Goal: Information Seeking & Learning: Learn about a topic

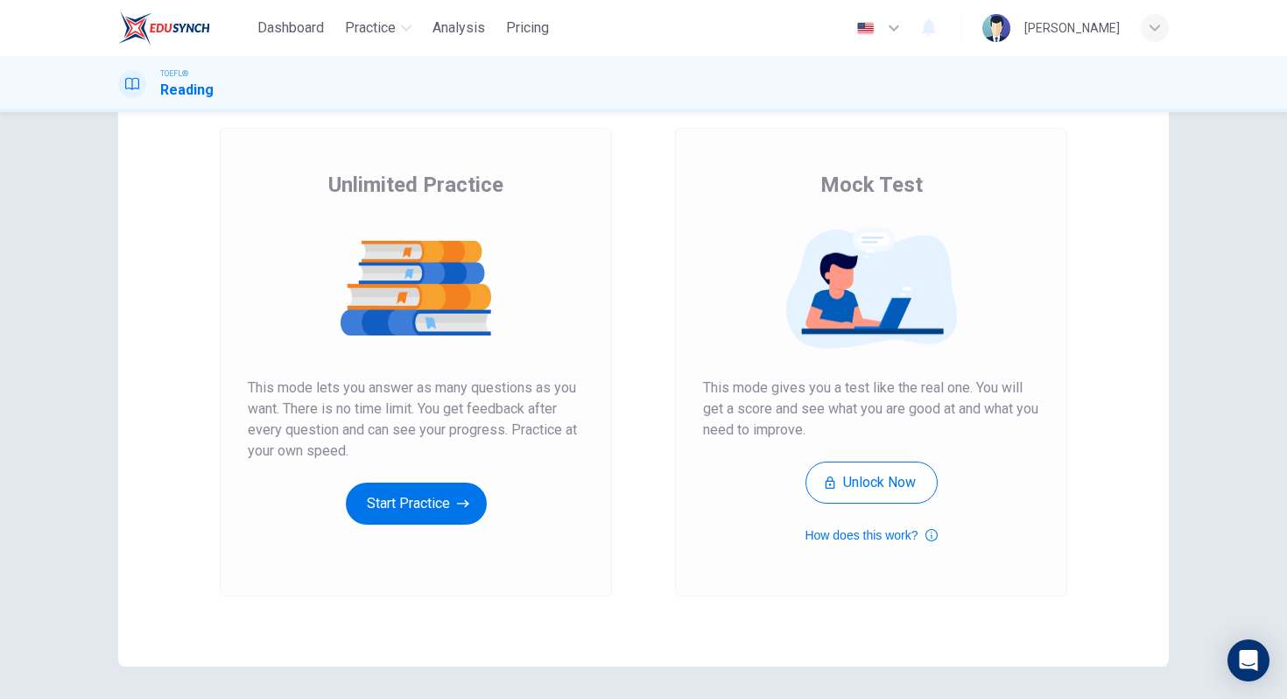
scroll to position [106, 0]
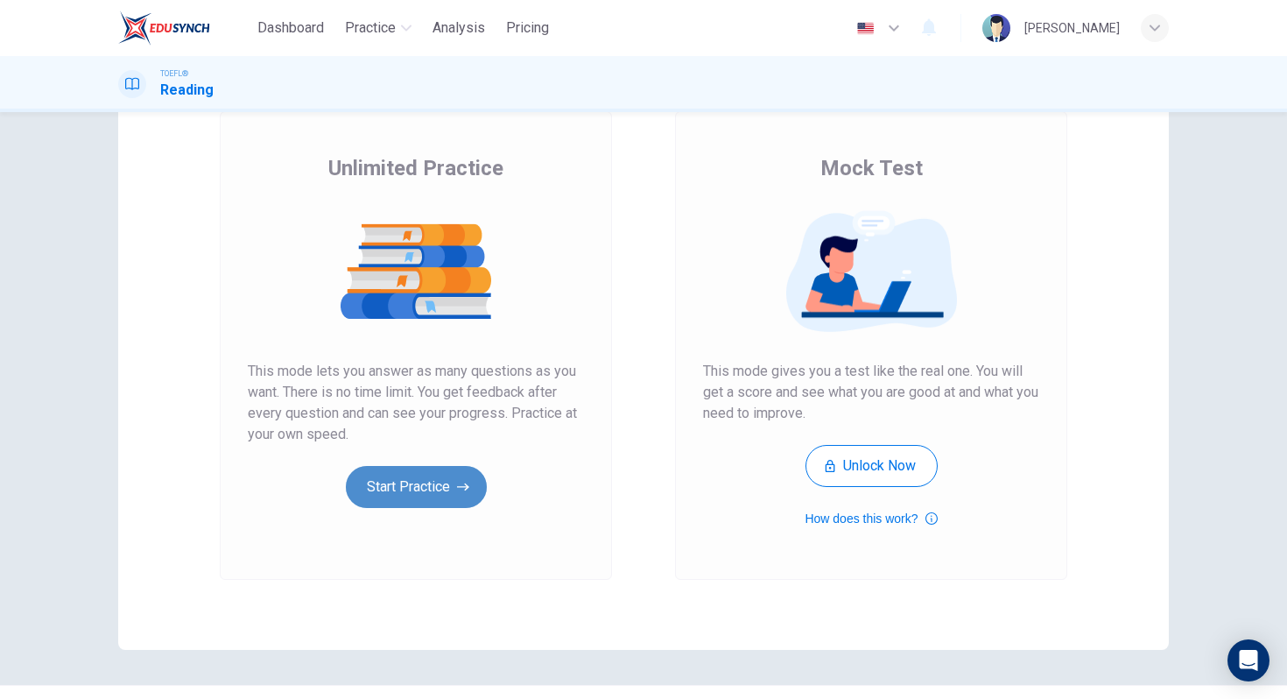
click at [398, 492] on button "Start Practice" at bounding box center [416, 487] width 141 height 42
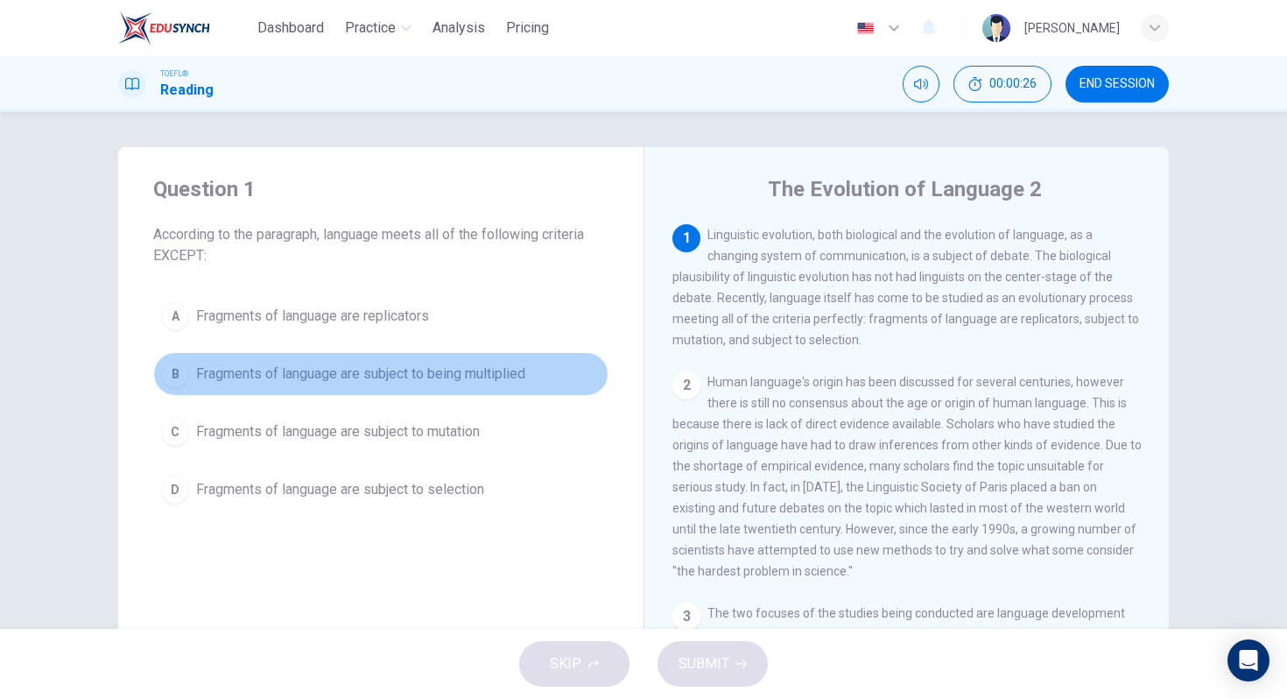
click at [176, 375] on div "B" at bounding box center [175, 374] width 28 height 28
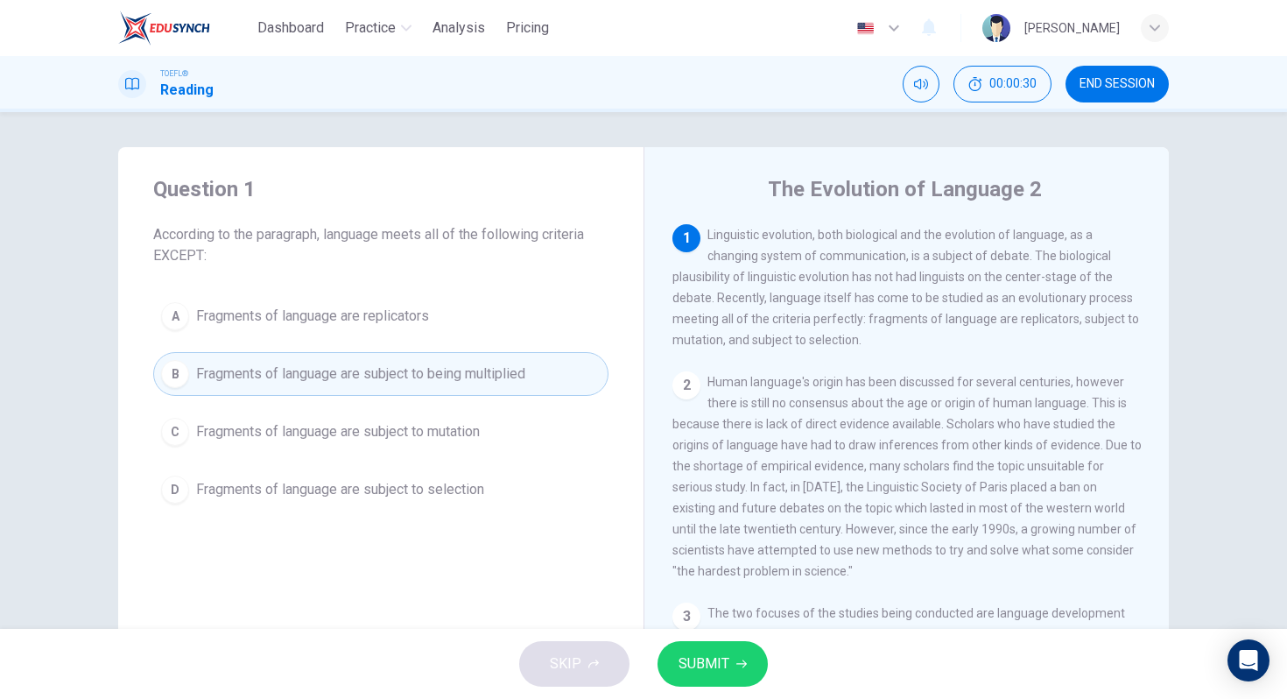
click at [739, 659] on icon "button" at bounding box center [741, 664] width 11 height 11
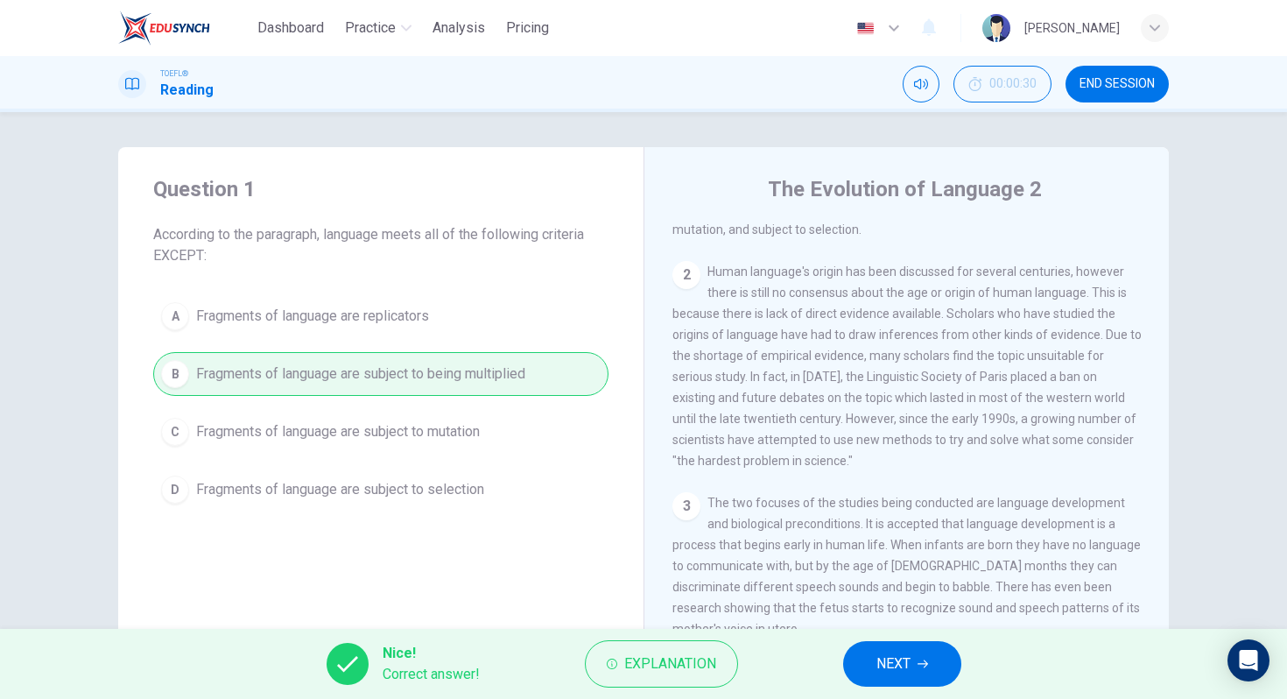
scroll to position [125, 0]
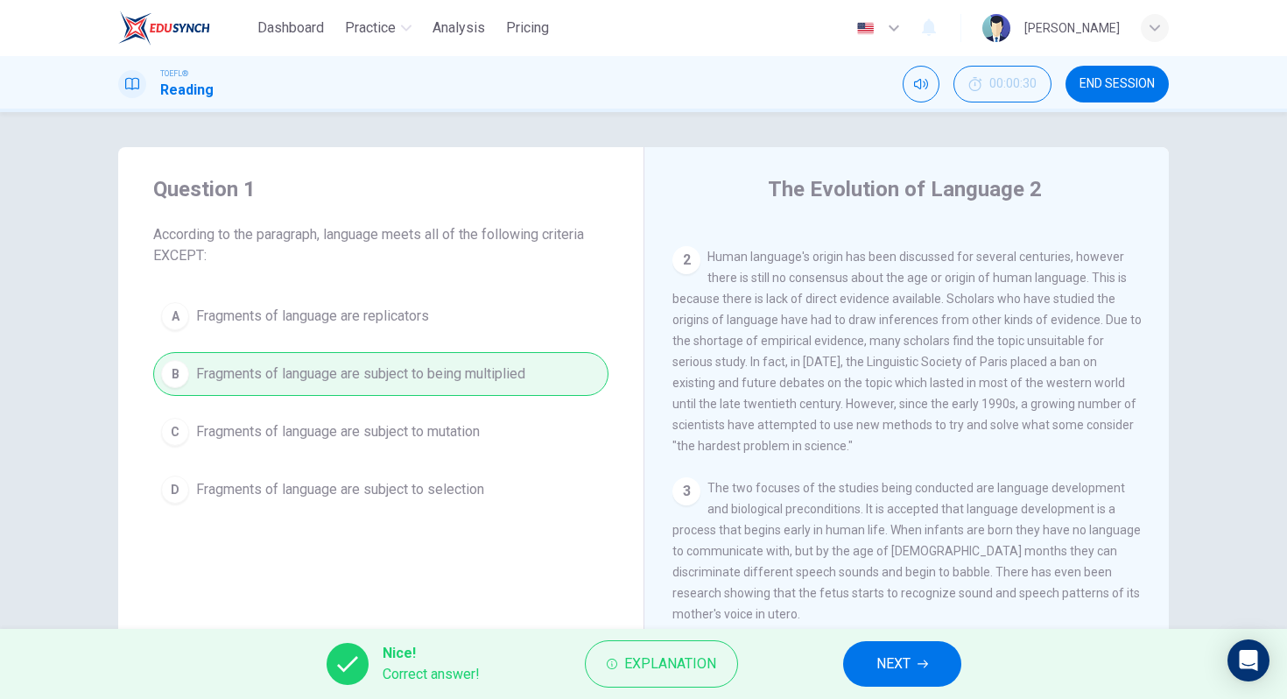
click at [893, 663] on span "NEXT" at bounding box center [894, 664] width 34 height 25
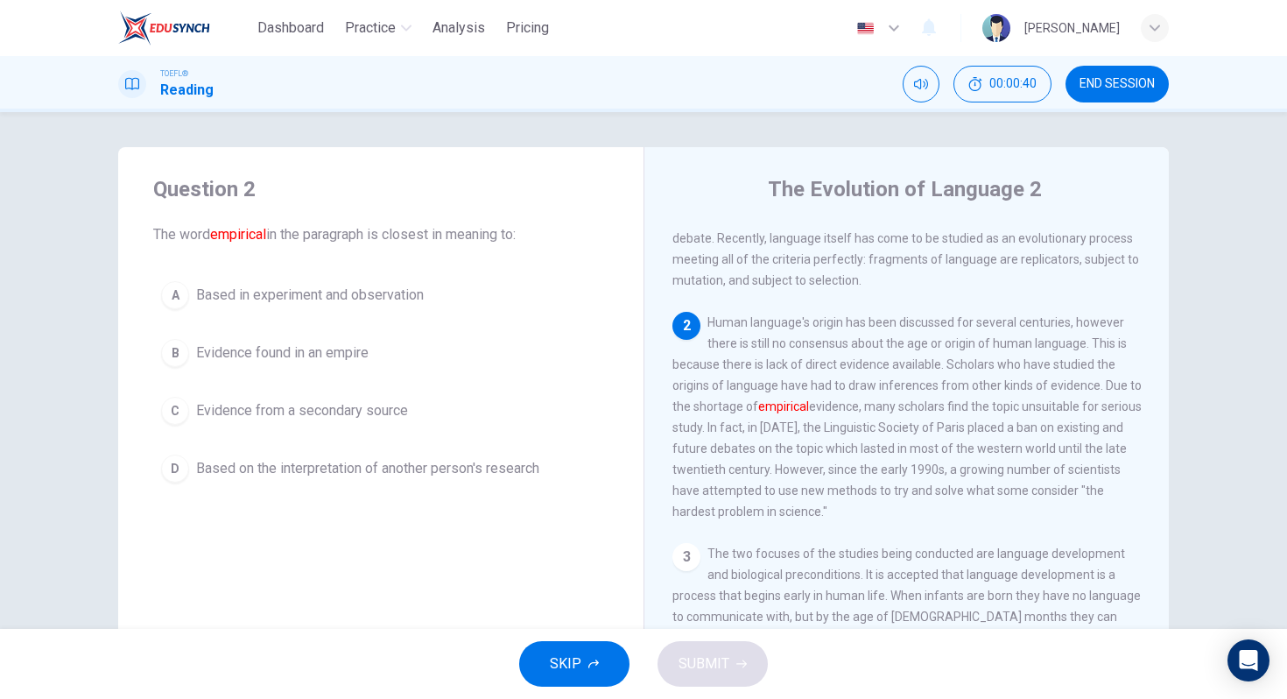
scroll to position [66, 0]
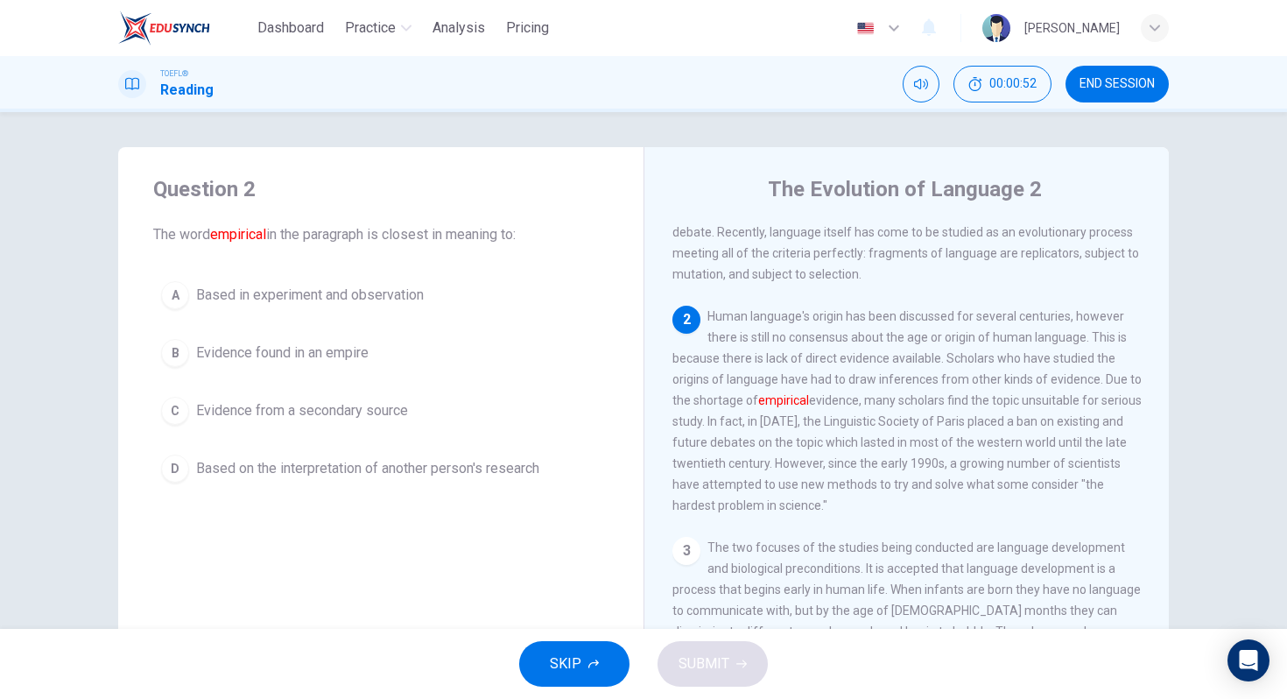
click at [180, 292] on div "A" at bounding box center [175, 295] width 28 height 28
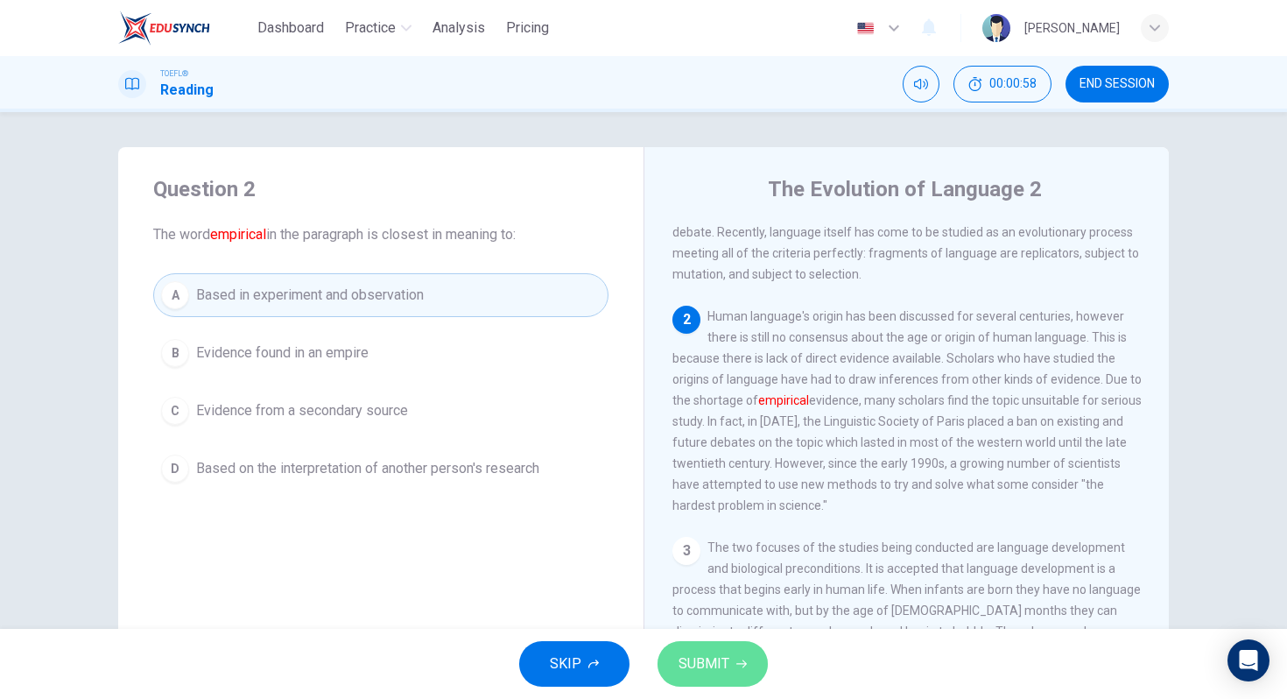
click at [708, 672] on span "SUBMIT" at bounding box center [704, 664] width 51 height 25
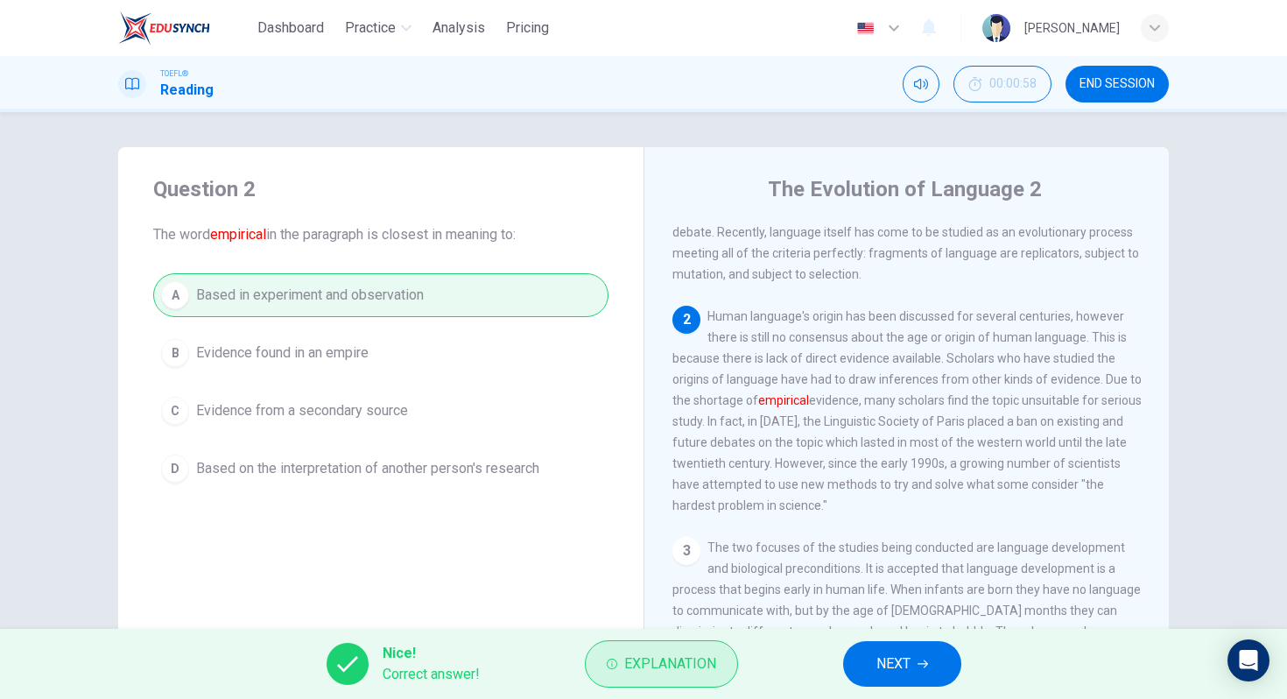
click at [633, 648] on button "Explanation" at bounding box center [661, 663] width 153 height 47
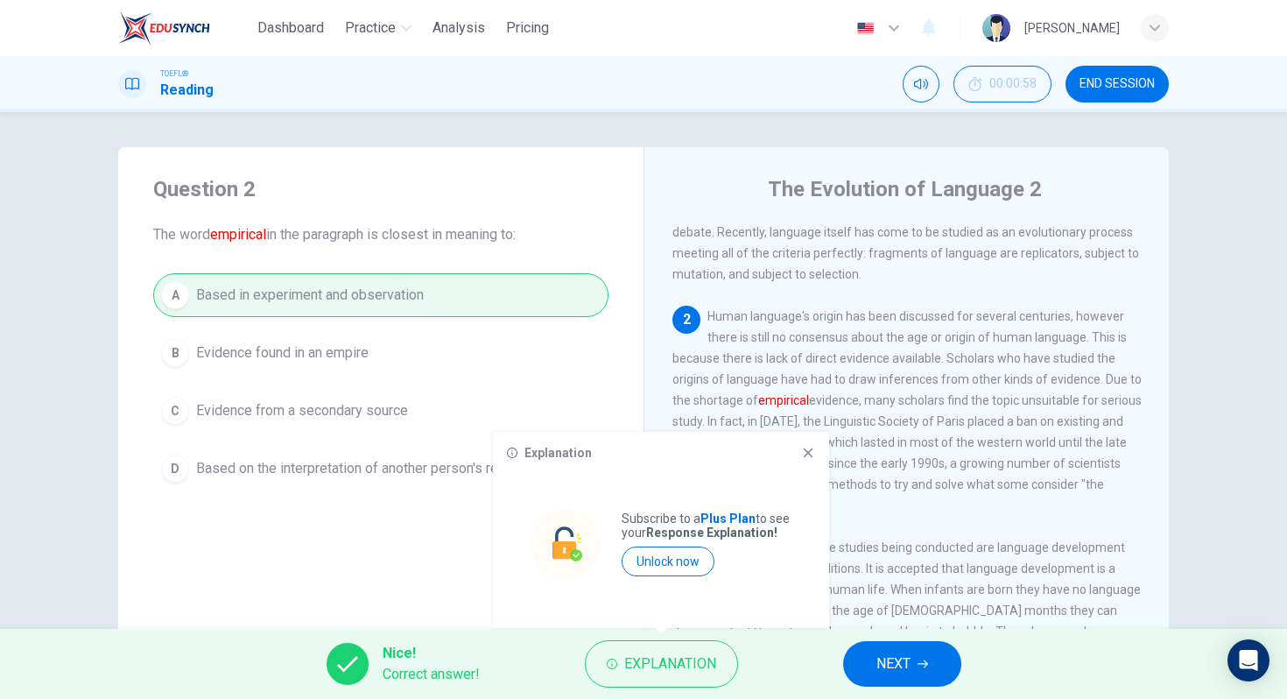
click at [810, 453] on icon at bounding box center [808, 453] width 14 height 14
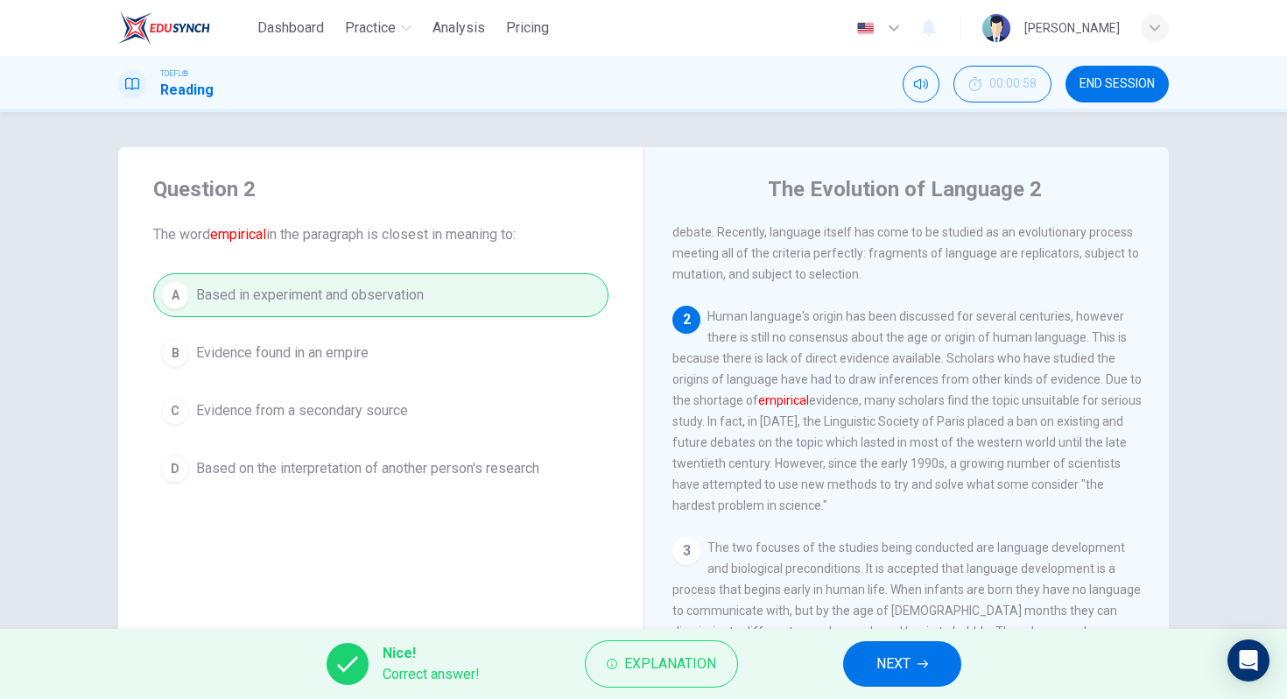
click at [885, 666] on span "NEXT" at bounding box center [894, 664] width 34 height 25
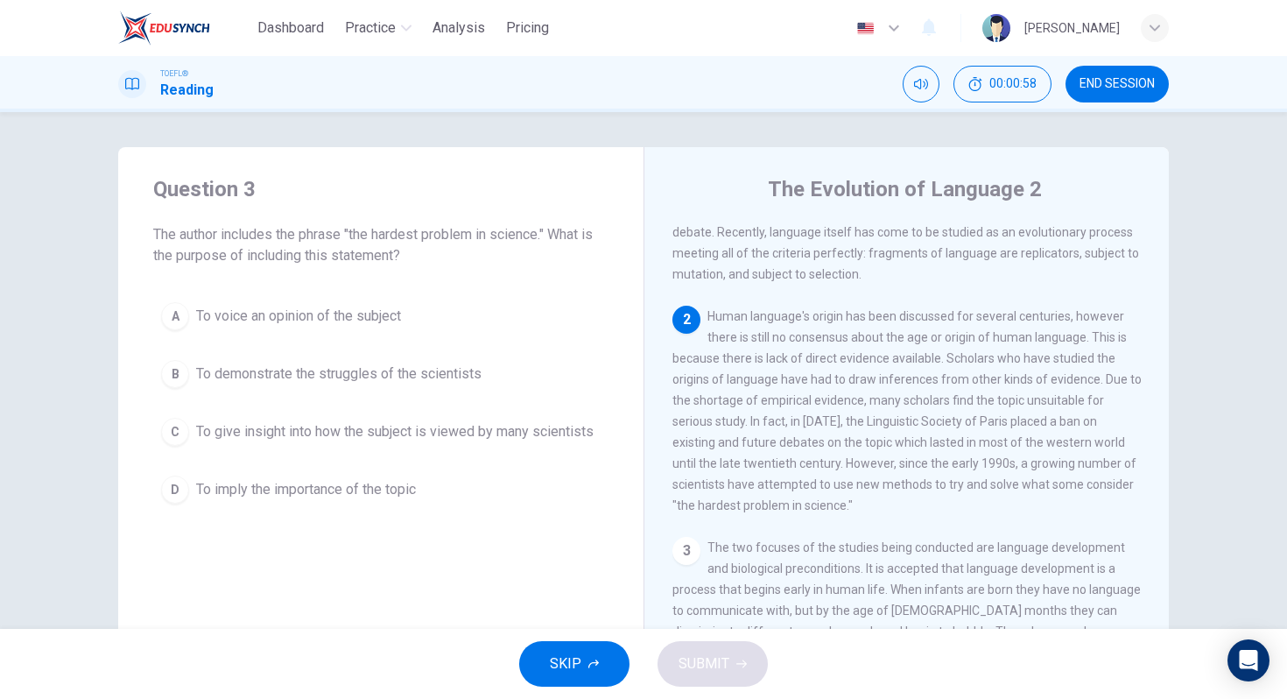
scroll to position [152, 0]
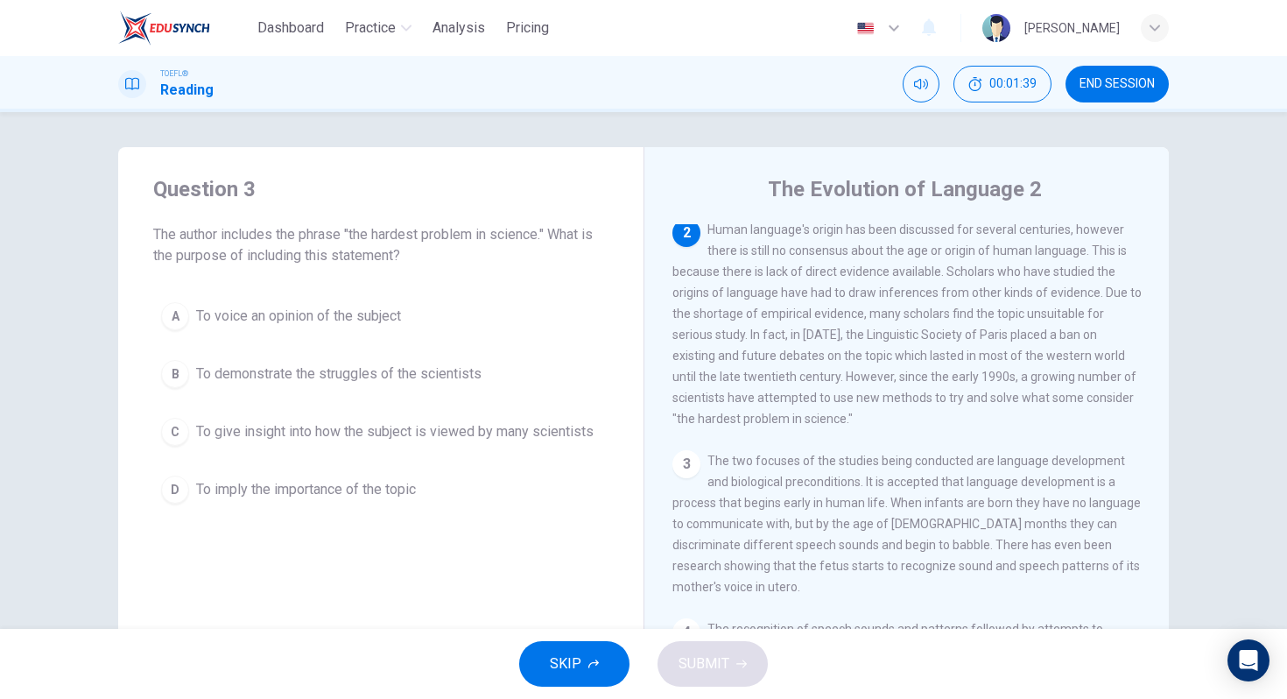
click at [176, 432] on div "C" at bounding box center [175, 432] width 28 height 28
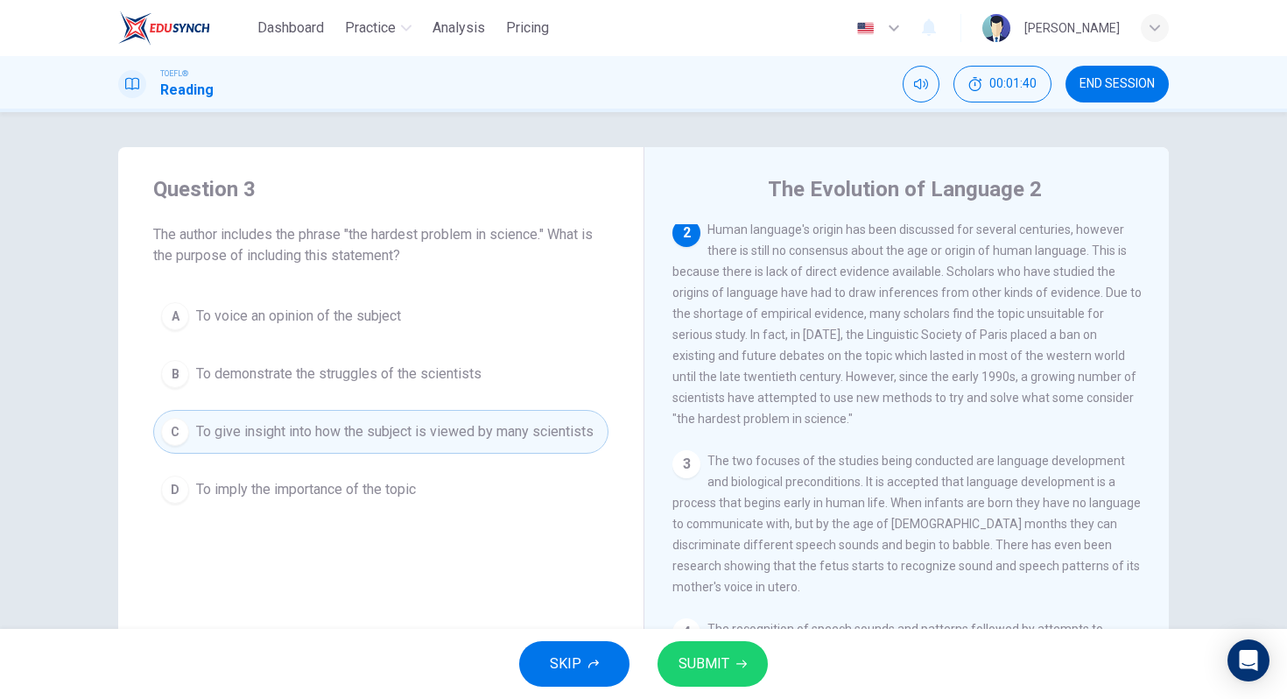
click at [723, 666] on span "SUBMIT" at bounding box center [704, 664] width 51 height 25
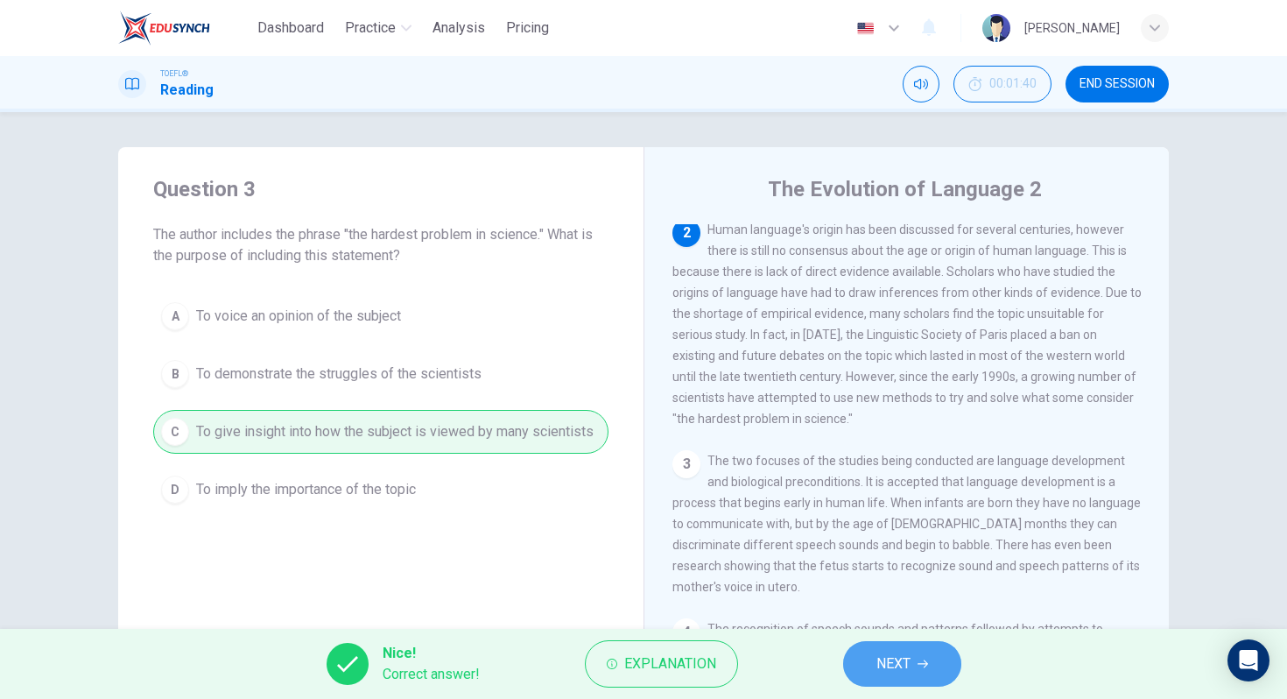
click at [893, 660] on span "NEXT" at bounding box center [894, 664] width 34 height 25
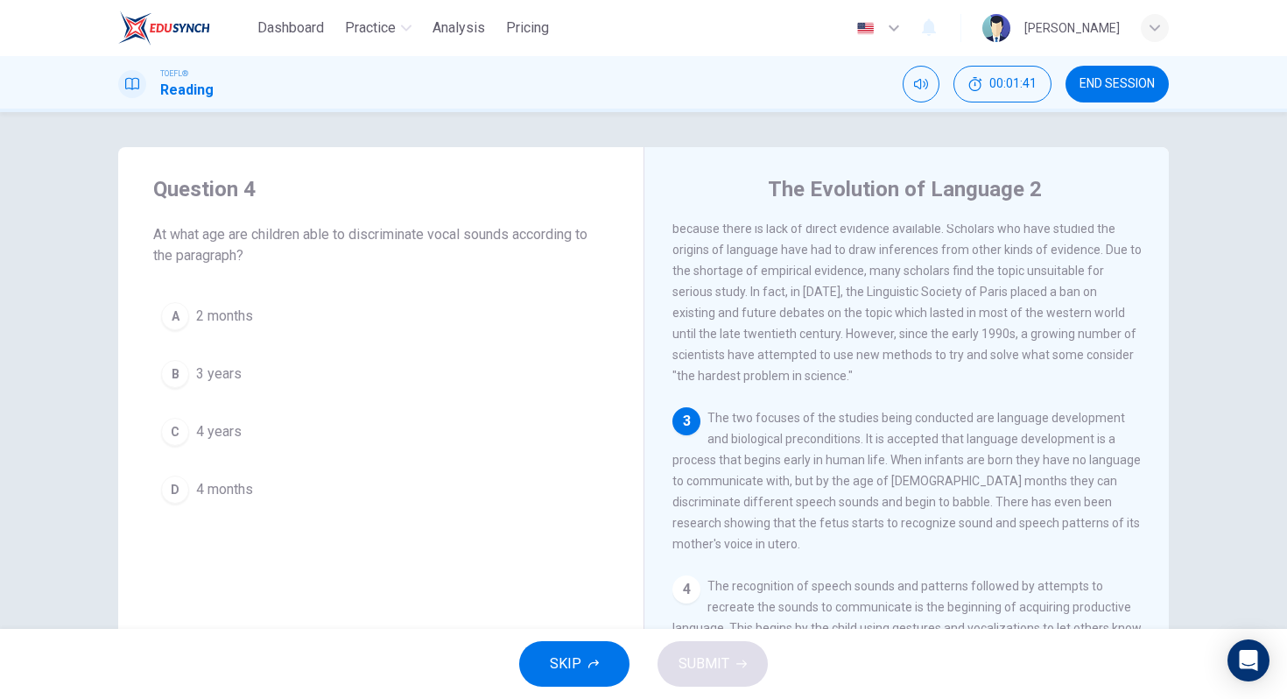
scroll to position [221, 0]
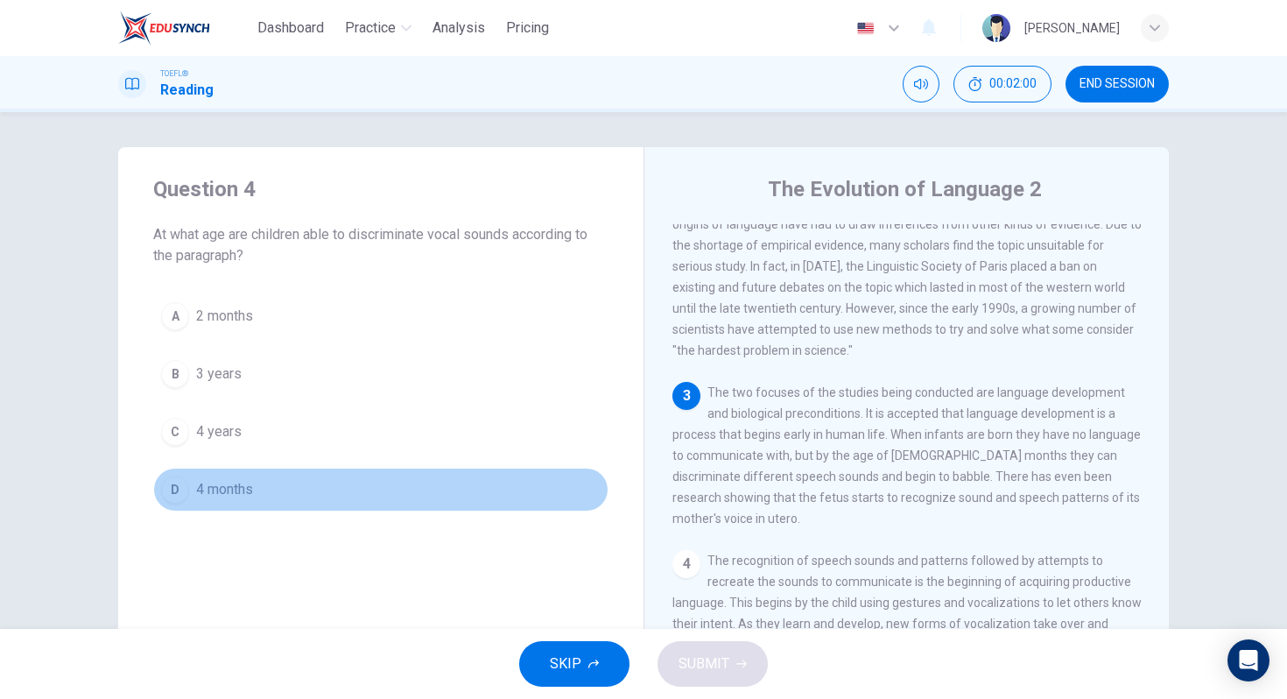
click at [175, 493] on div "D" at bounding box center [175, 490] width 28 height 28
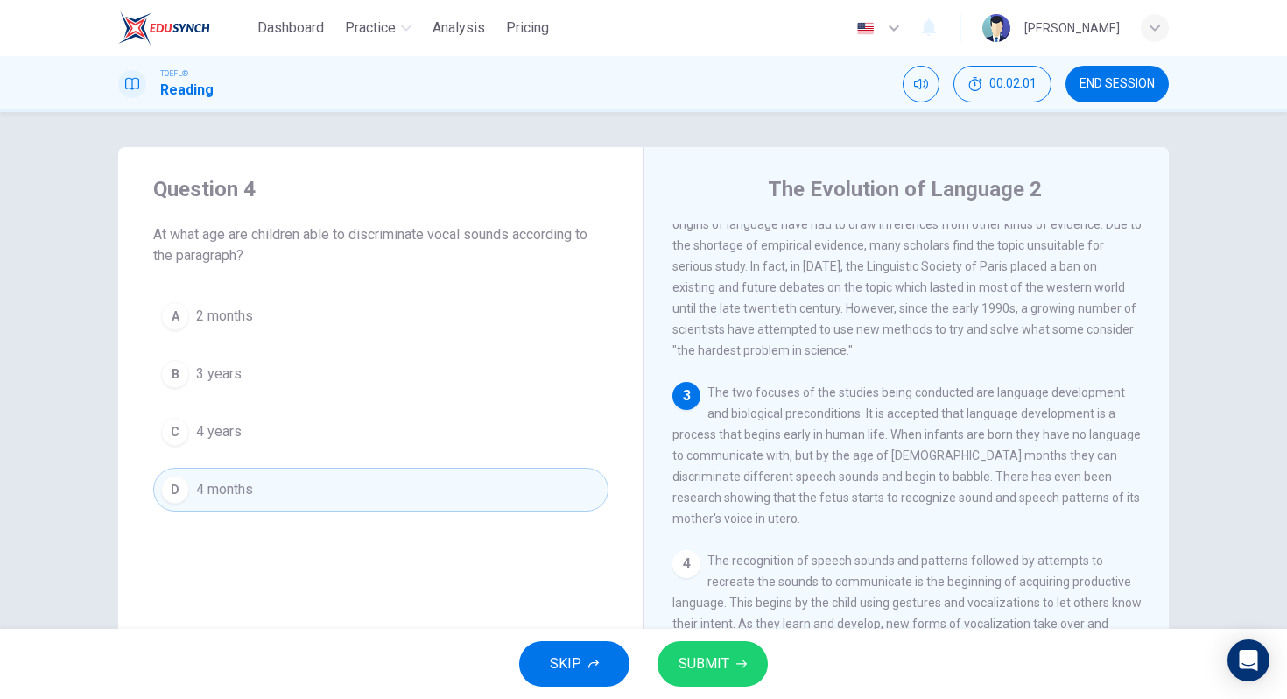
click at [701, 658] on span "SUBMIT" at bounding box center [704, 664] width 51 height 25
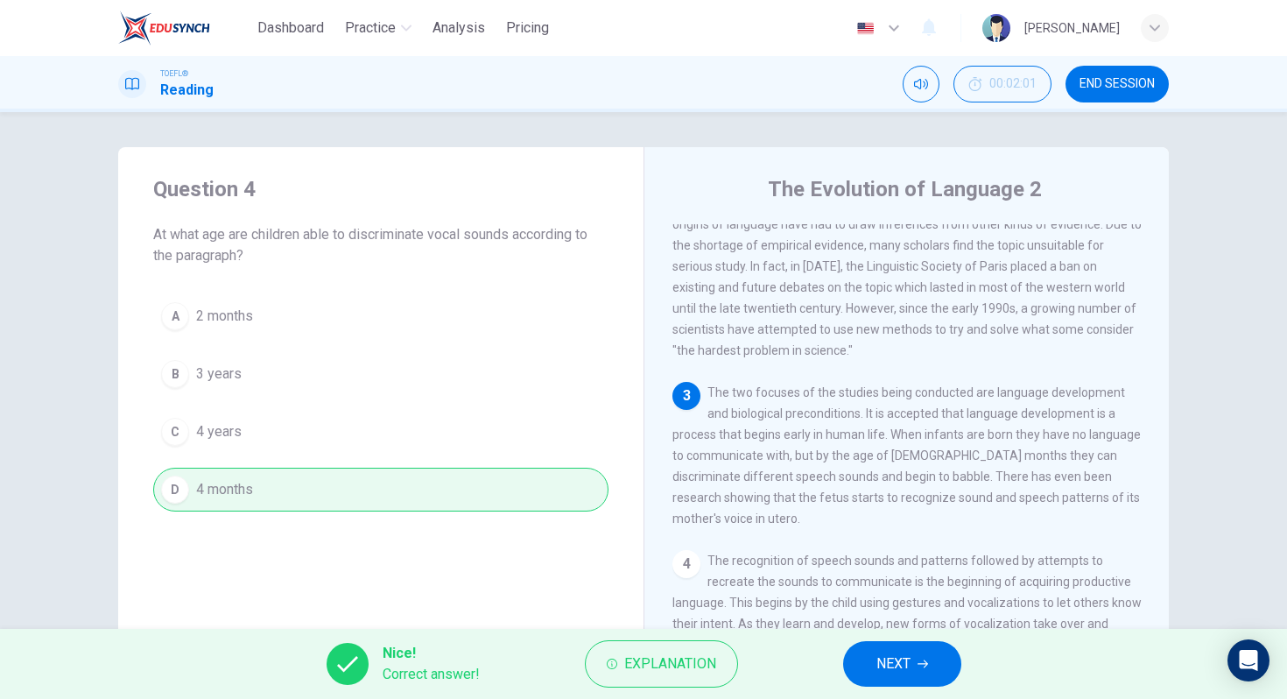
click at [912, 662] on button "NEXT" at bounding box center [902, 664] width 118 height 46
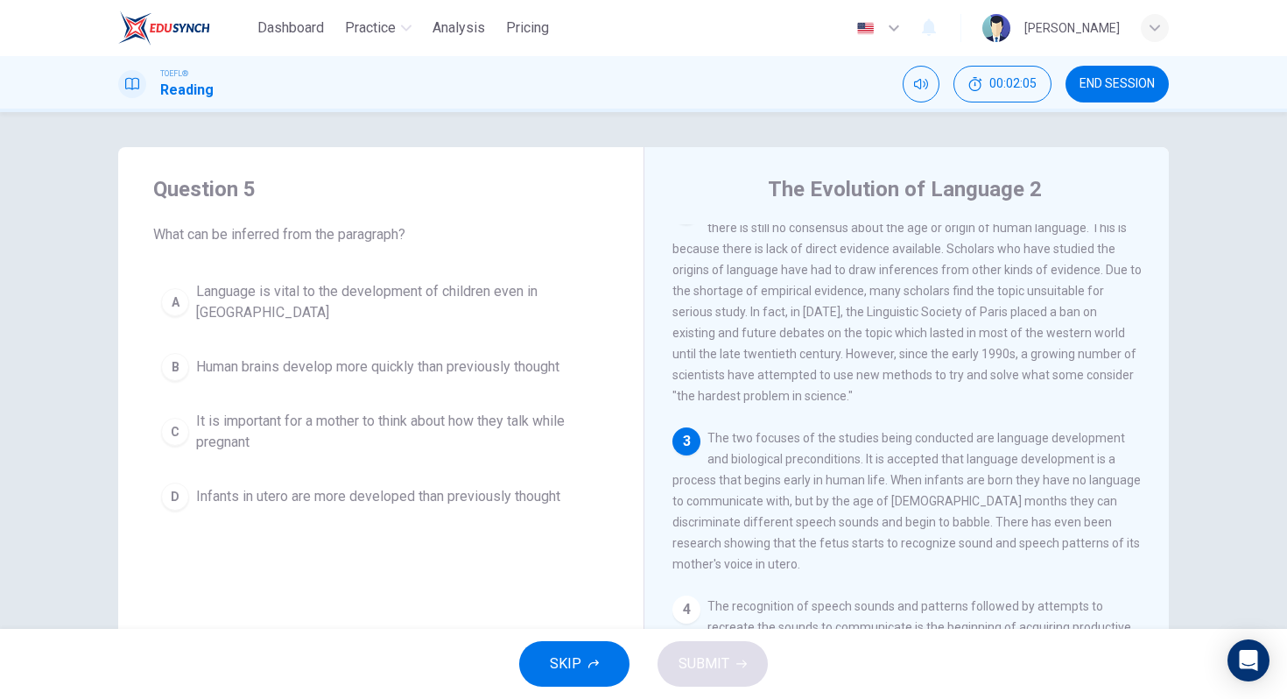
scroll to position [294, 0]
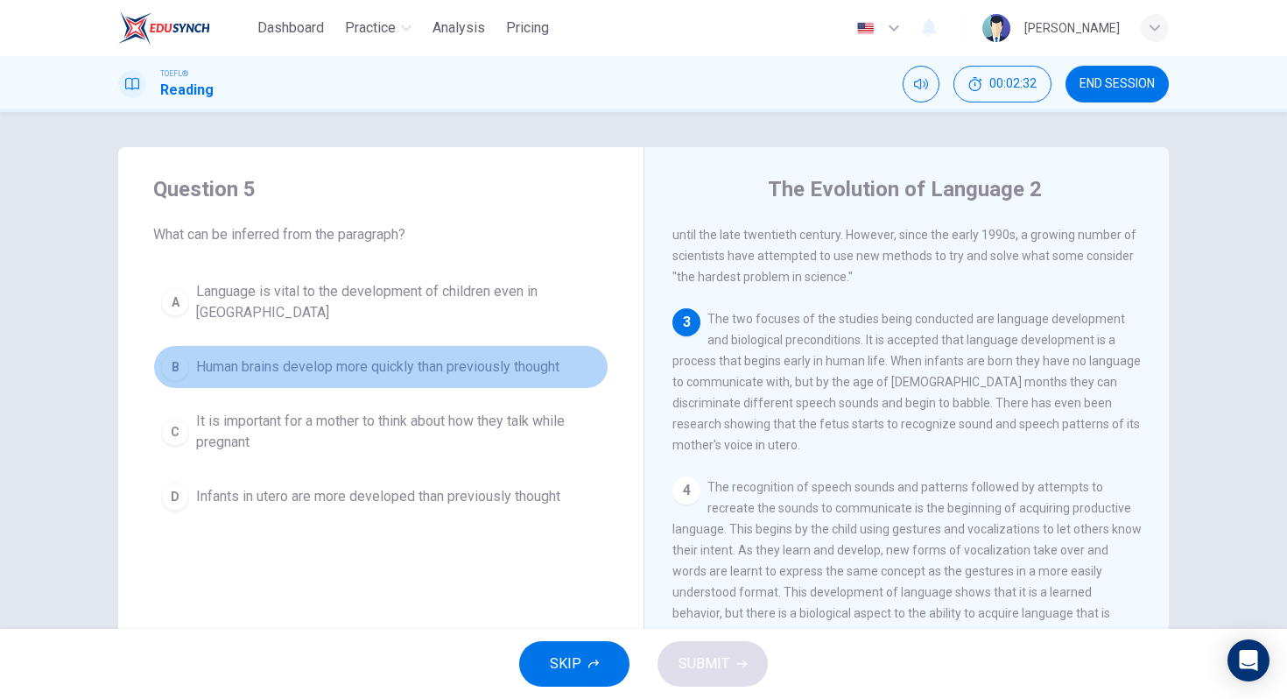
click at [180, 353] on div "B" at bounding box center [175, 367] width 28 height 28
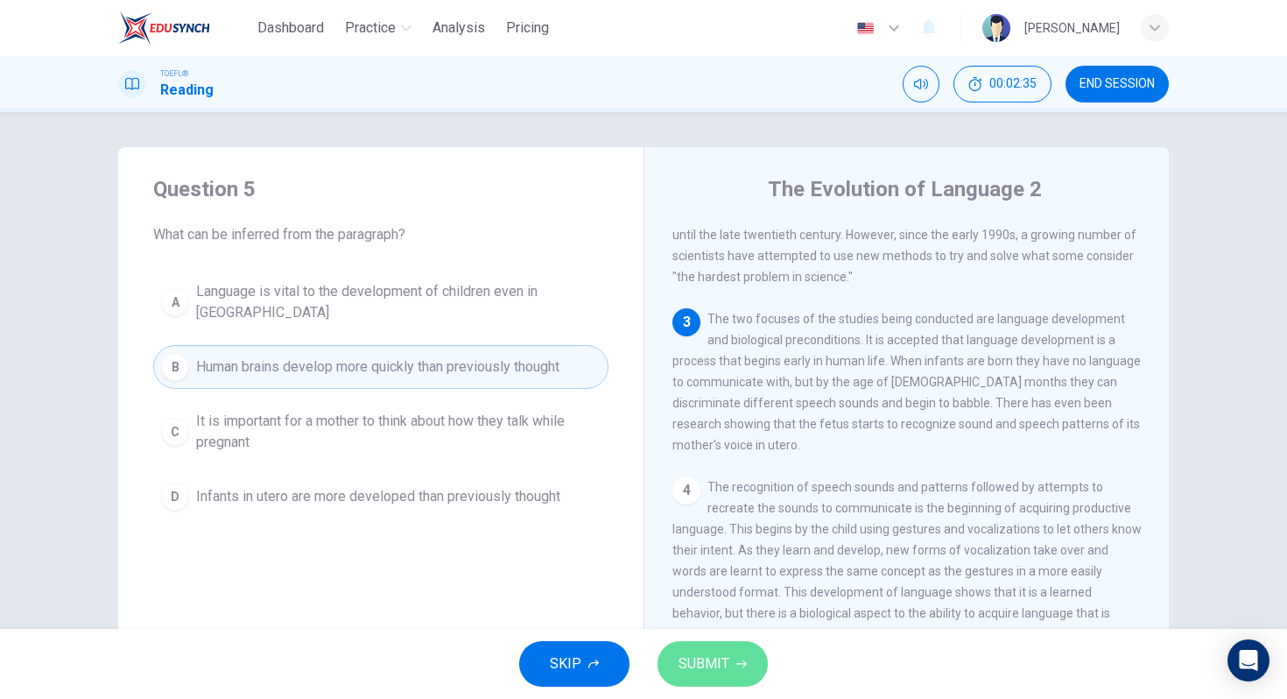
click at [714, 666] on span "SUBMIT" at bounding box center [704, 664] width 51 height 25
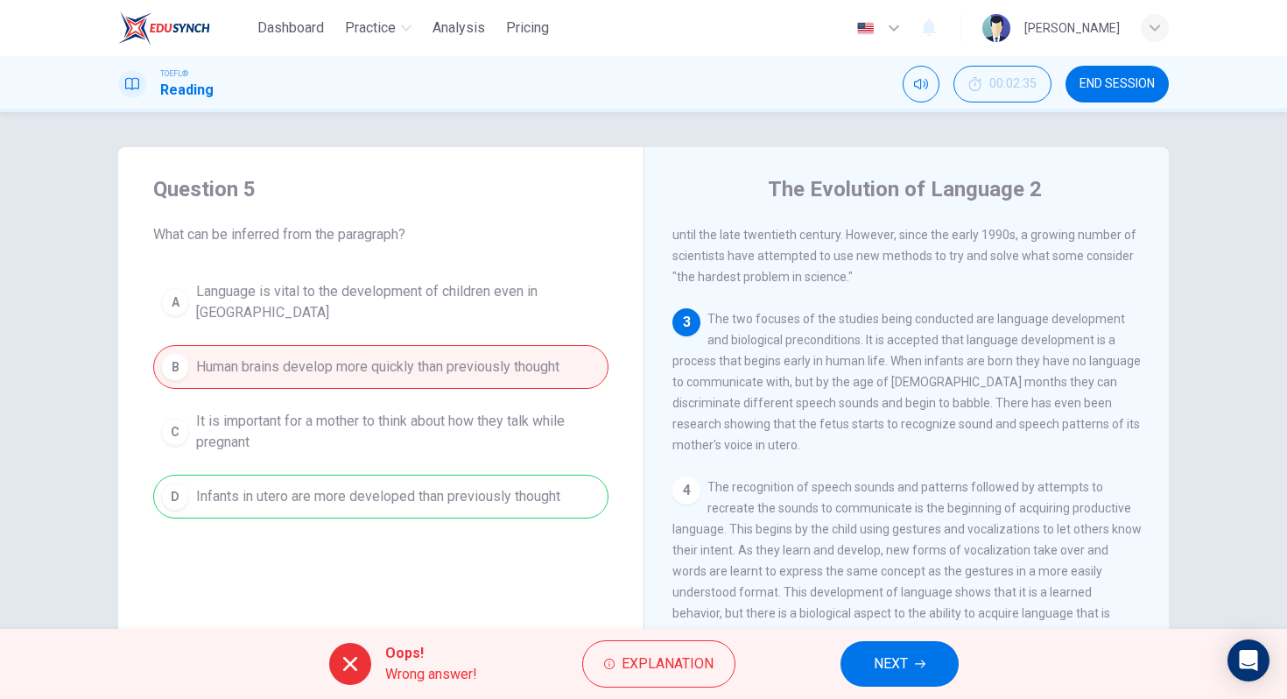
click at [908, 650] on button "NEXT" at bounding box center [900, 664] width 118 height 46
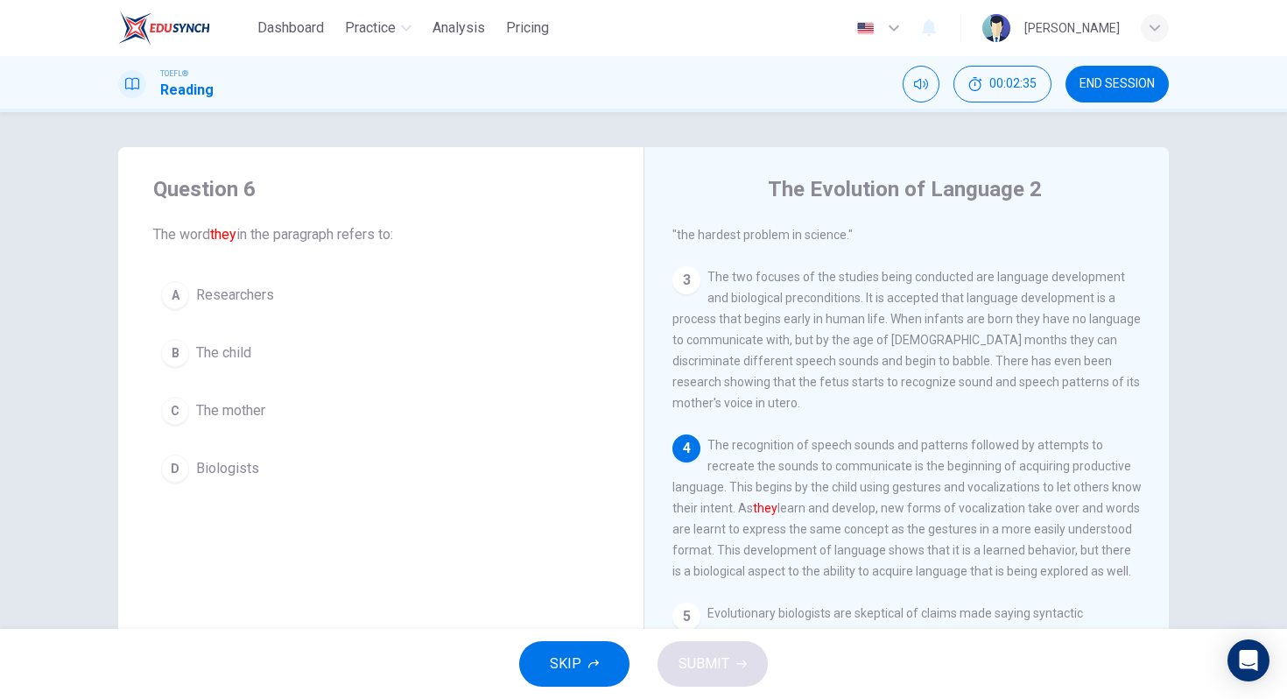
scroll to position [370, 0]
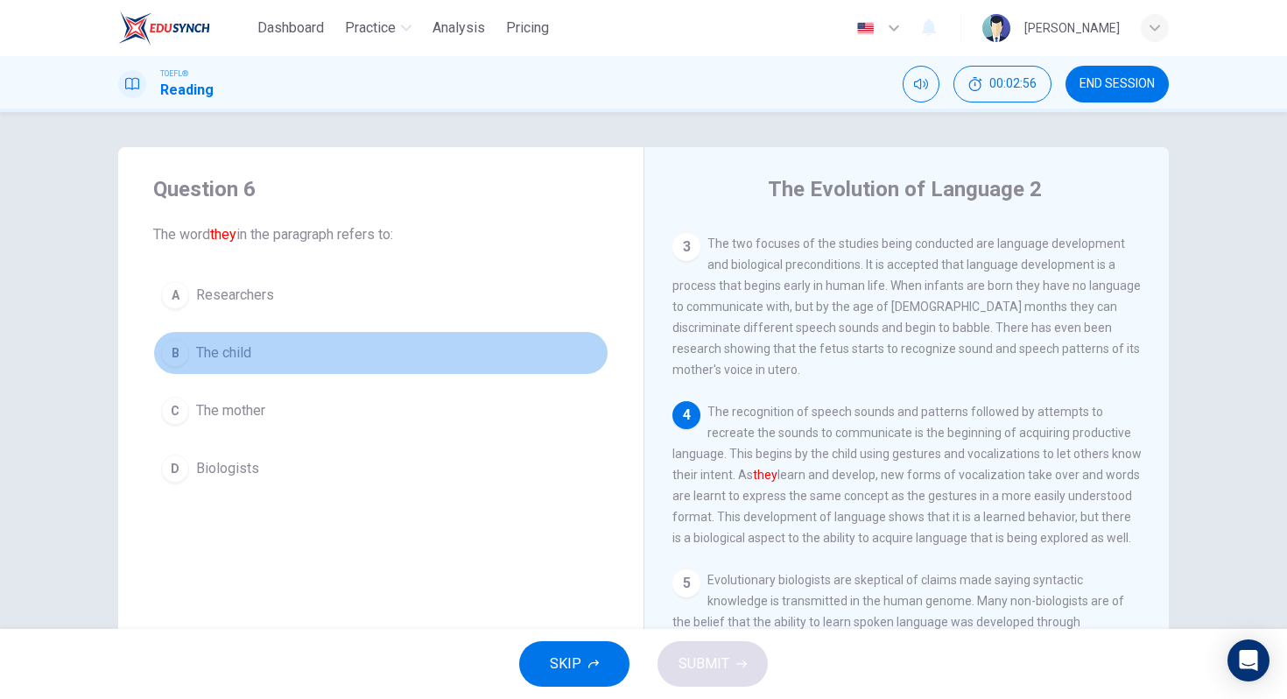
click at [175, 356] on div "B" at bounding box center [175, 353] width 28 height 28
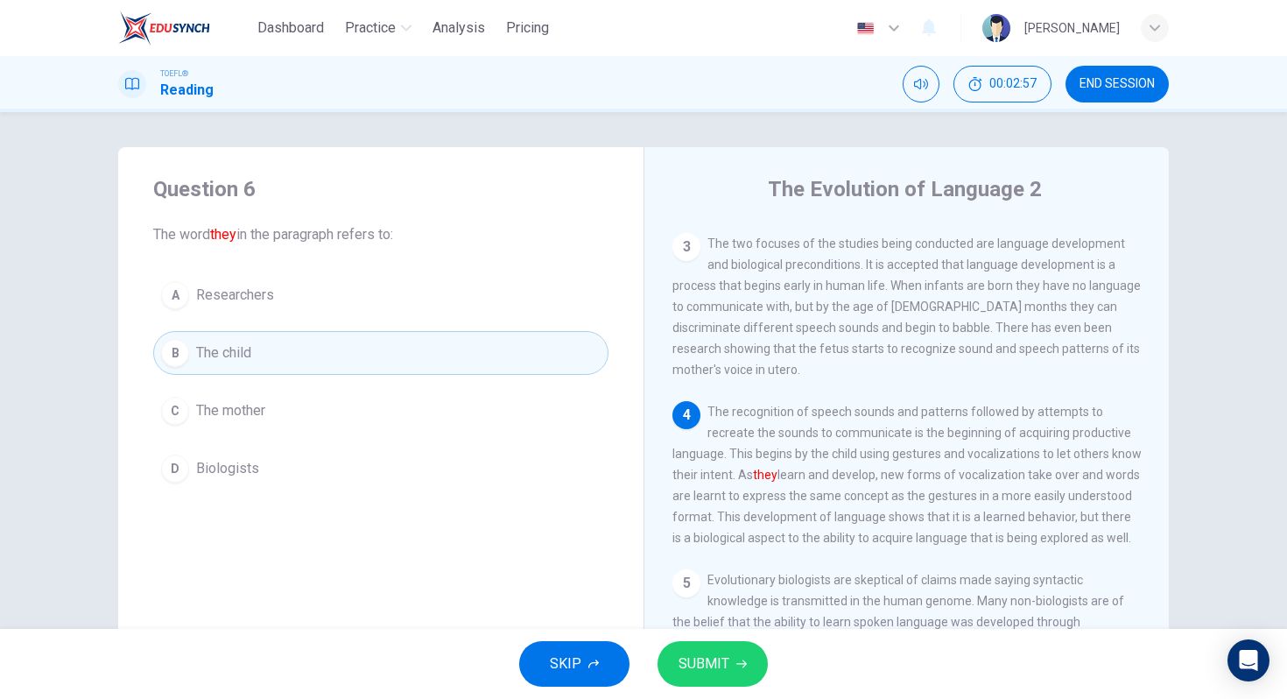
click at [689, 653] on span "SUBMIT" at bounding box center [704, 664] width 51 height 25
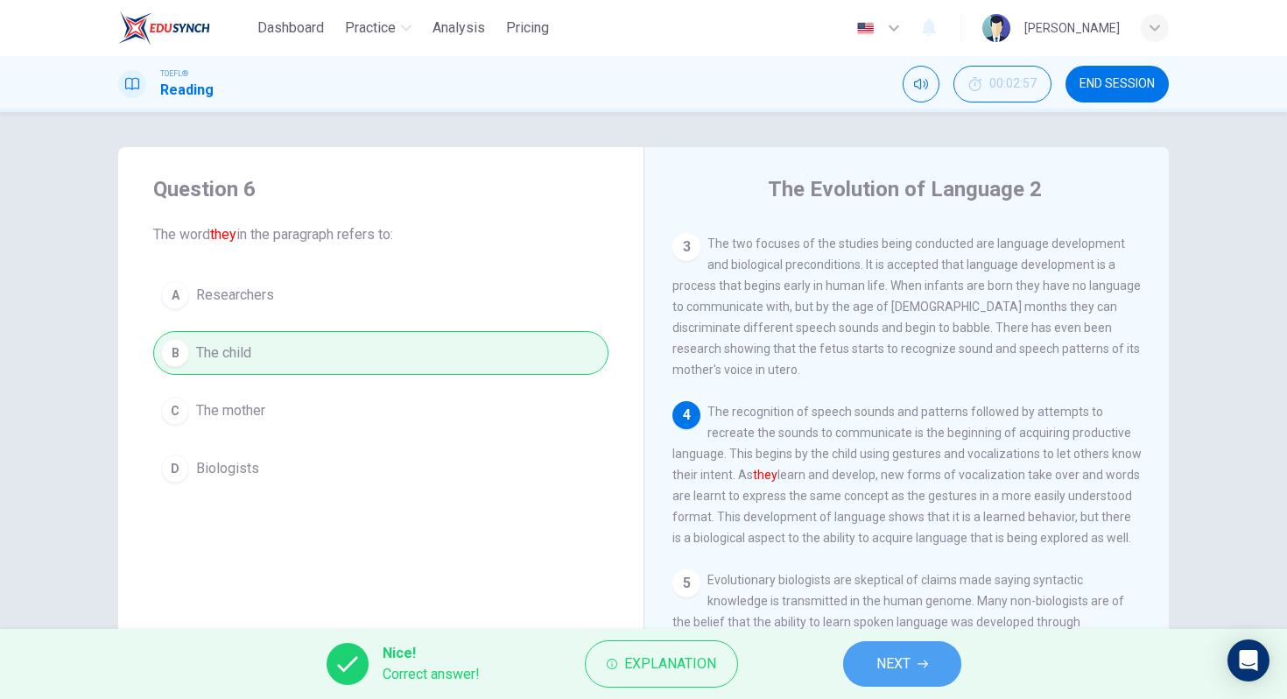
click at [893, 668] on span "NEXT" at bounding box center [894, 664] width 34 height 25
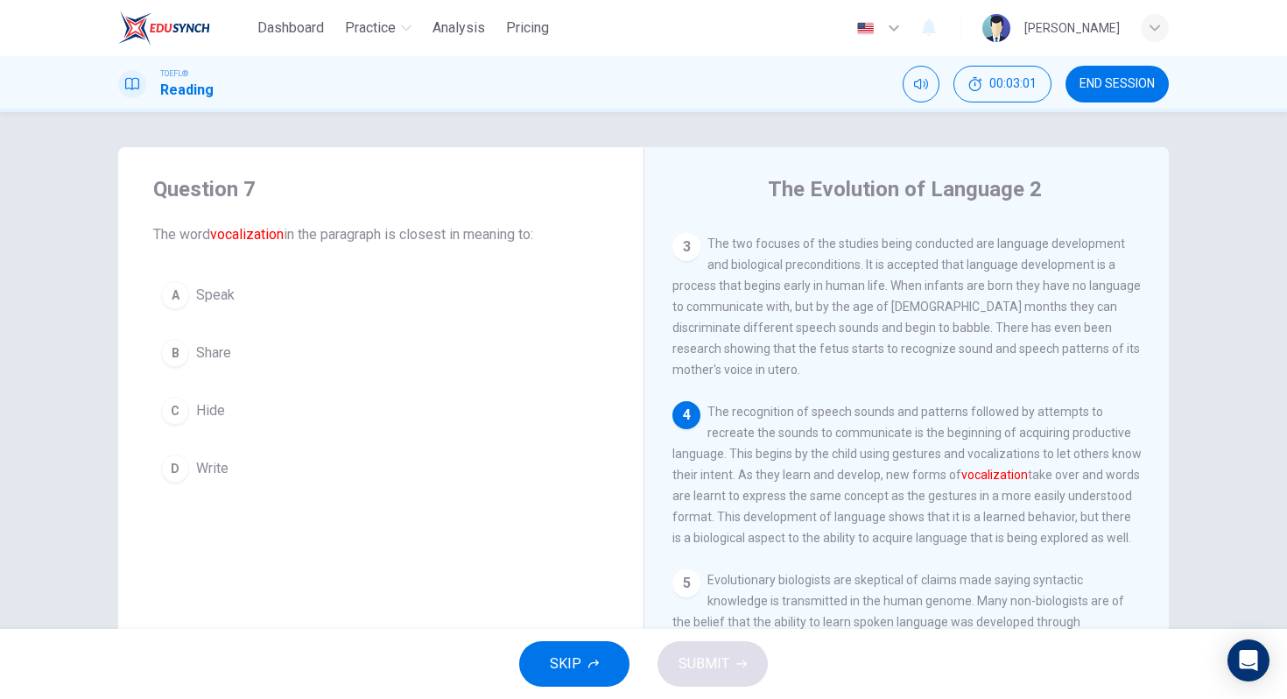
click at [178, 292] on div "A" at bounding box center [175, 295] width 28 height 28
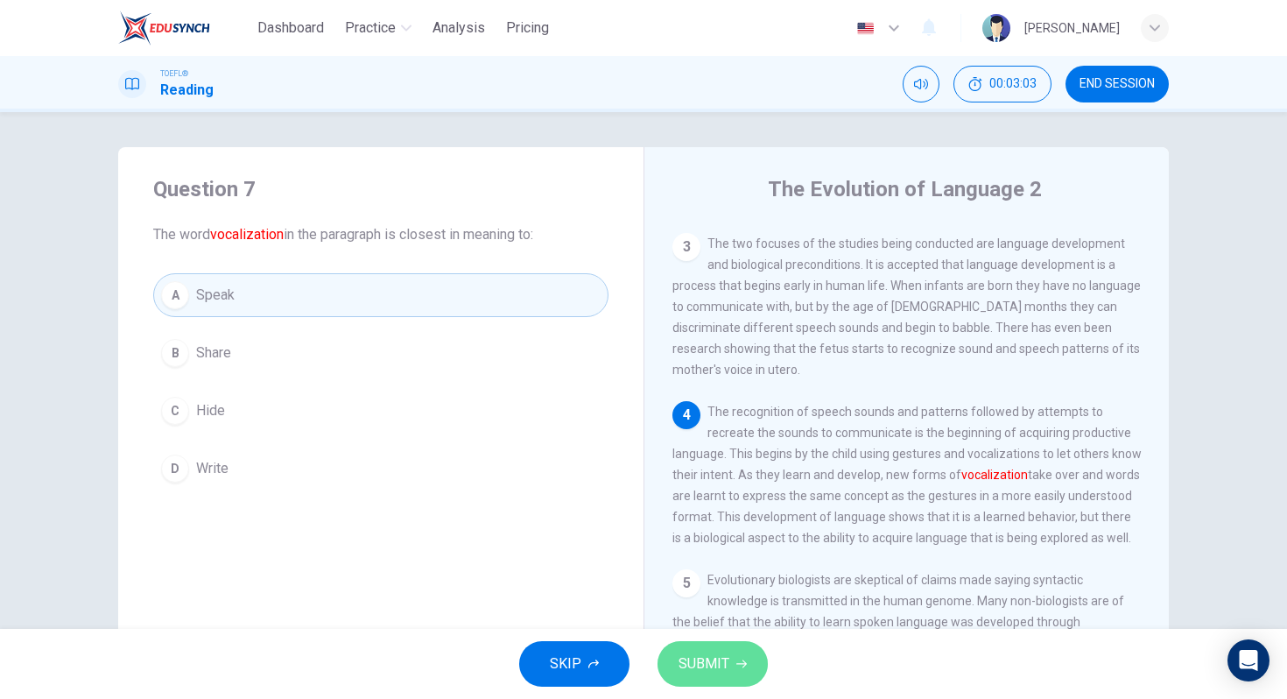
click at [691, 670] on span "SUBMIT" at bounding box center [704, 664] width 51 height 25
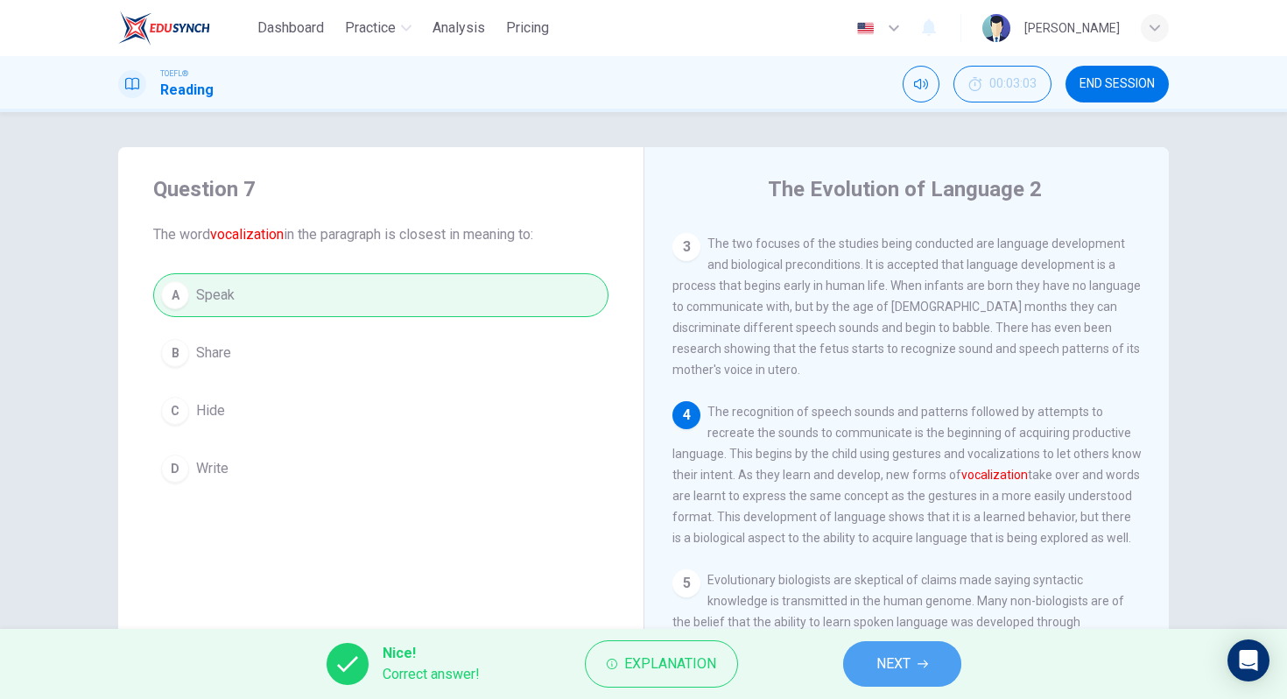
click at [874, 673] on button "NEXT" at bounding box center [902, 664] width 118 height 46
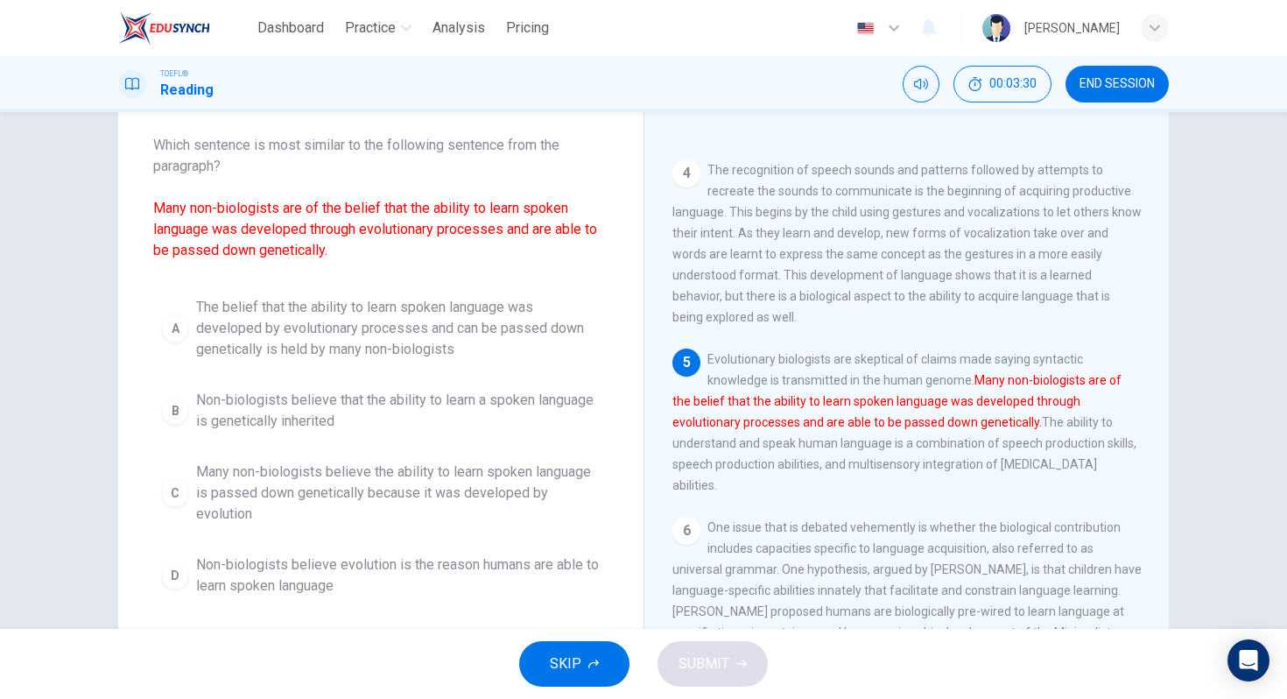
scroll to position [118, 0]
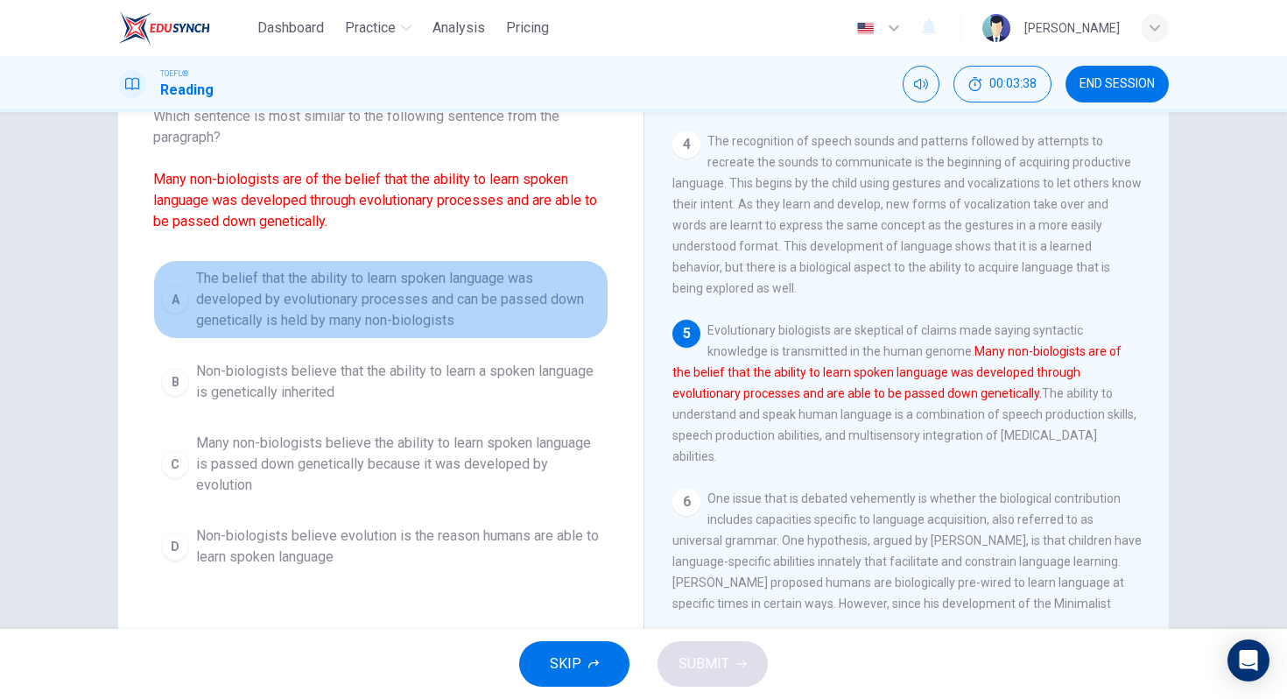
click at [177, 296] on div "A" at bounding box center [175, 299] width 28 height 28
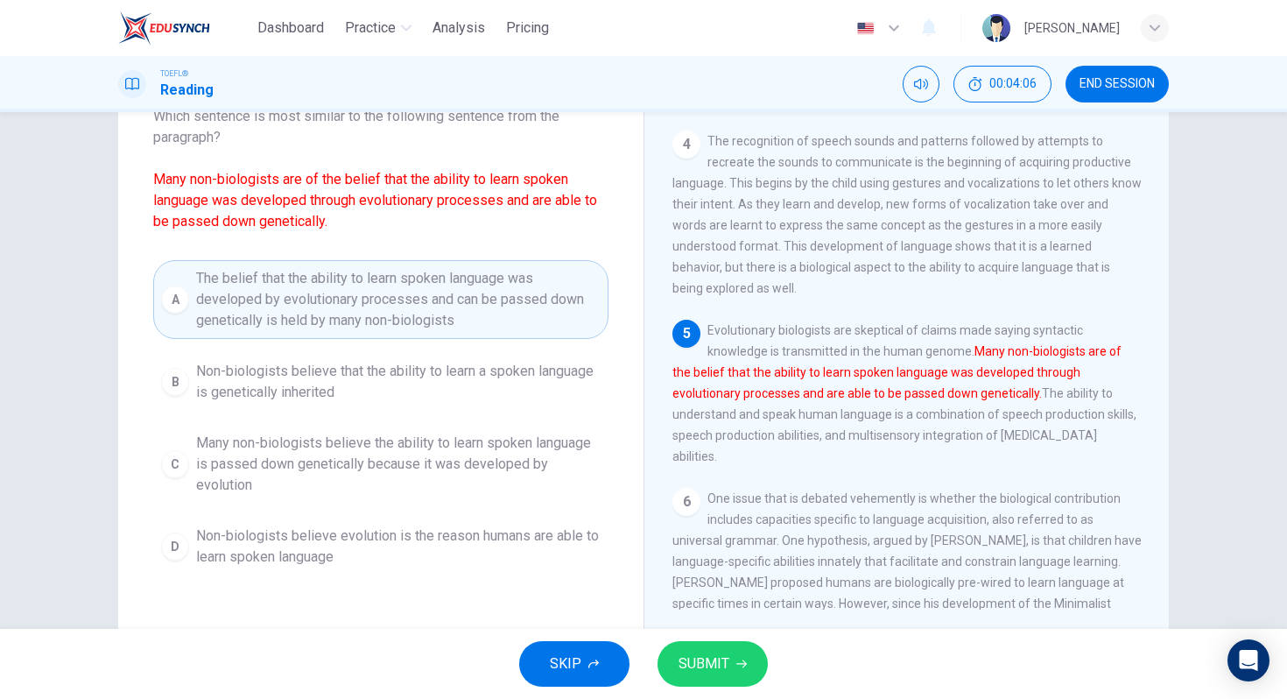
click at [699, 652] on span "SUBMIT" at bounding box center [704, 664] width 51 height 25
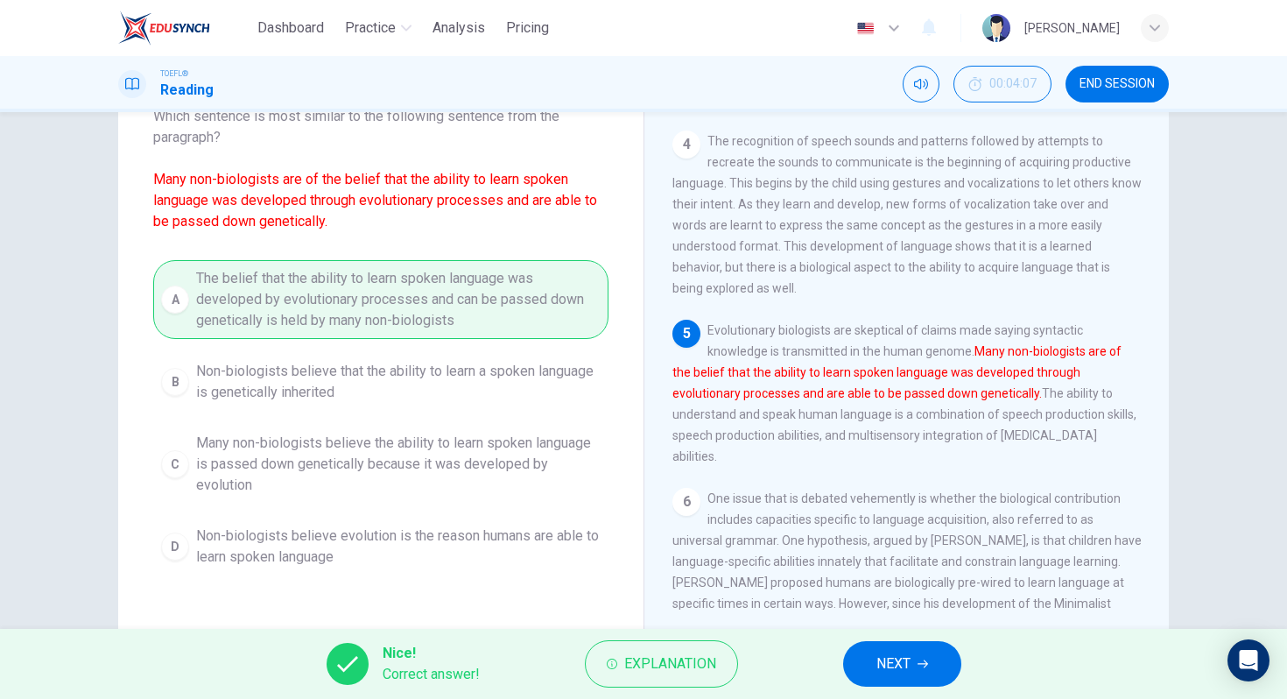
click at [913, 652] on button "NEXT" at bounding box center [902, 664] width 118 height 46
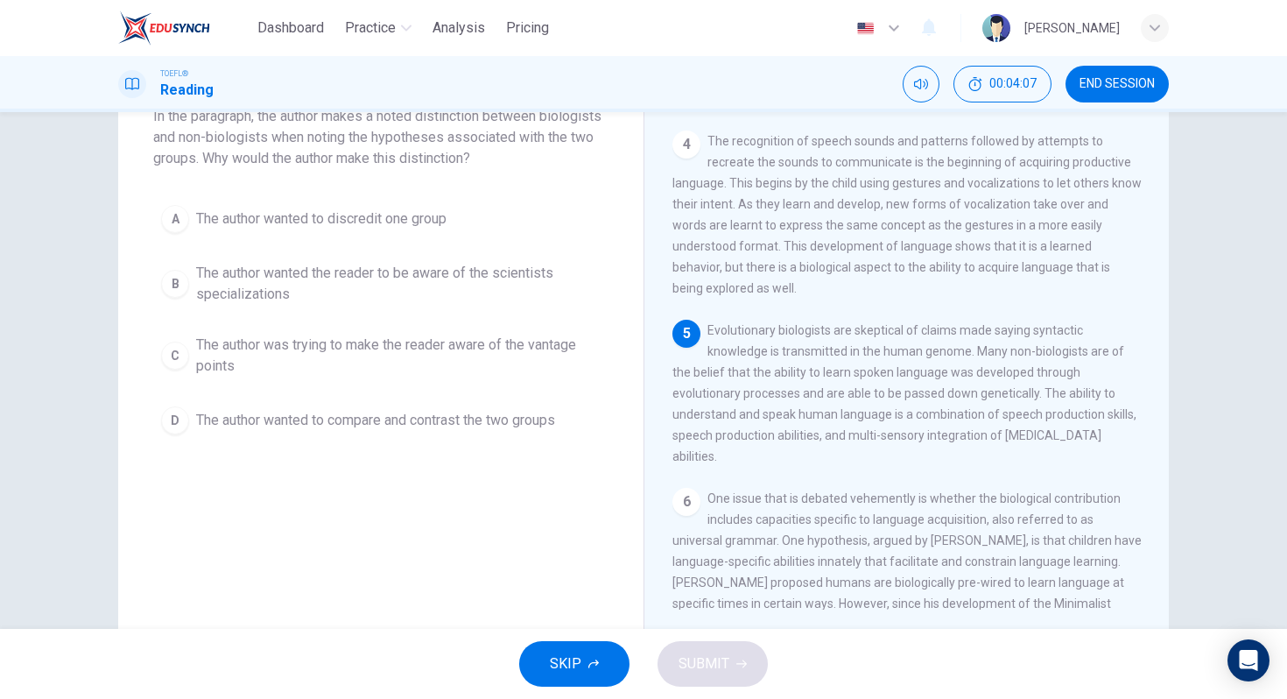
scroll to position [38, 0]
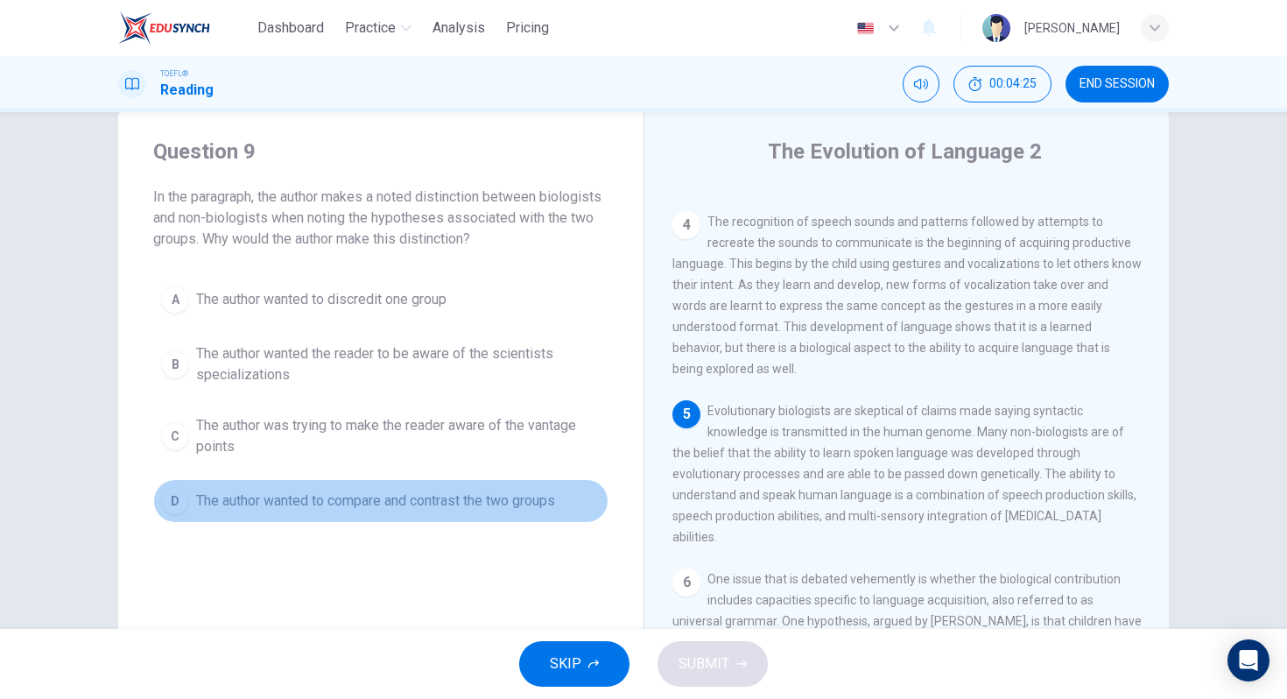
click at [174, 505] on div "D" at bounding box center [175, 501] width 28 height 28
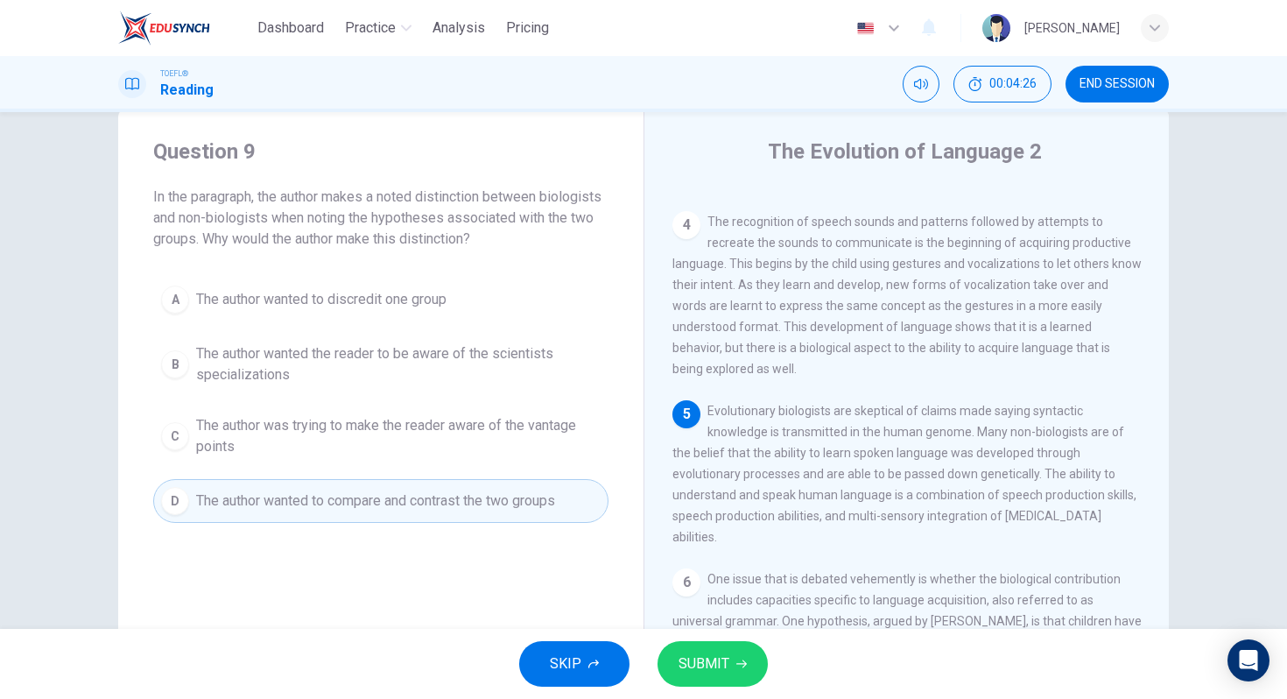
click at [711, 684] on button "SUBMIT" at bounding box center [713, 664] width 110 height 46
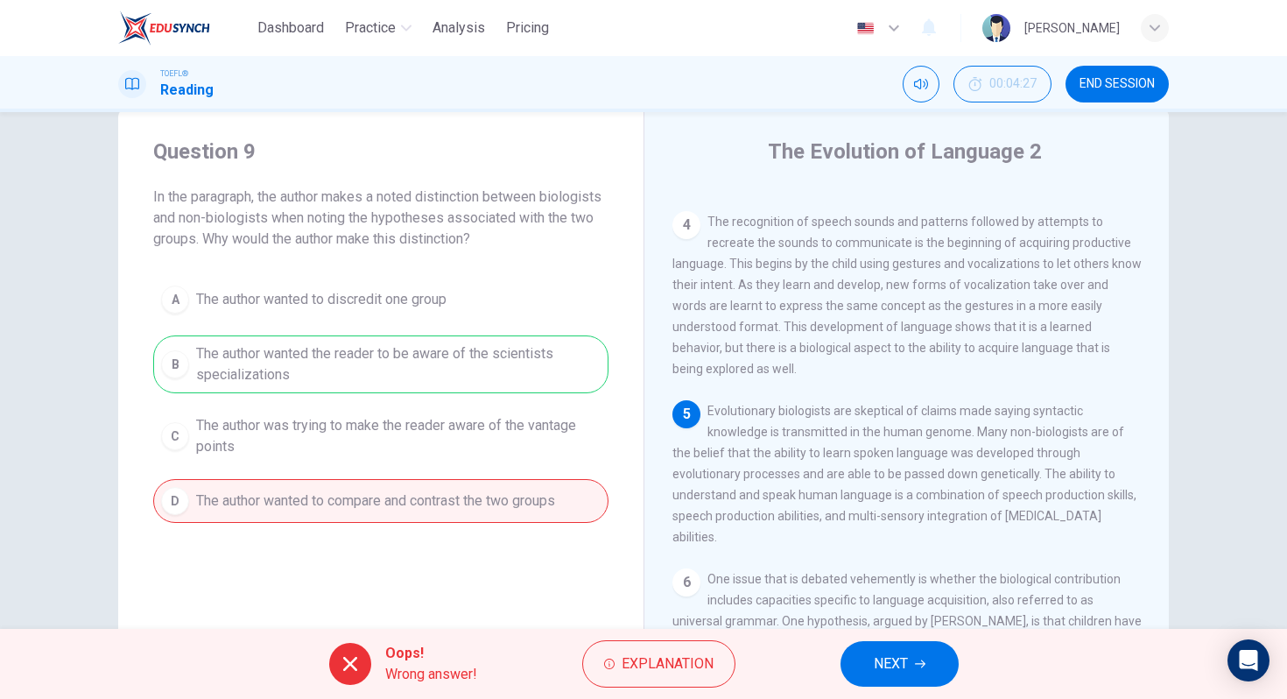
click at [904, 648] on button "NEXT" at bounding box center [900, 664] width 118 height 46
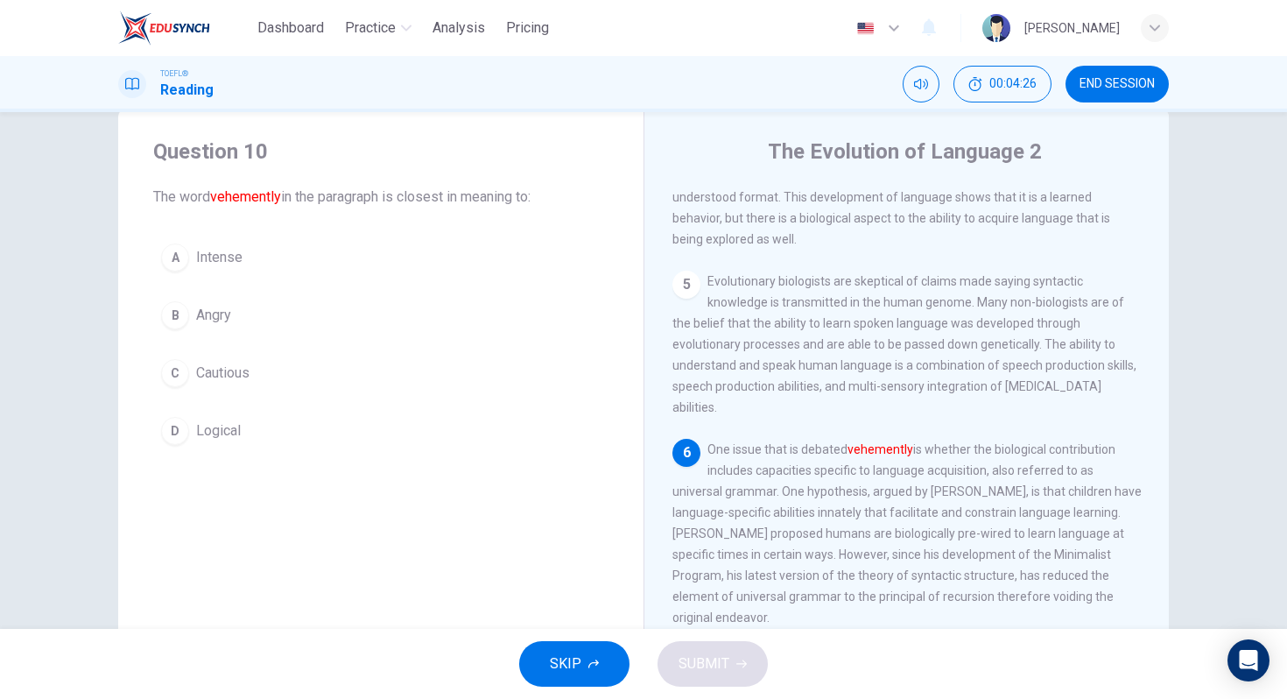
scroll to position [694, 0]
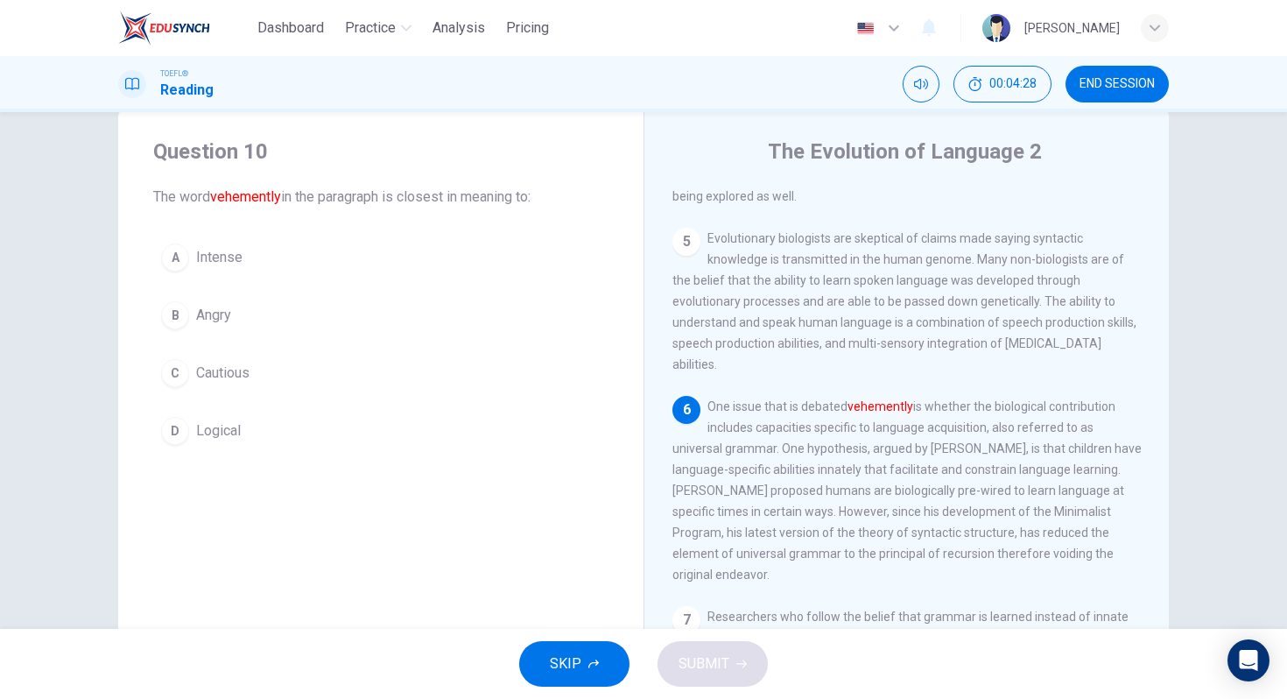
click at [173, 248] on div "A" at bounding box center [175, 257] width 28 height 28
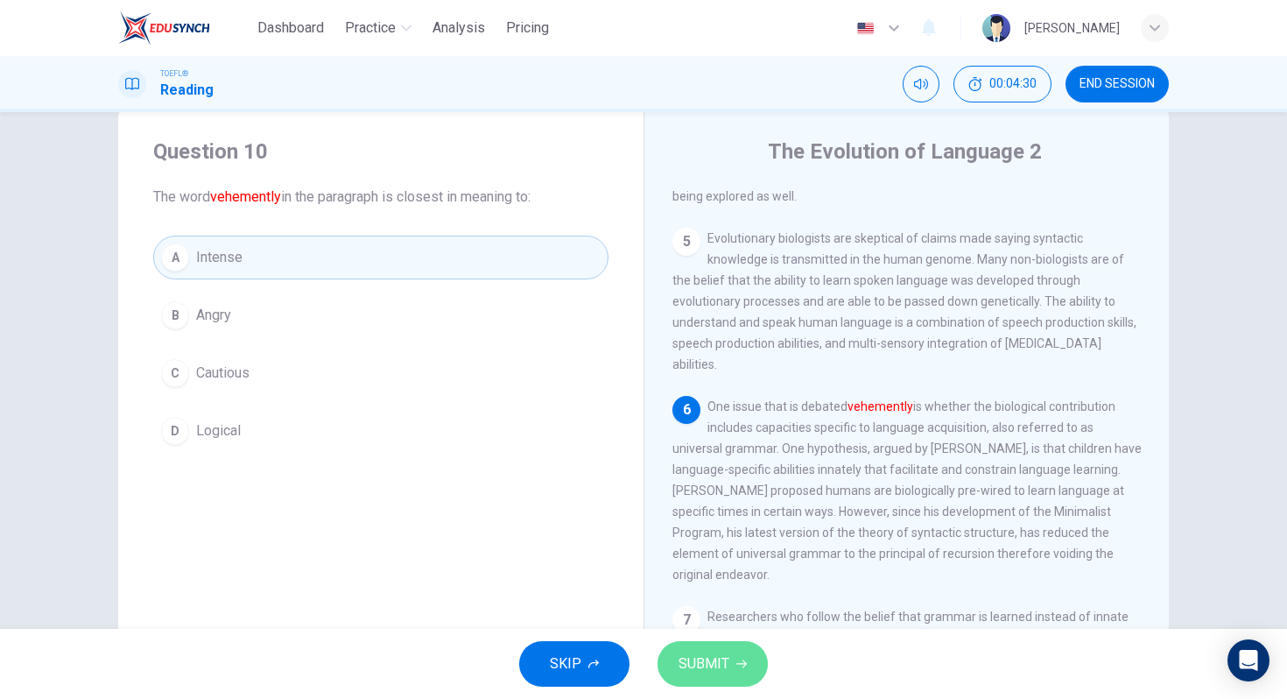
click at [708, 670] on span "SUBMIT" at bounding box center [704, 664] width 51 height 25
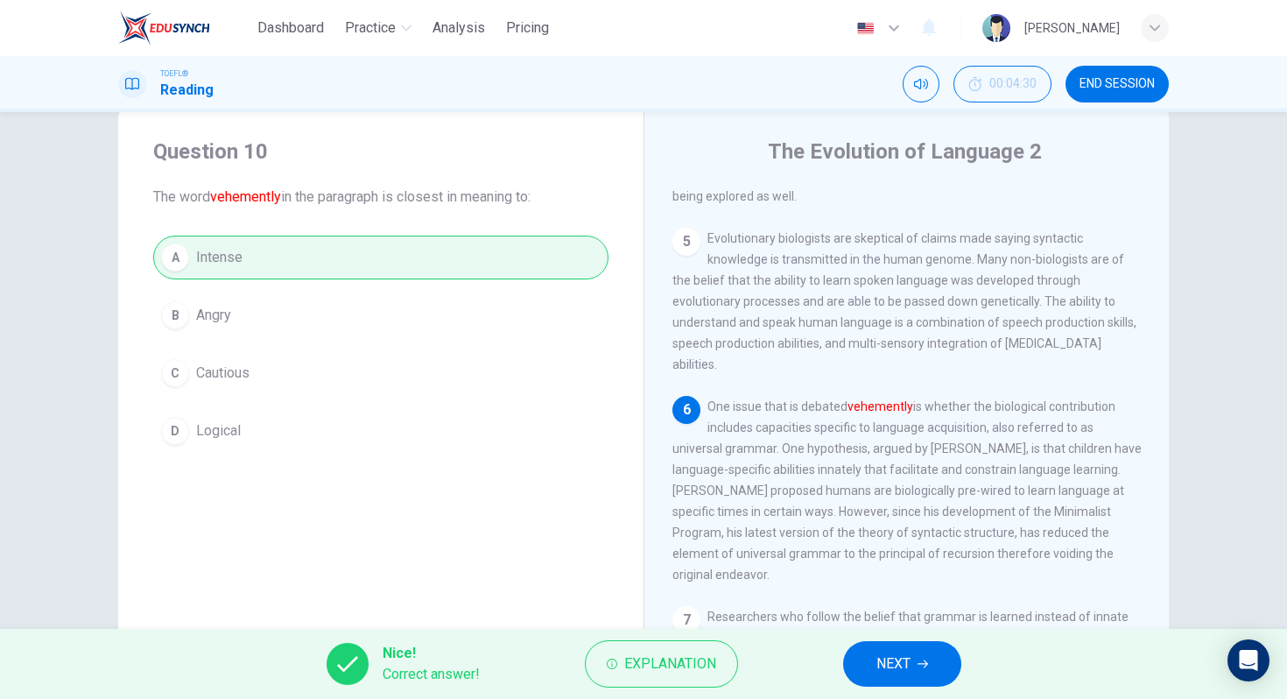
click at [919, 666] on icon "button" at bounding box center [923, 664] width 11 height 11
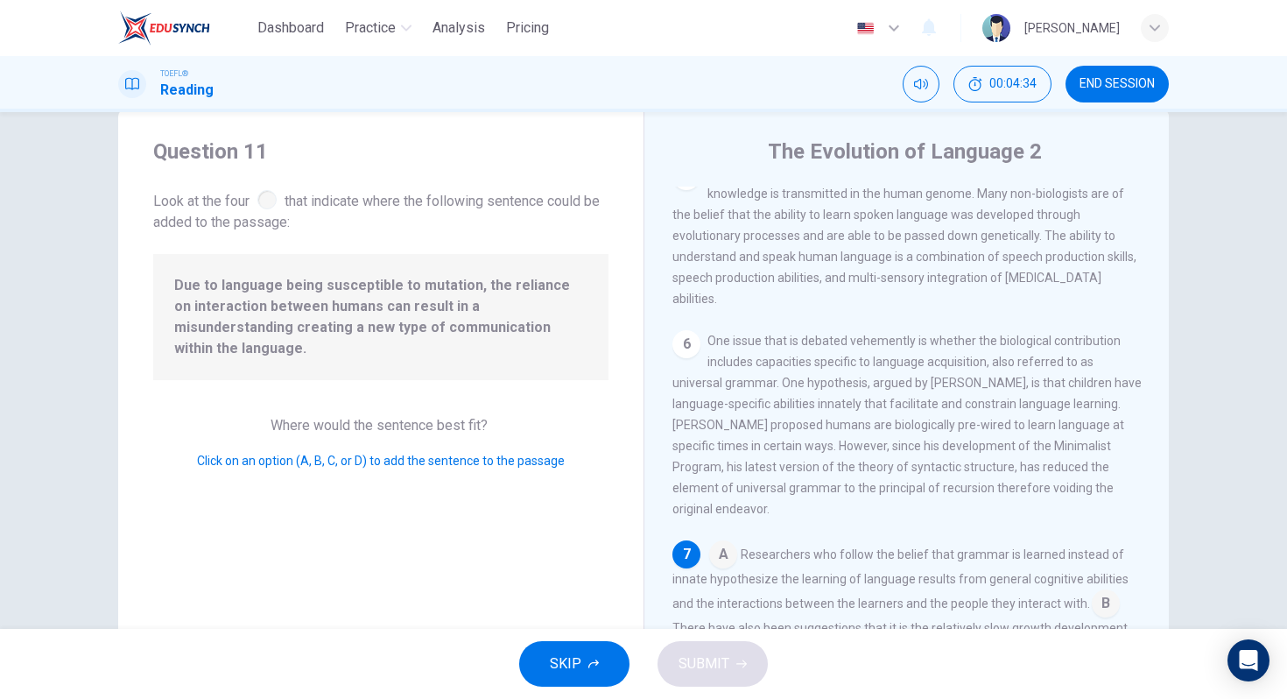
scroll to position [131, 0]
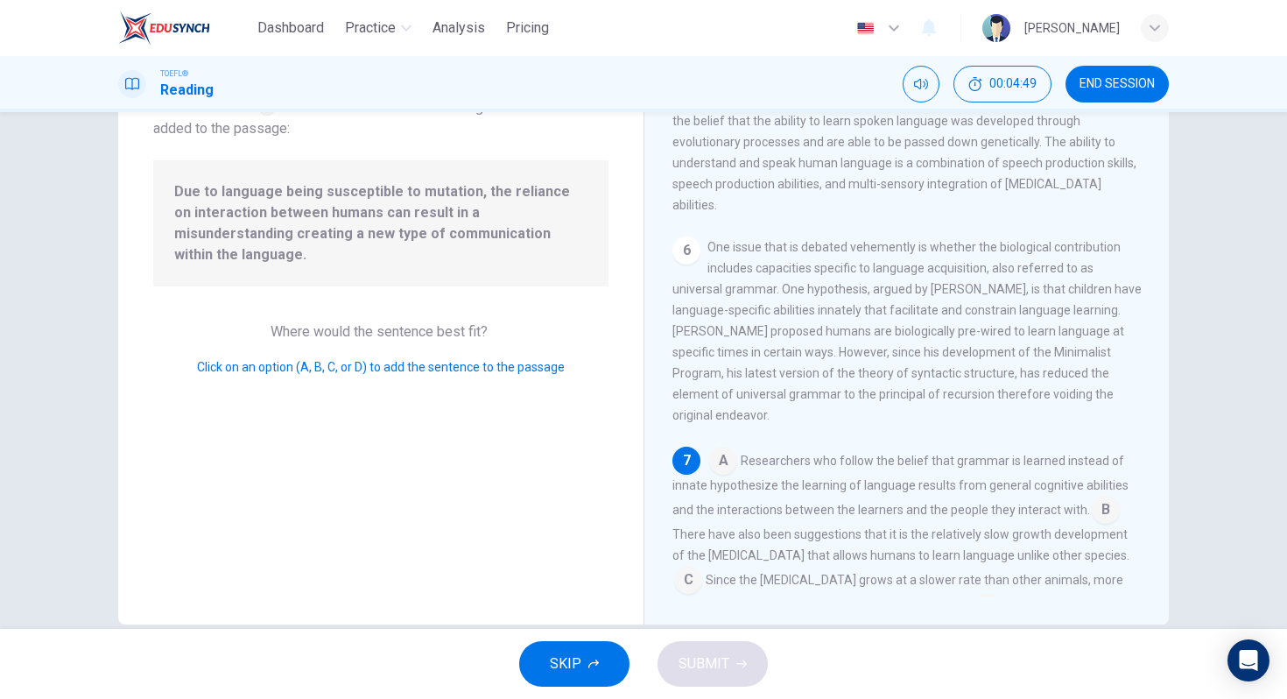
click at [724, 448] on input at bounding box center [723, 462] width 28 height 28
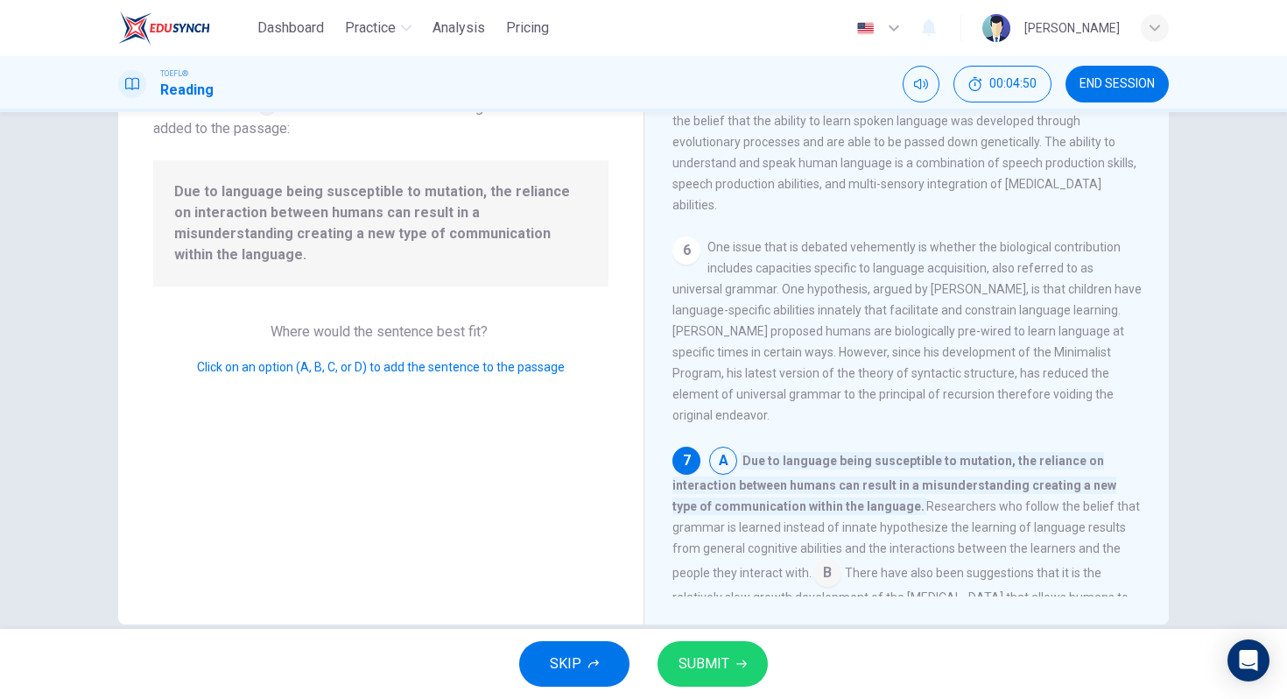
scroll to position [802, 0]
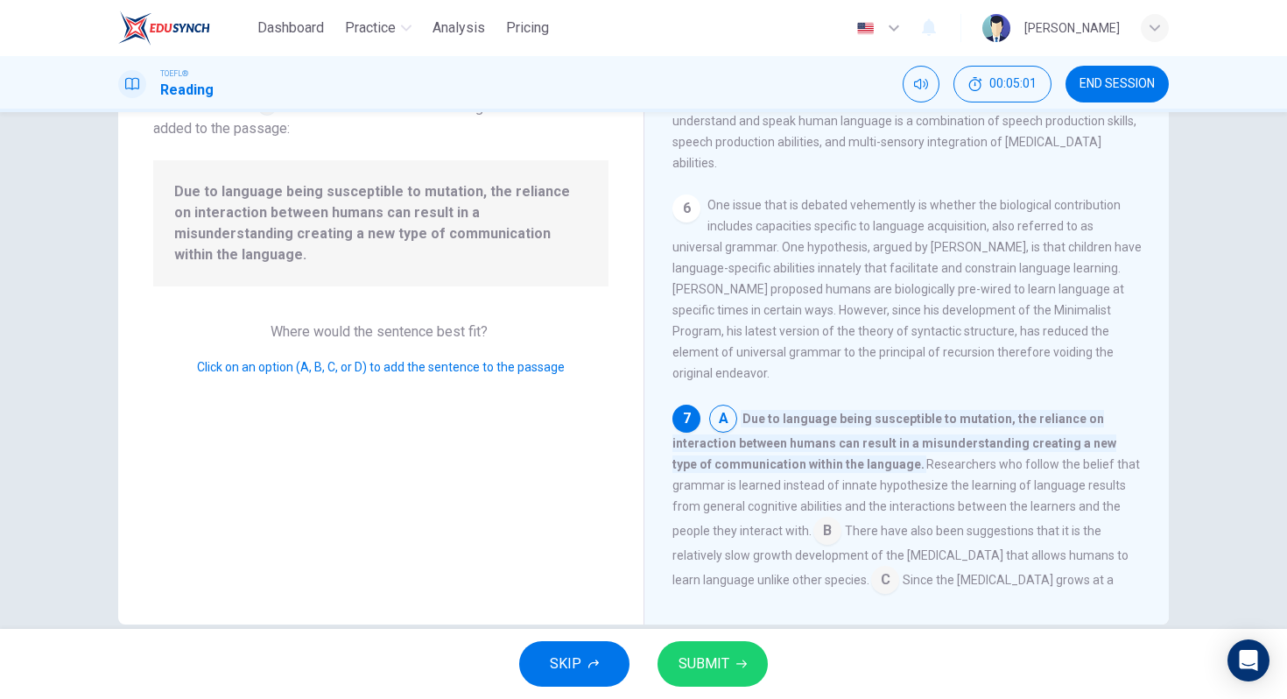
drag, startPoint x: 879, startPoint y: 419, endPoint x: 1010, endPoint y: 463, distance: 137.9
click at [1011, 464] on span "Researchers who follow the belief that grammar is learned instead of innate hyp…" at bounding box center [907, 497] width 468 height 81
click at [814, 518] on input at bounding box center [828, 532] width 28 height 28
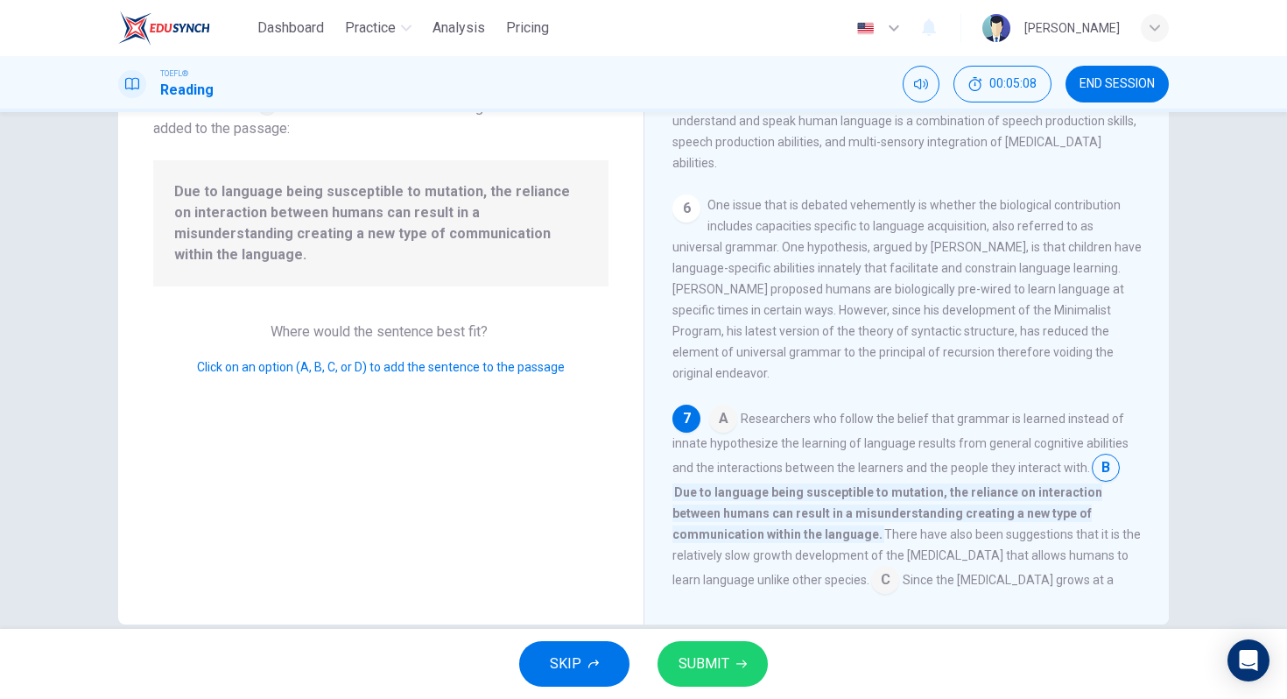
scroll to position [162, 0]
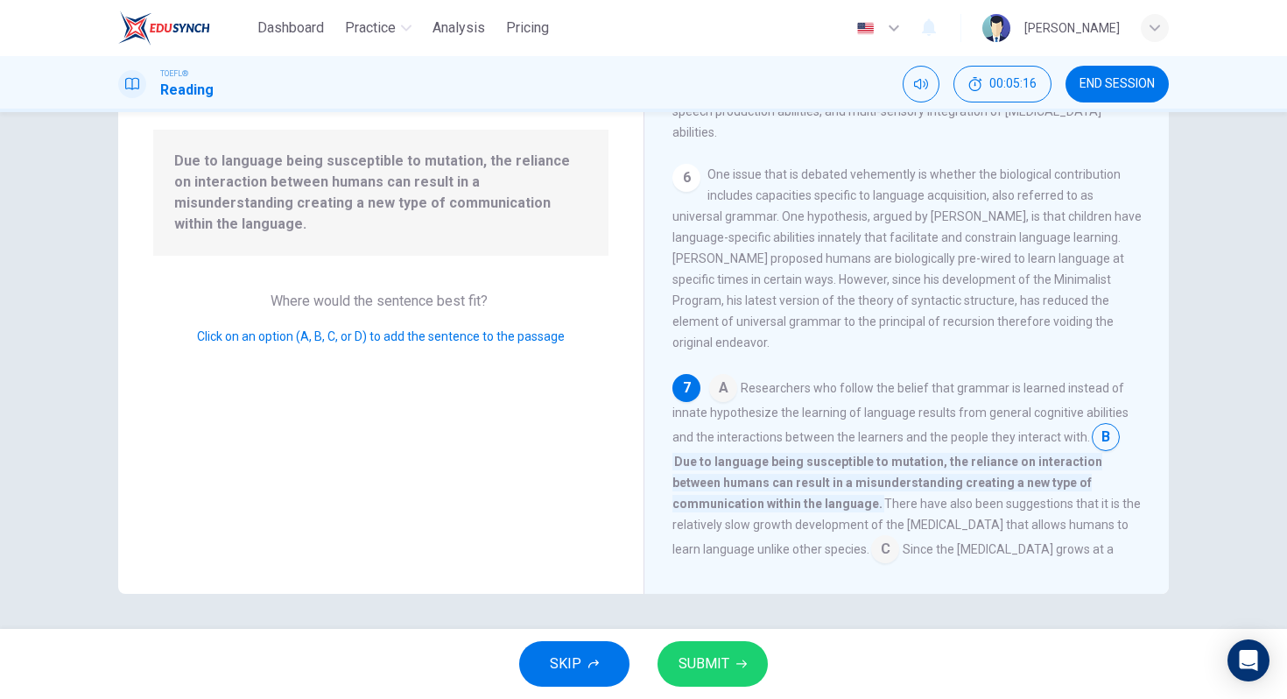
click at [871, 537] on input at bounding box center [885, 551] width 28 height 28
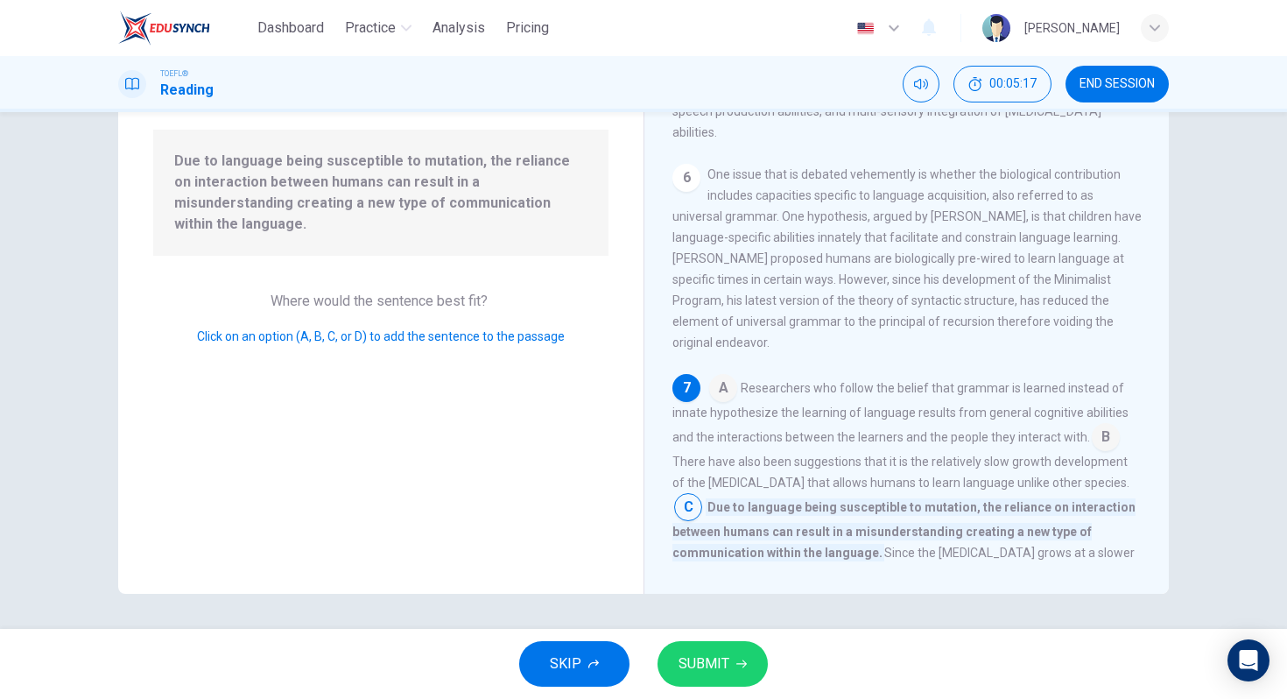
click at [722, 667] on span "SUBMIT" at bounding box center [704, 664] width 51 height 25
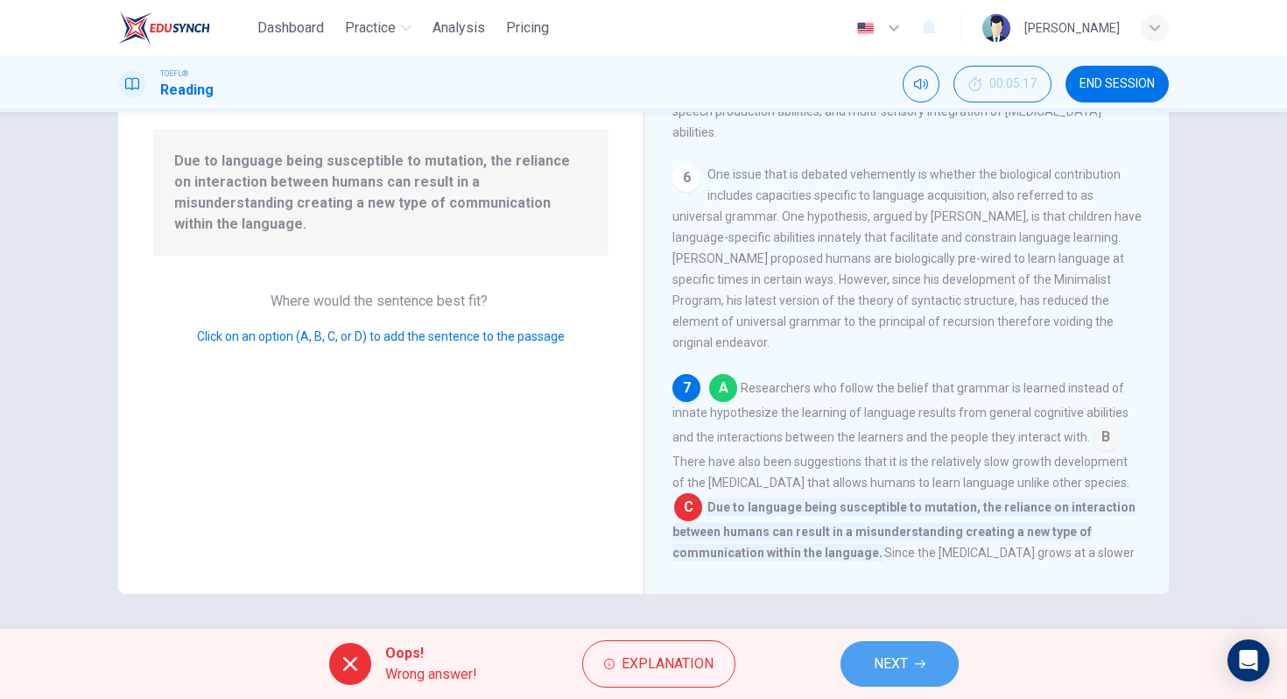
click at [915, 666] on icon "button" at bounding box center [920, 664] width 11 height 11
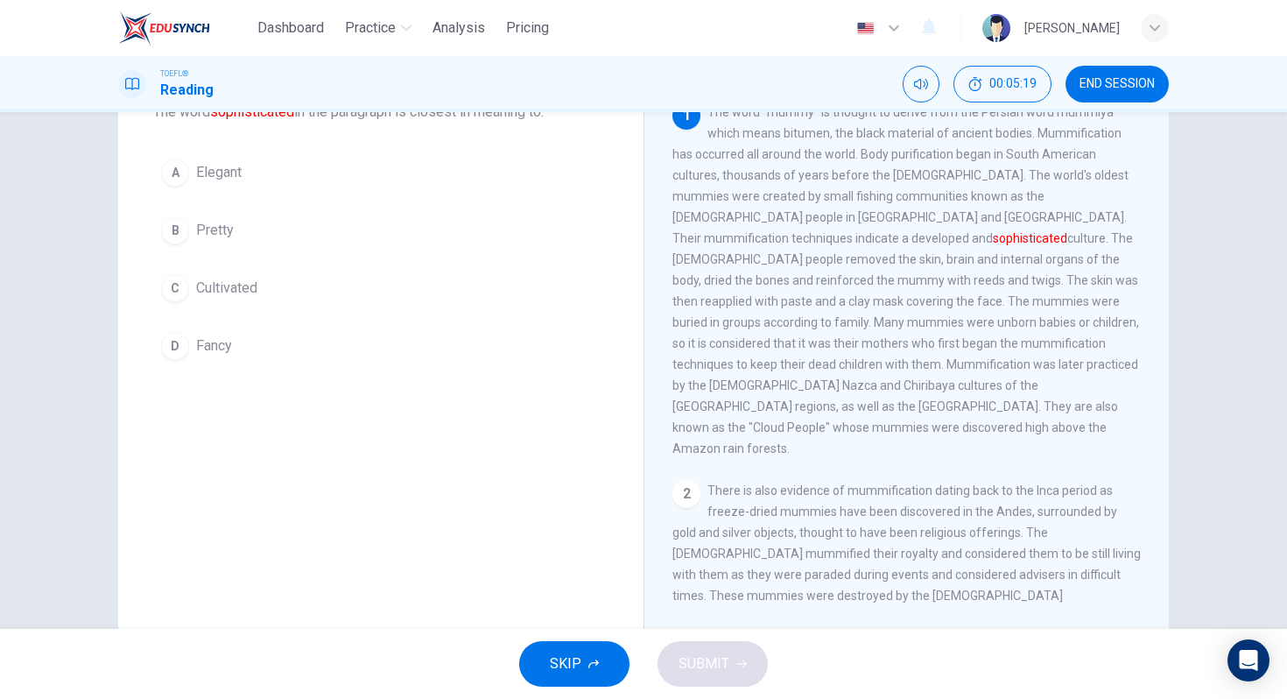
scroll to position [0, 0]
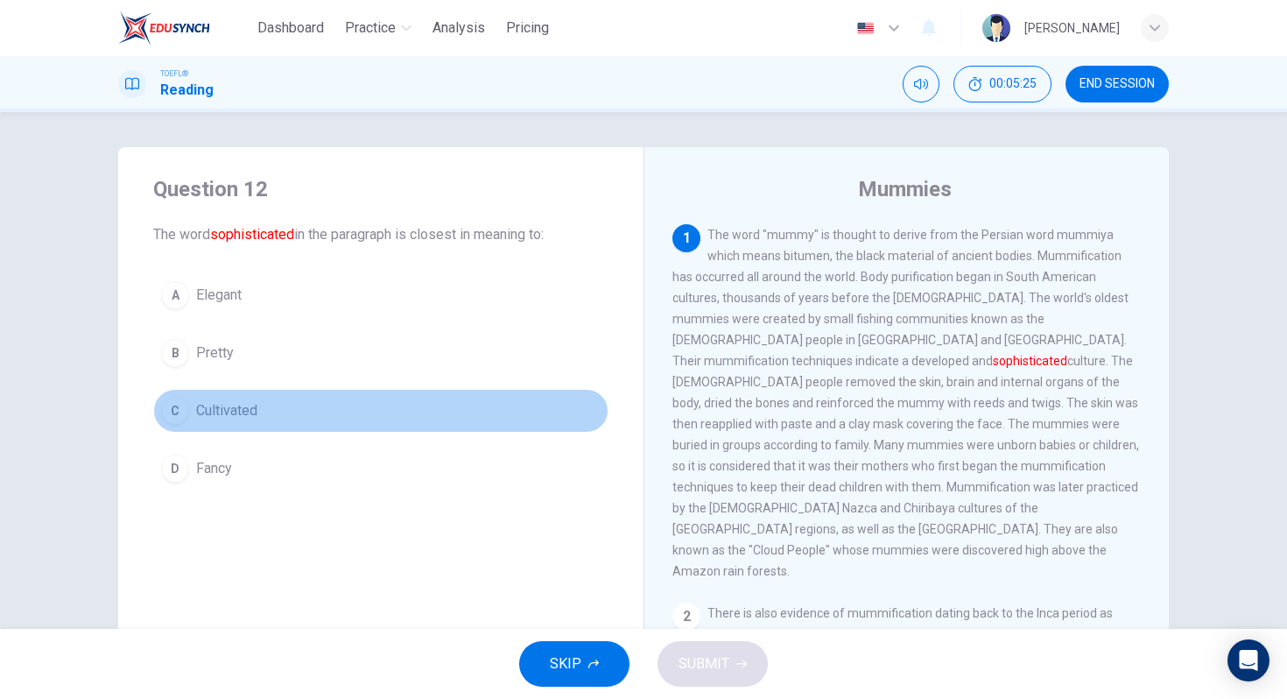
click at [176, 411] on div "C" at bounding box center [175, 411] width 28 height 28
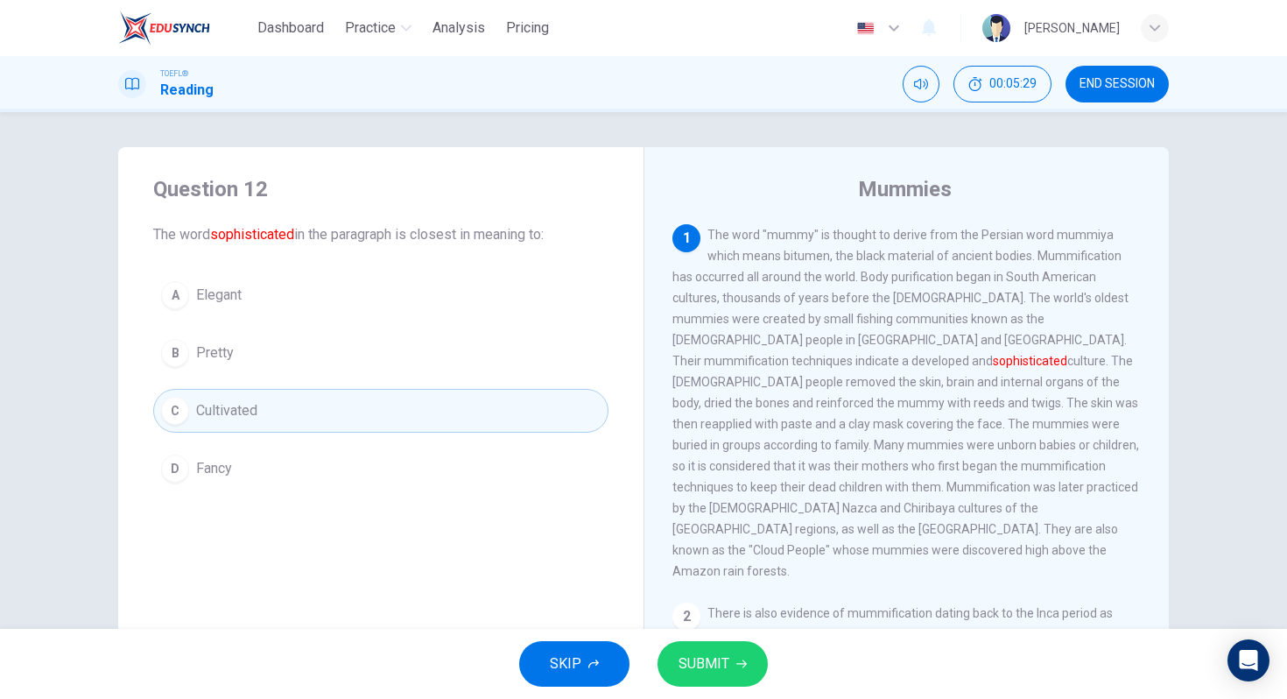
click at [704, 663] on span "SUBMIT" at bounding box center [704, 664] width 51 height 25
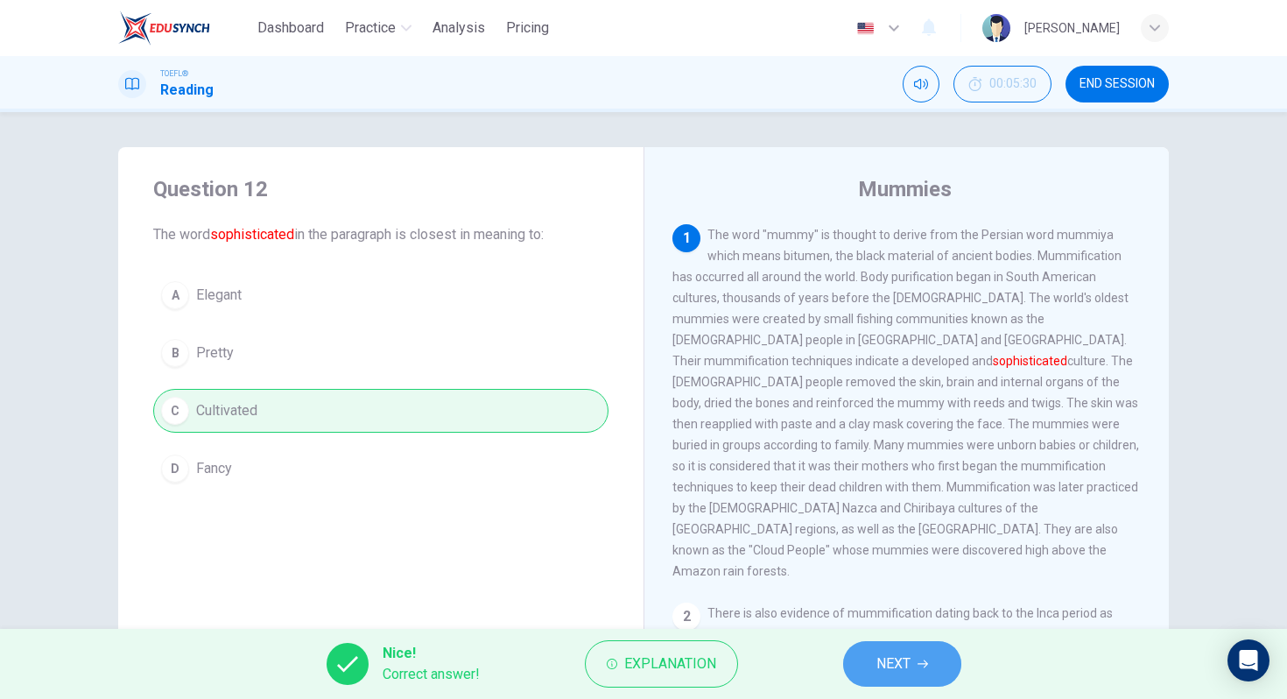
click at [908, 652] on span "NEXT" at bounding box center [894, 664] width 34 height 25
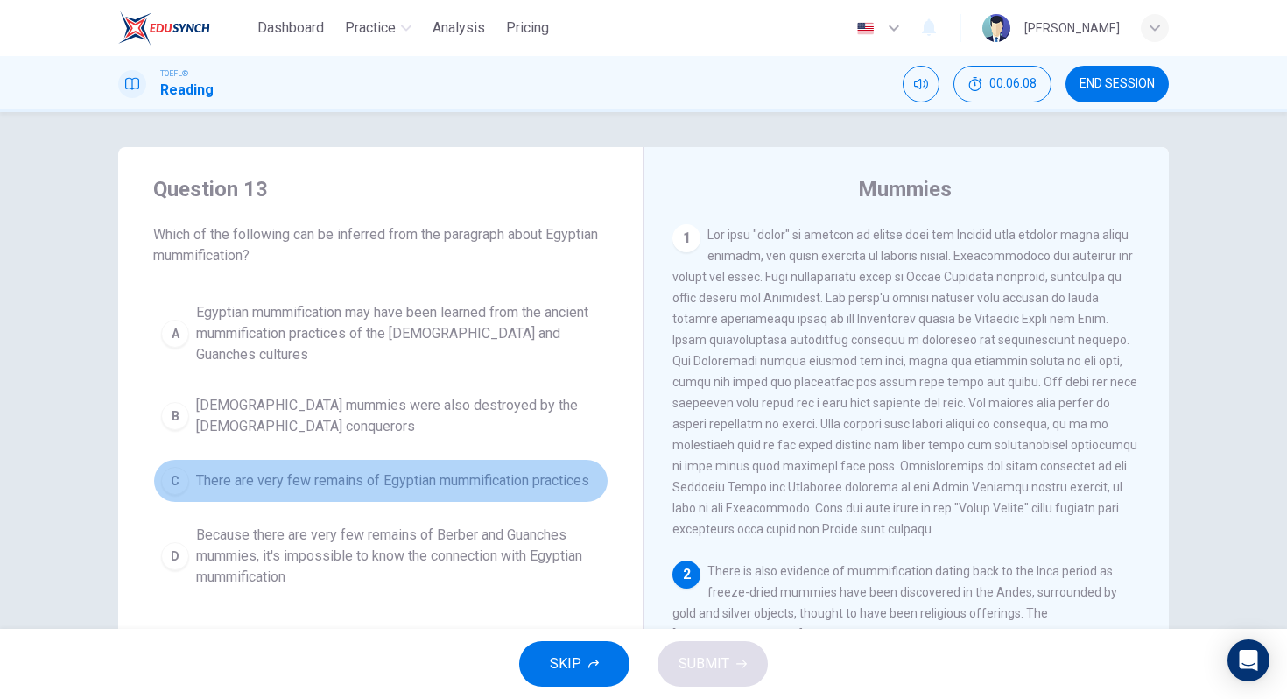
click at [455, 470] on span "There are very few remains of Egyptian mummification practices" at bounding box center [392, 480] width 393 height 21
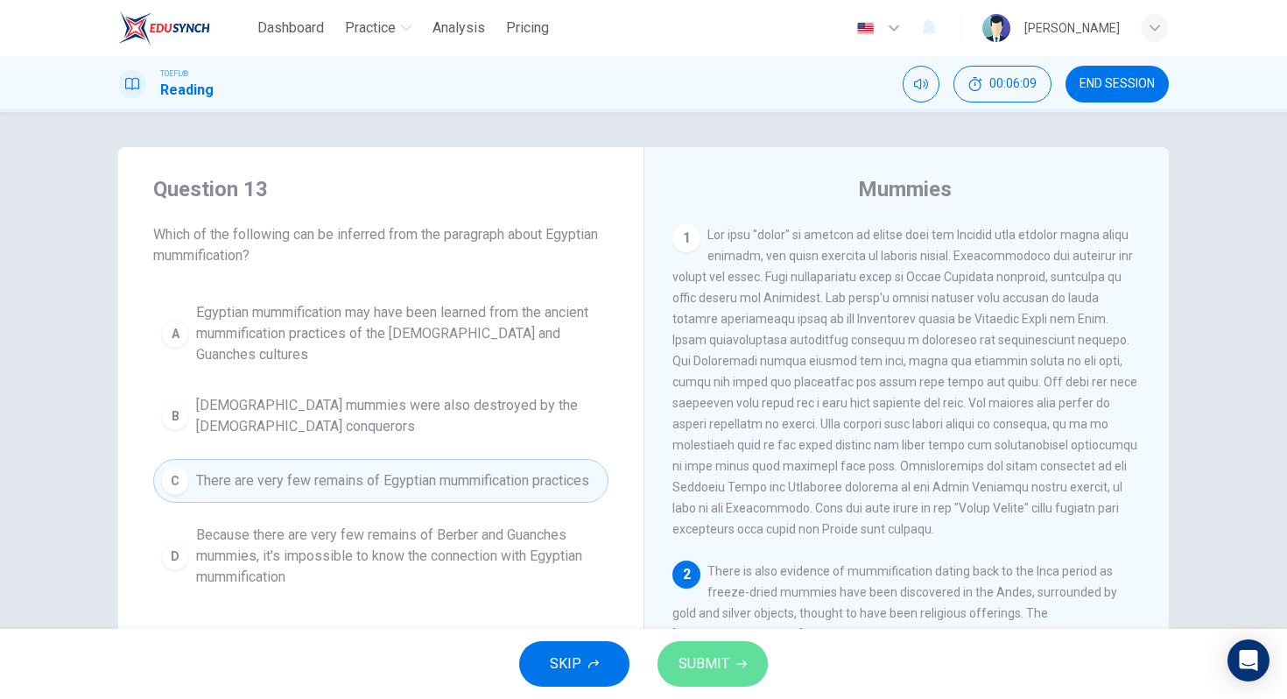
click at [724, 661] on span "SUBMIT" at bounding box center [704, 664] width 51 height 25
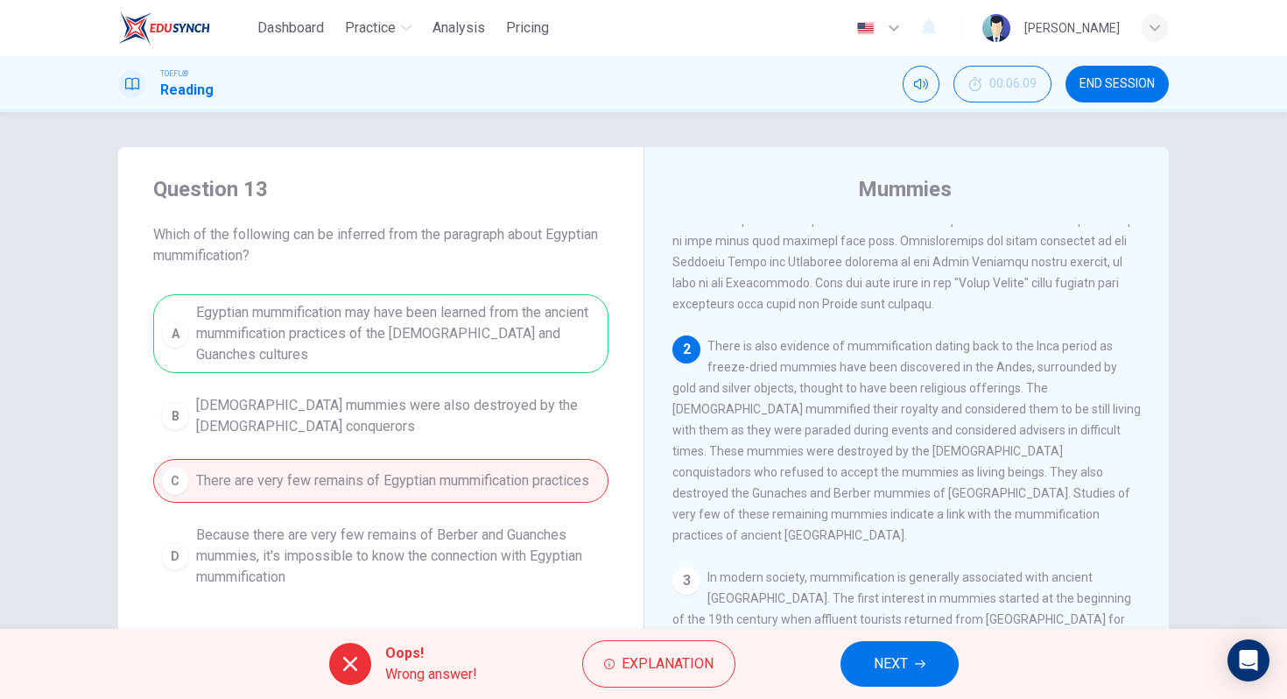
scroll to position [224, 0]
click at [876, 674] on span "NEXT" at bounding box center [891, 664] width 34 height 25
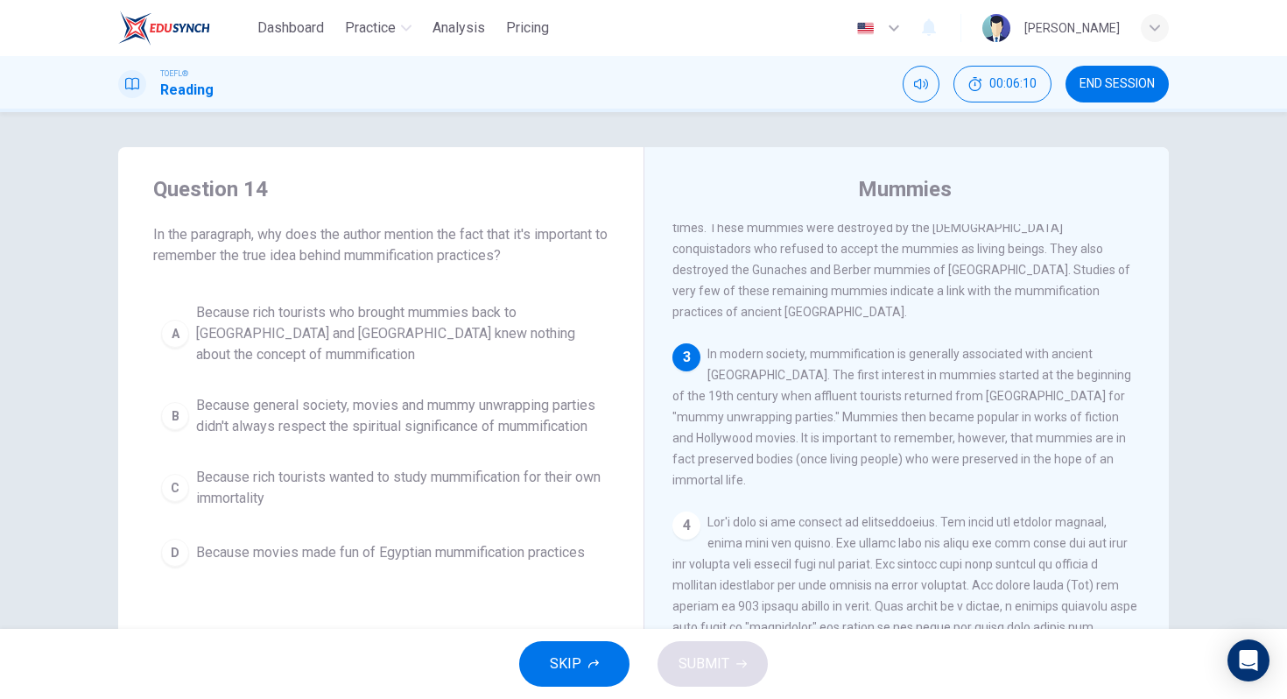
scroll to position [456, 0]
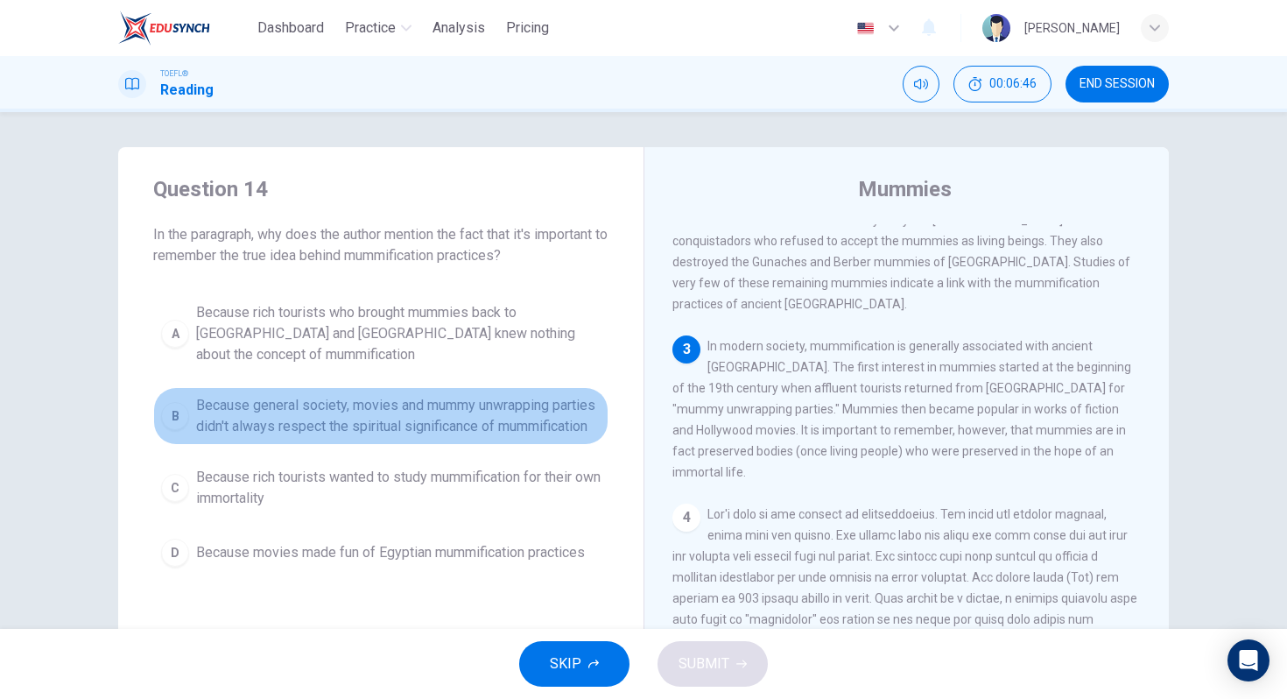
click at [422, 395] on span "Because general society, movies and mummy unwrapping parties didn't always resp…" at bounding box center [398, 416] width 405 height 42
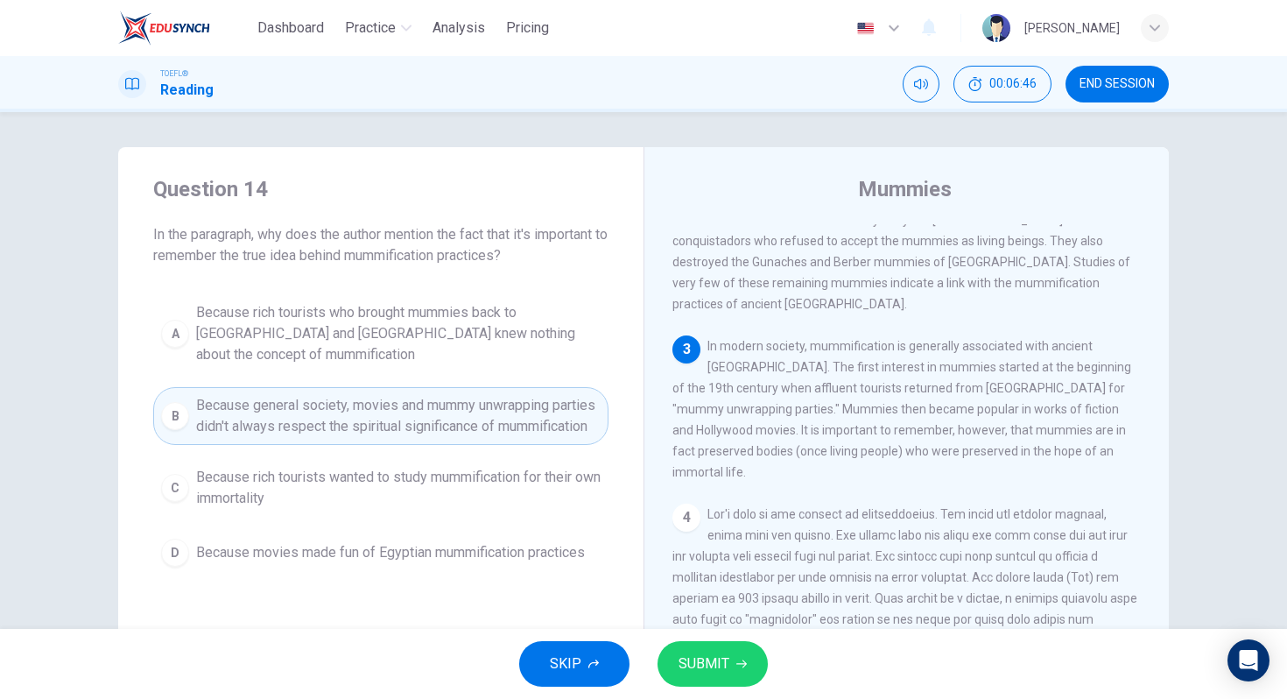
click at [704, 665] on span "SUBMIT" at bounding box center [704, 664] width 51 height 25
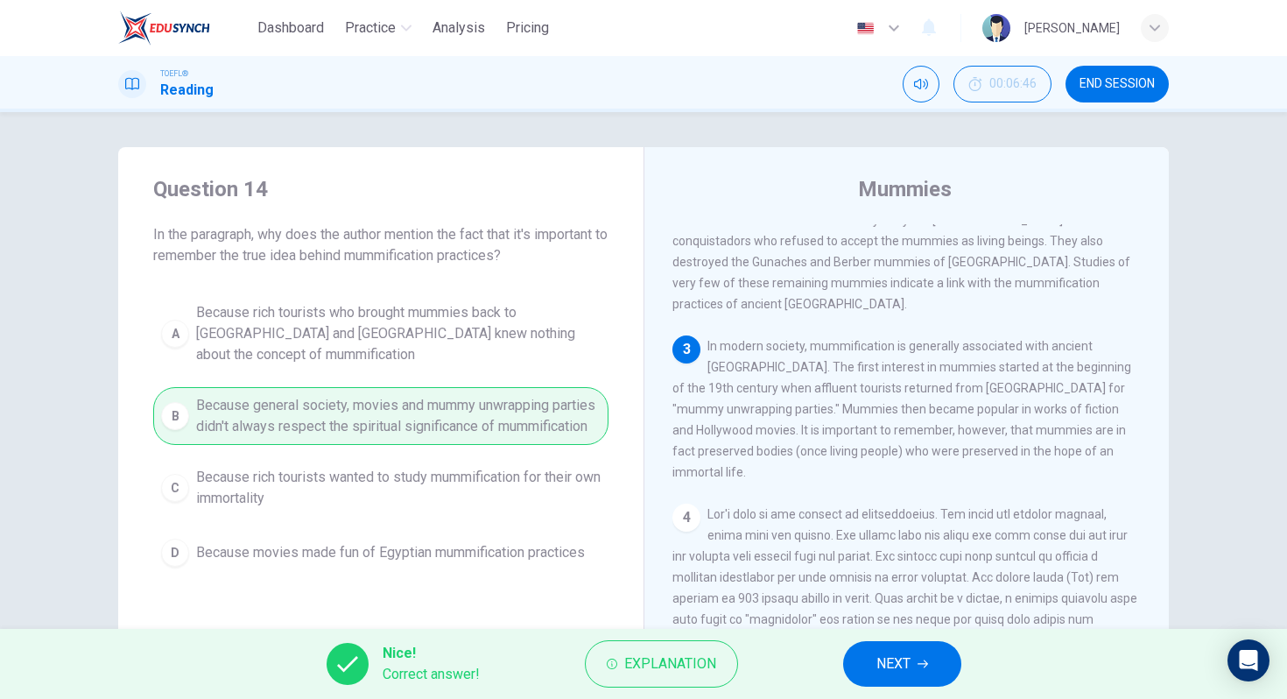
click at [912, 674] on button "NEXT" at bounding box center [902, 664] width 118 height 46
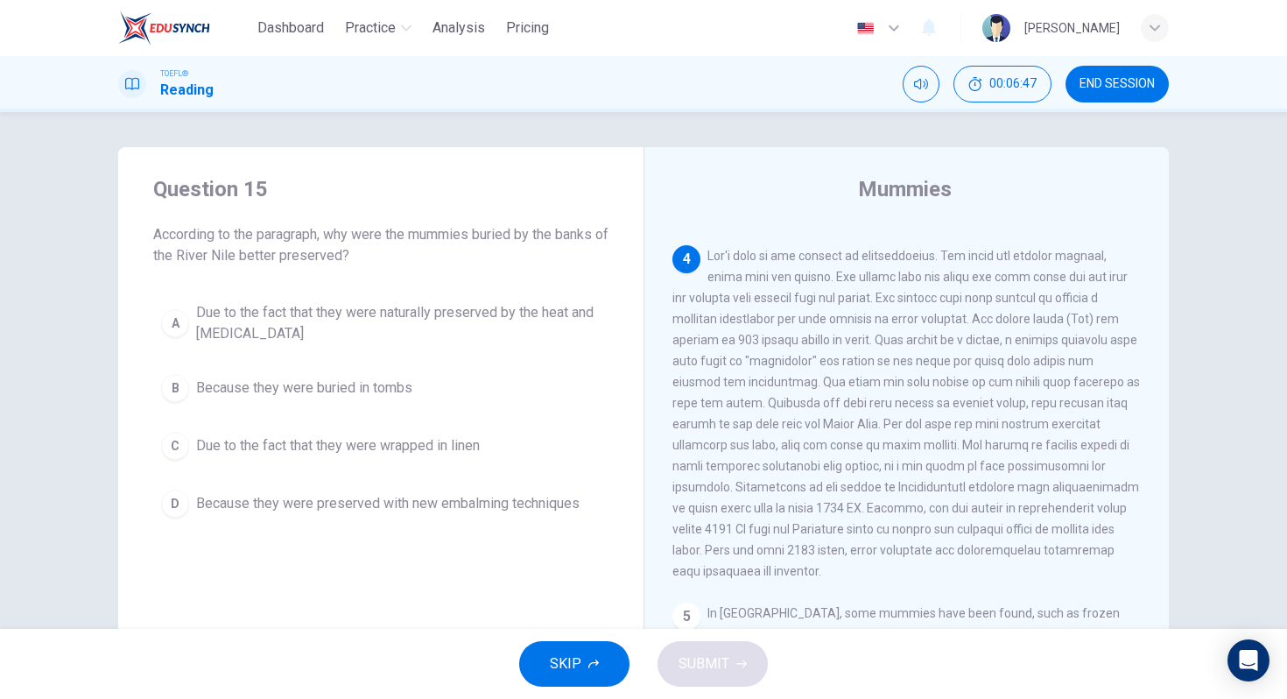
scroll to position [706, 0]
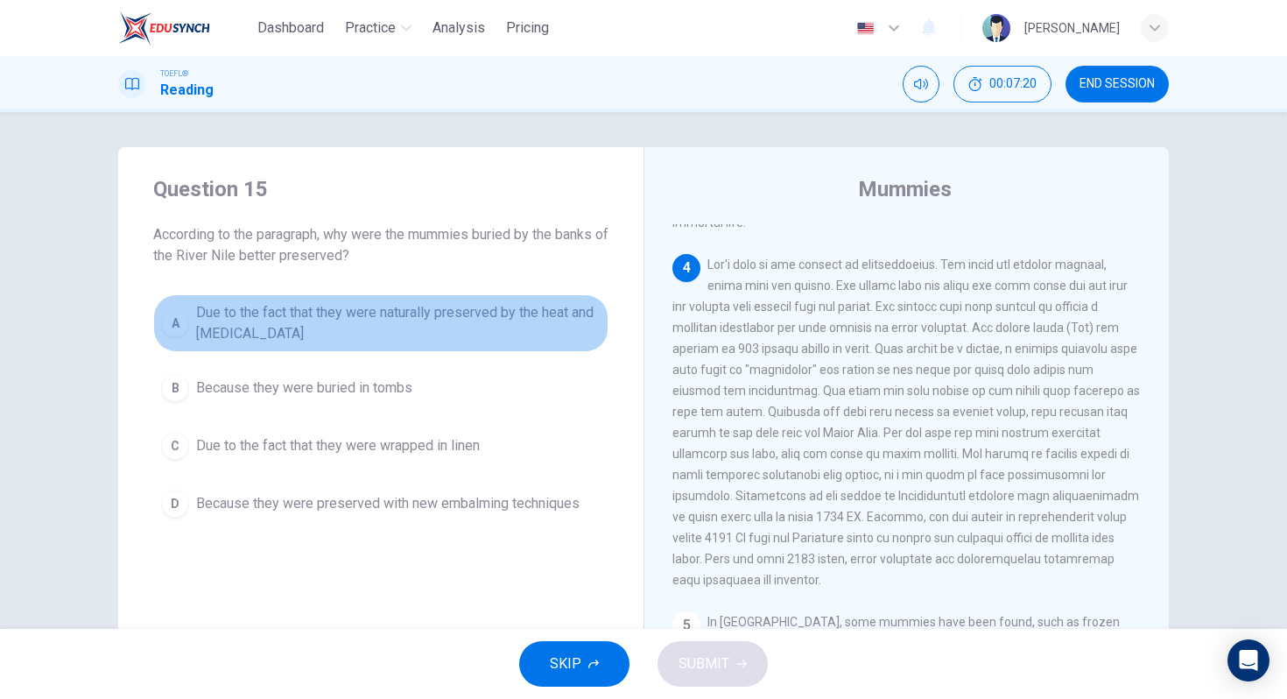
click at [462, 311] on span "Due to the fact that they were naturally preserved by the heat and dryness" at bounding box center [398, 323] width 405 height 42
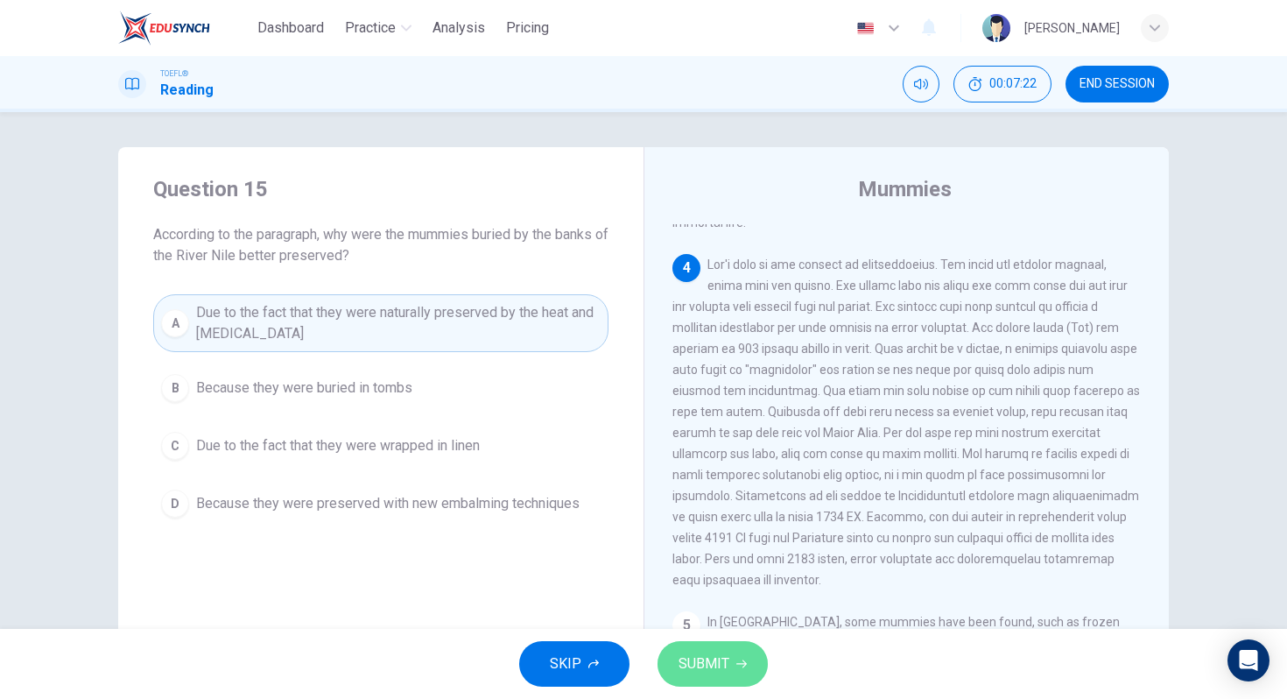
click at [713, 678] on button "SUBMIT" at bounding box center [713, 664] width 110 height 46
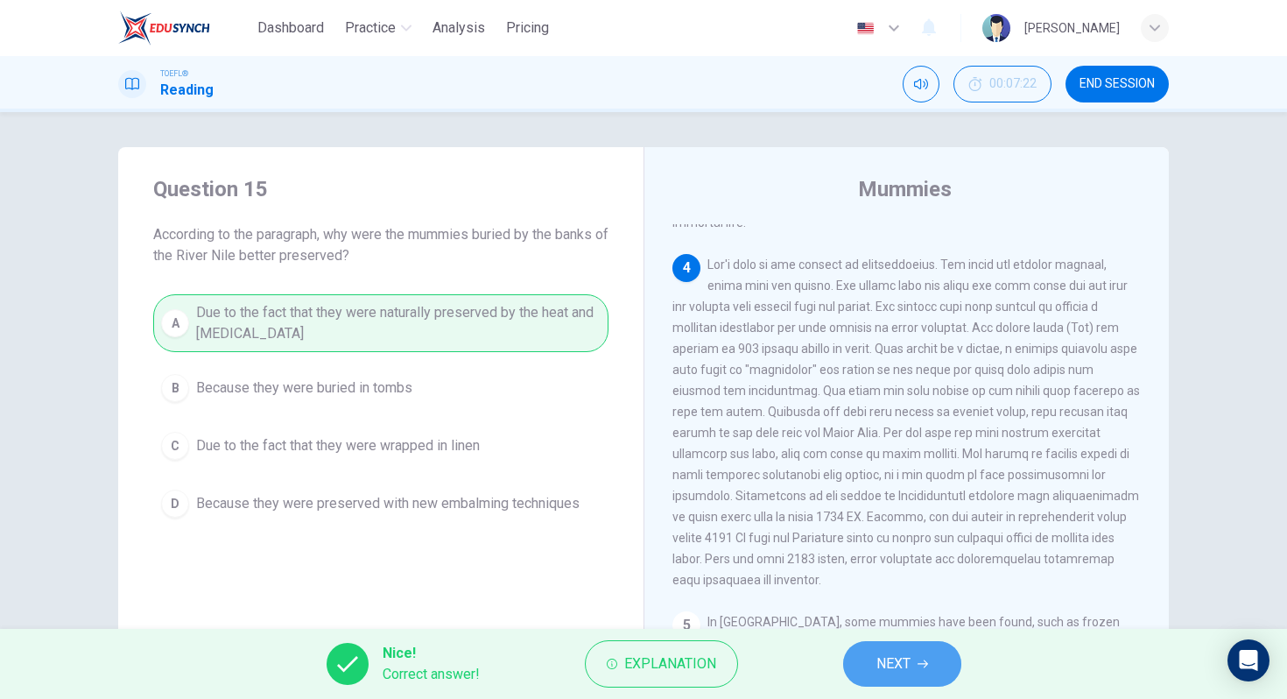
click at [910, 666] on span "NEXT" at bounding box center [894, 664] width 34 height 25
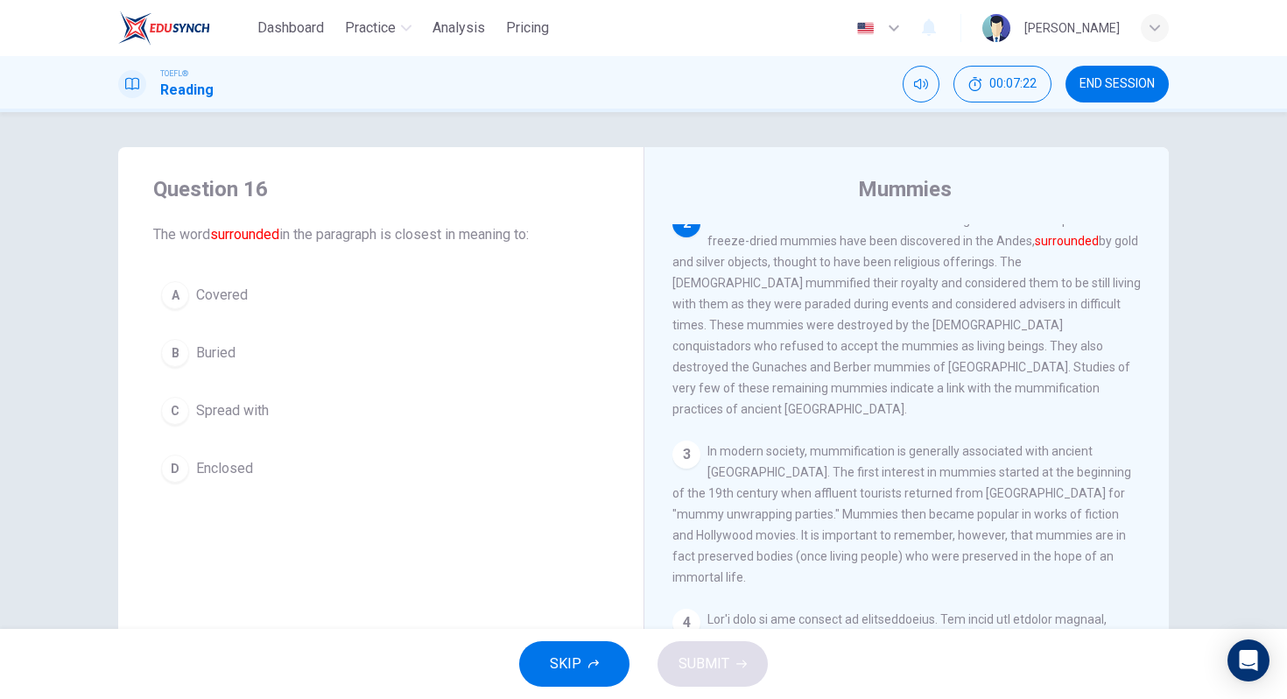
scroll to position [349, 0]
click at [172, 300] on div "A" at bounding box center [175, 295] width 28 height 28
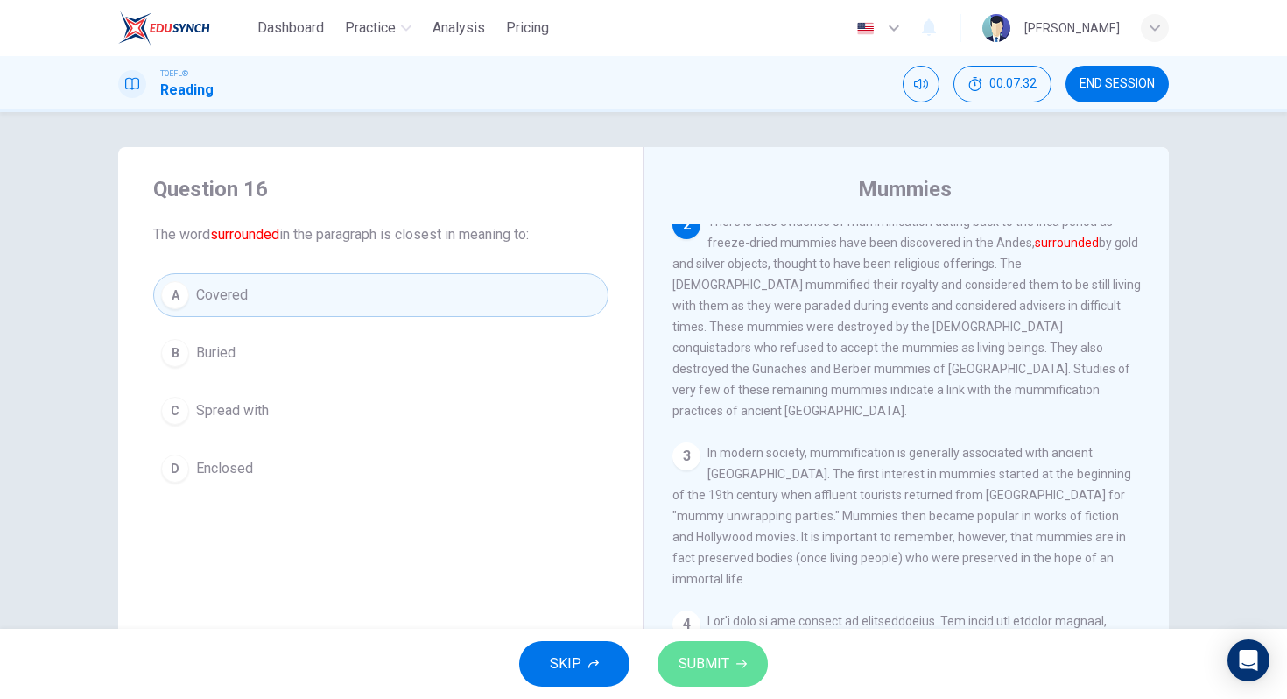
click at [682, 654] on span "SUBMIT" at bounding box center [704, 664] width 51 height 25
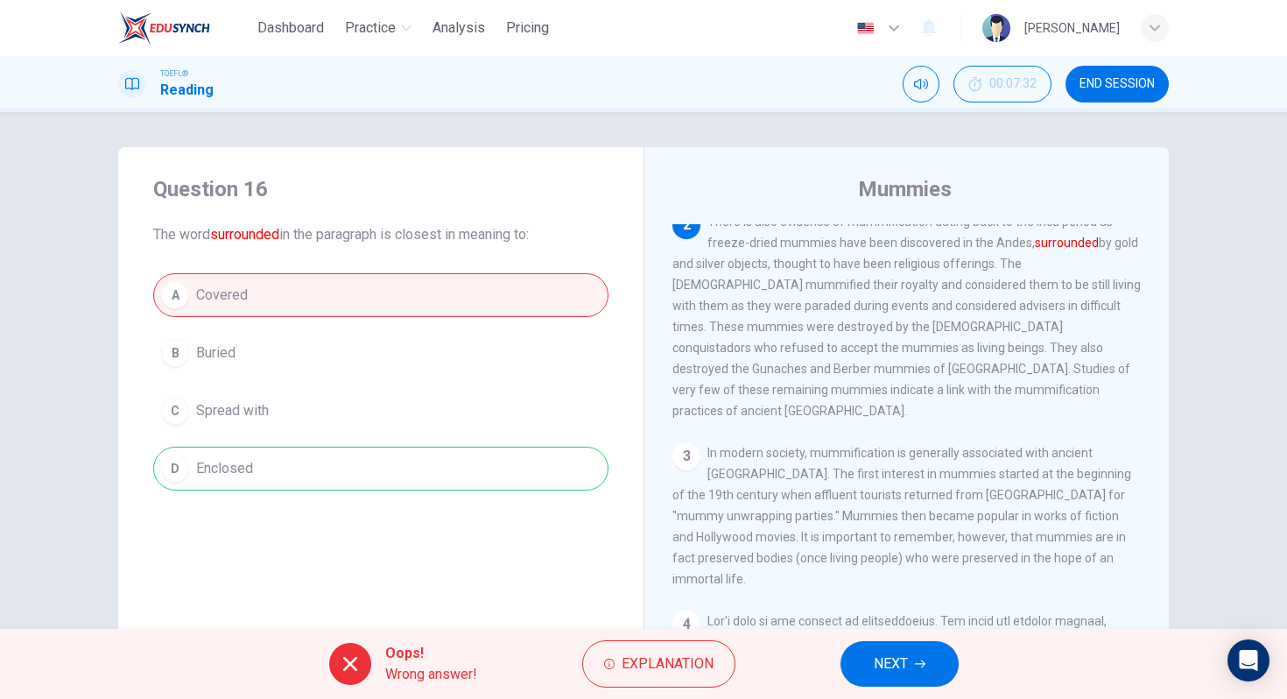
click at [886, 671] on span "NEXT" at bounding box center [891, 664] width 34 height 25
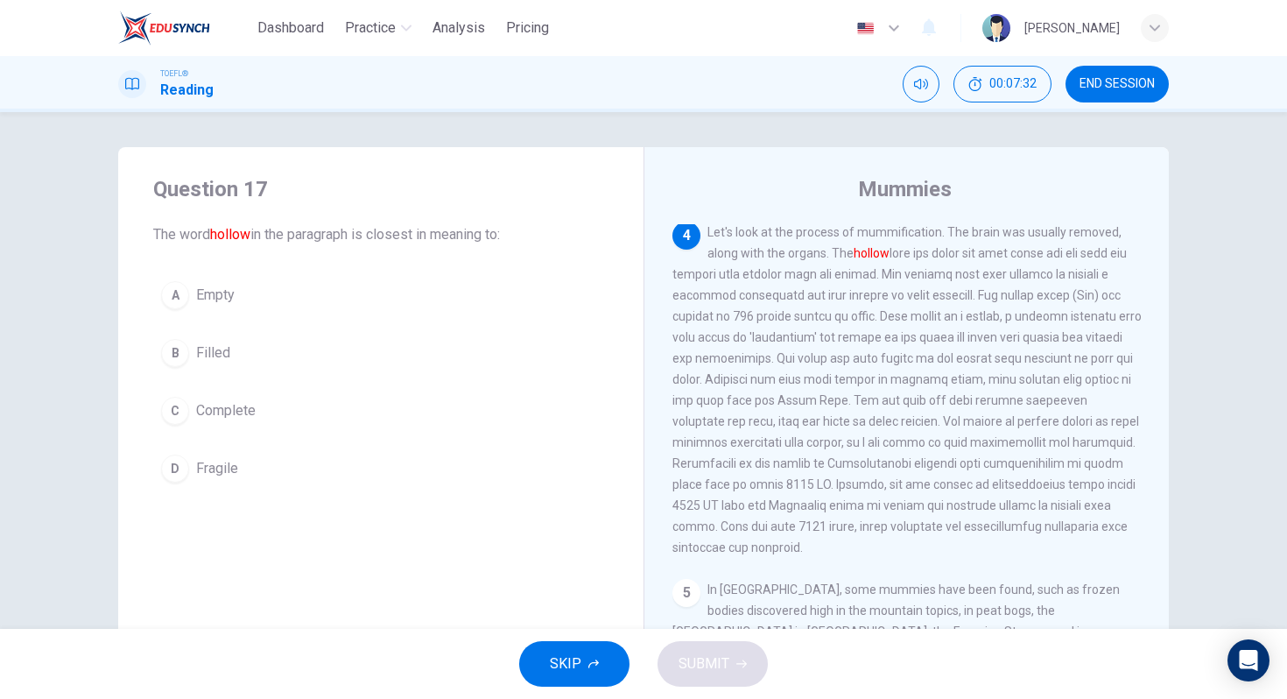
scroll to position [742, 0]
click at [174, 292] on div "A" at bounding box center [175, 295] width 28 height 28
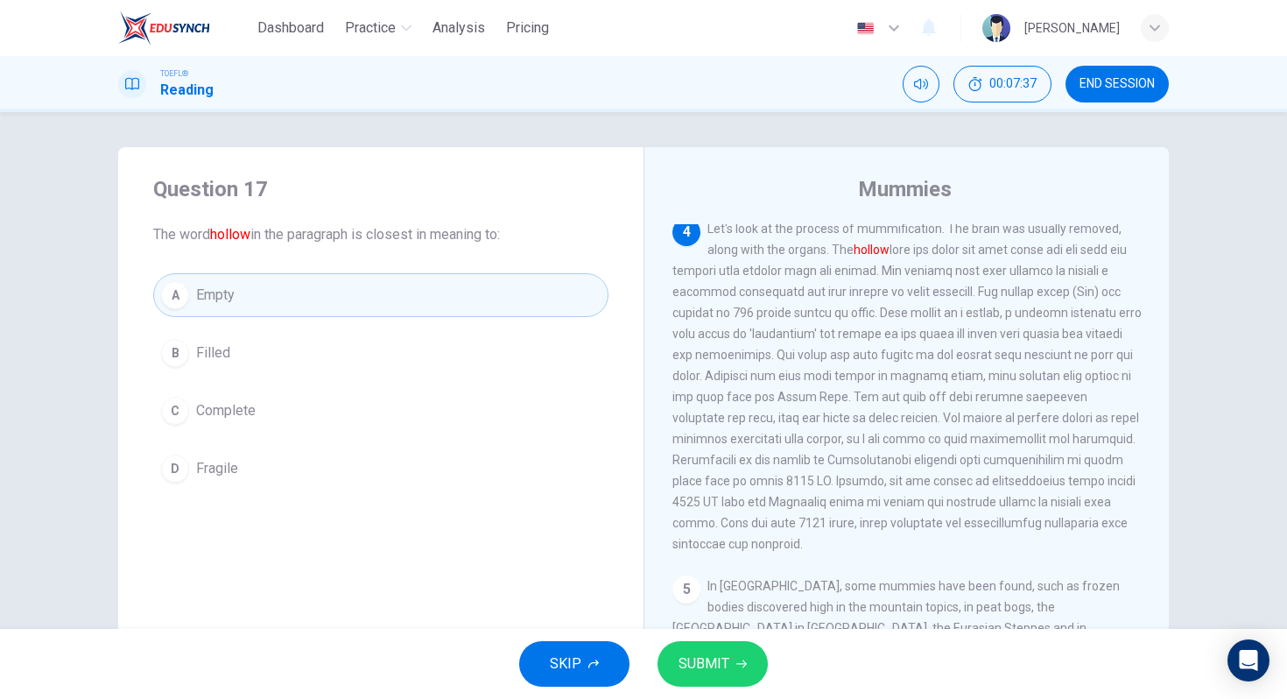
click at [714, 663] on span "SUBMIT" at bounding box center [704, 664] width 51 height 25
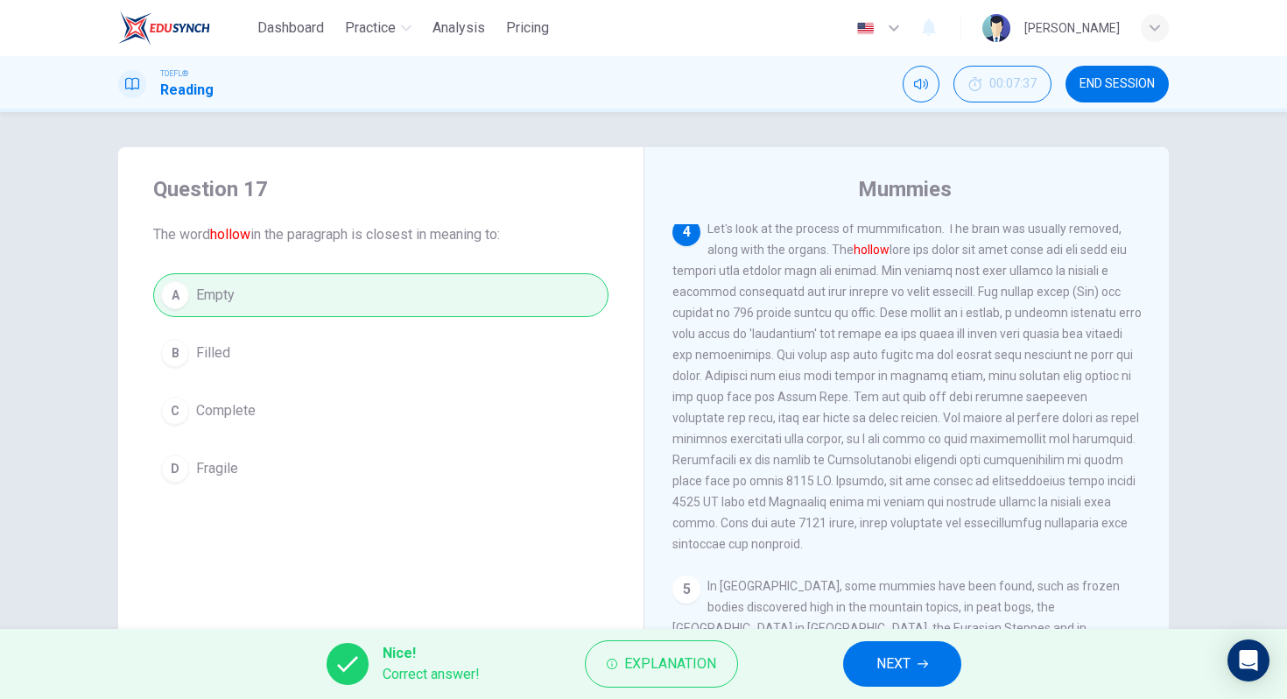
click at [901, 681] on button "NEXT" at bounding box center [902, 664] width 118 height 46
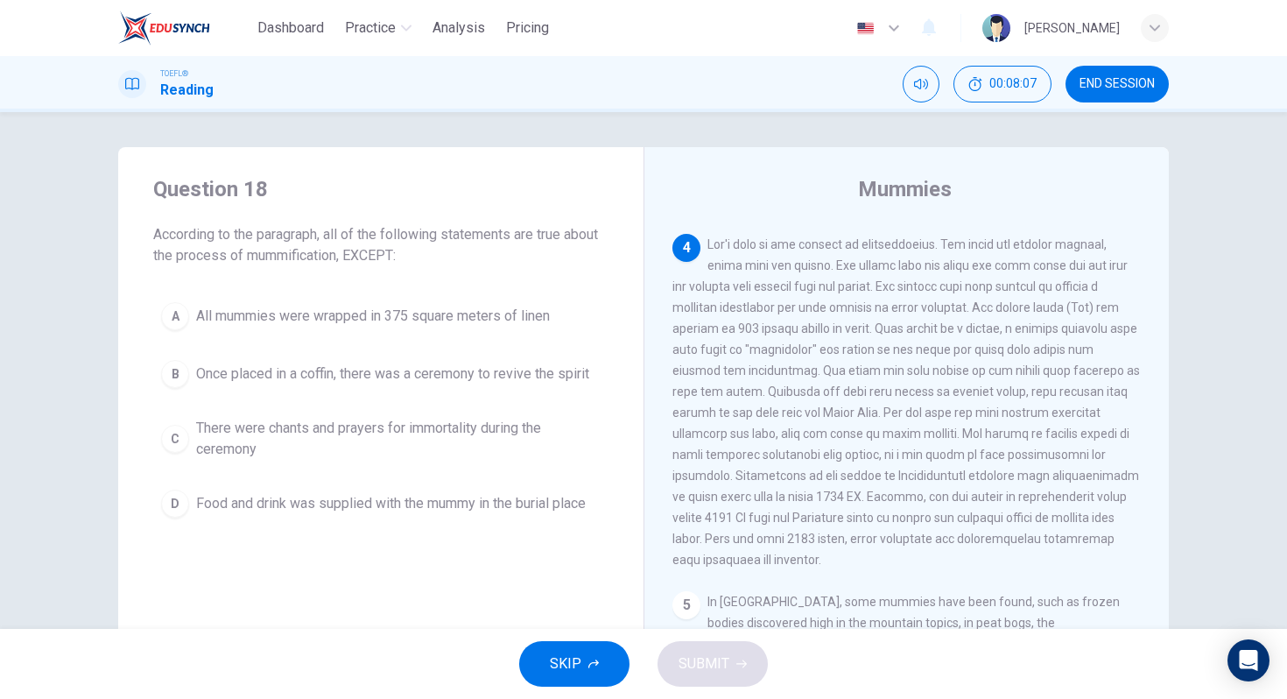
scroll to position [709, 0]
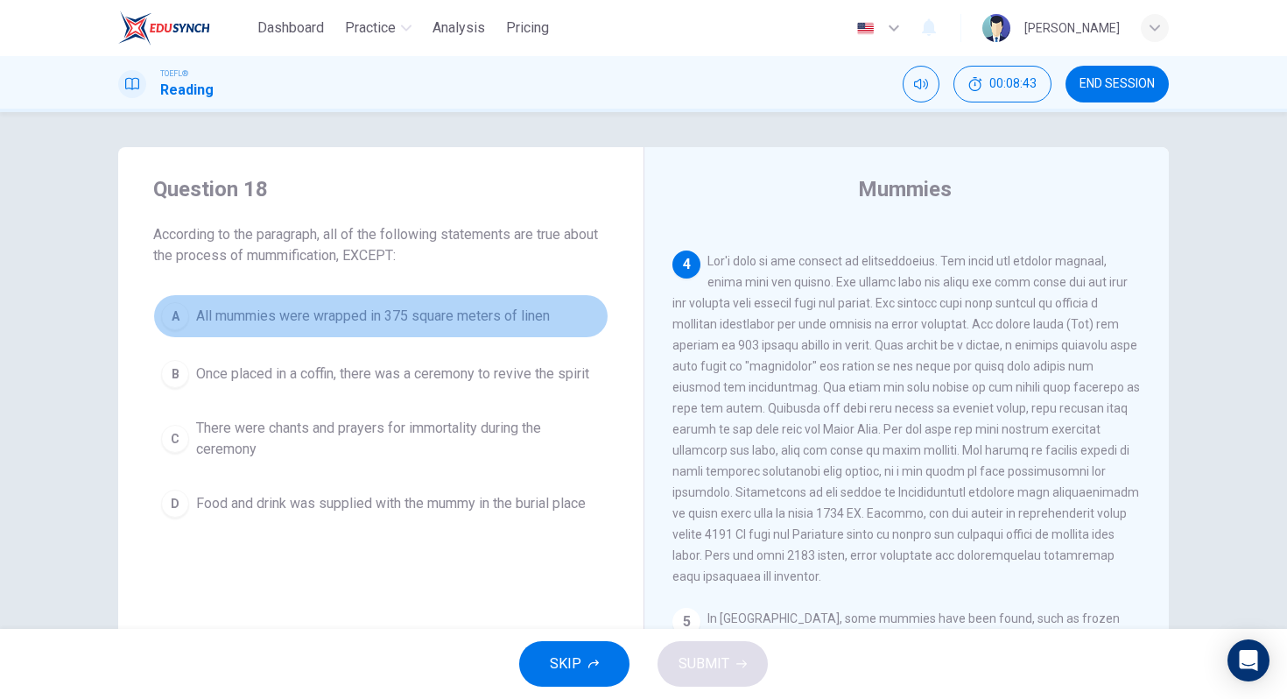
click at [394, 311] on span "All mummies were wrapped in 375 square meters of linen" at bounding box center [373, 316] width 354 height 21
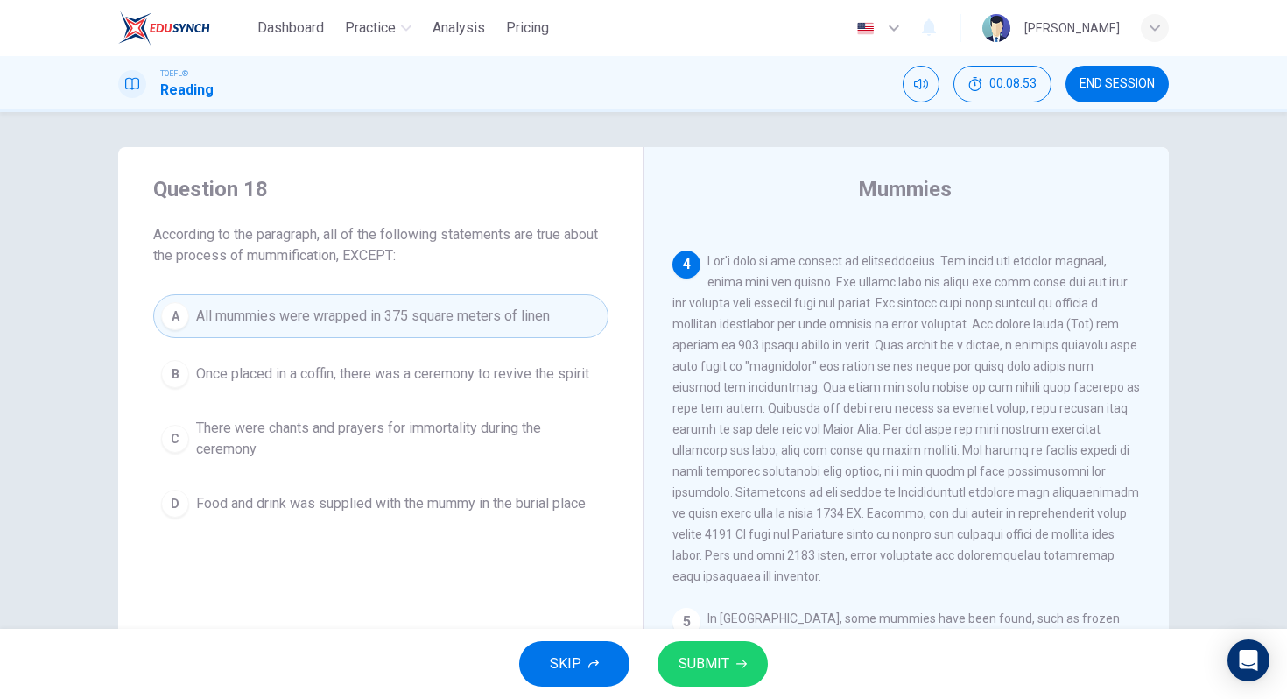
click at [689, 650] on button "SUBMIT" at bounding box center [713, 664] width 110 height 46
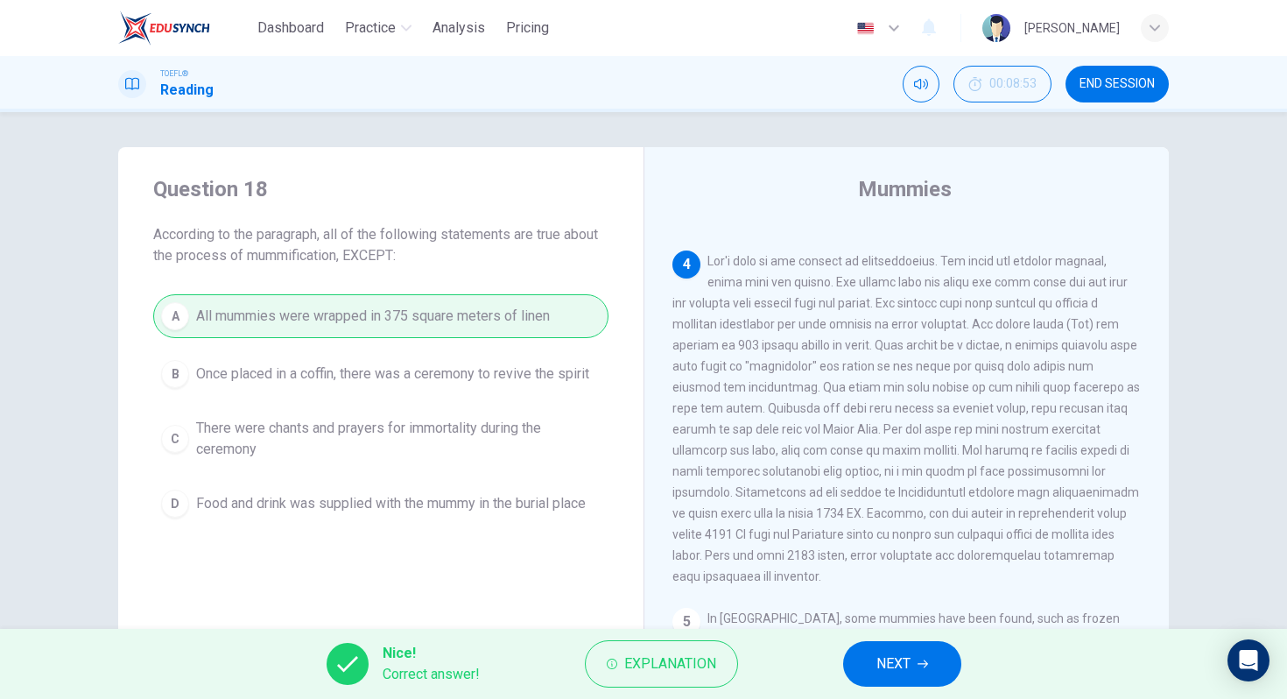
click at [911, 667] on span "NEXT" at bounding box center [894, 664] width 34 height 25
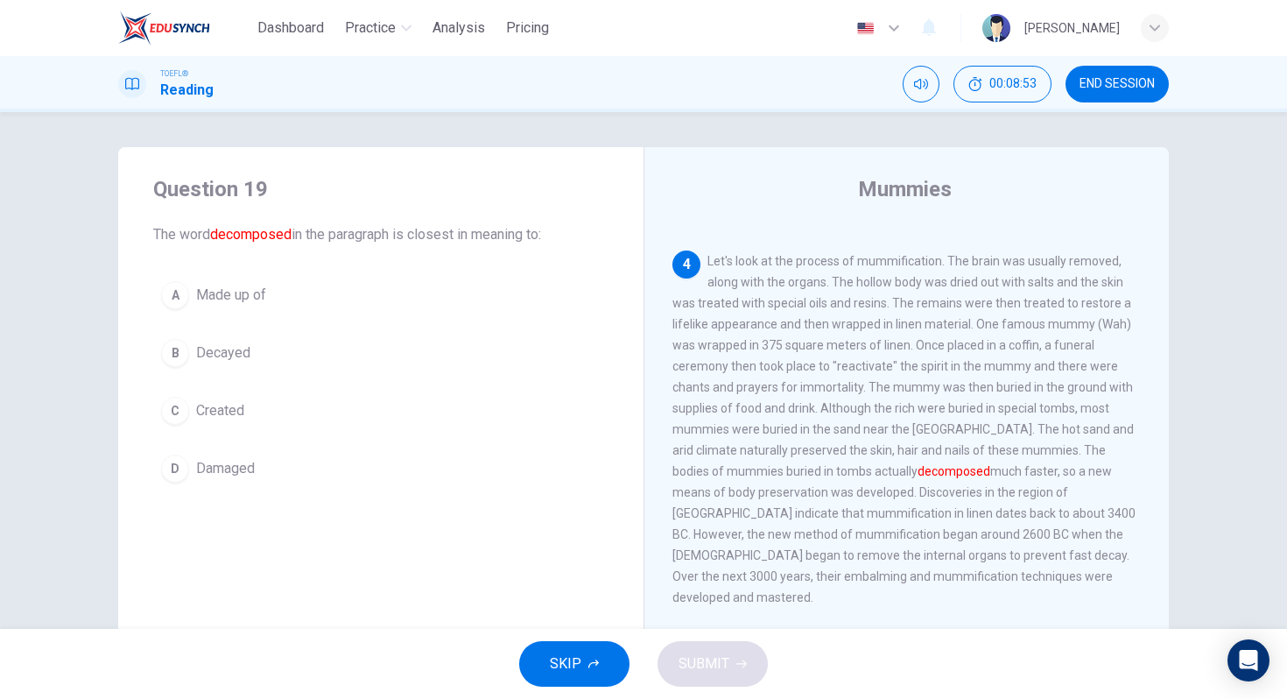
scroll to position [720, 0]
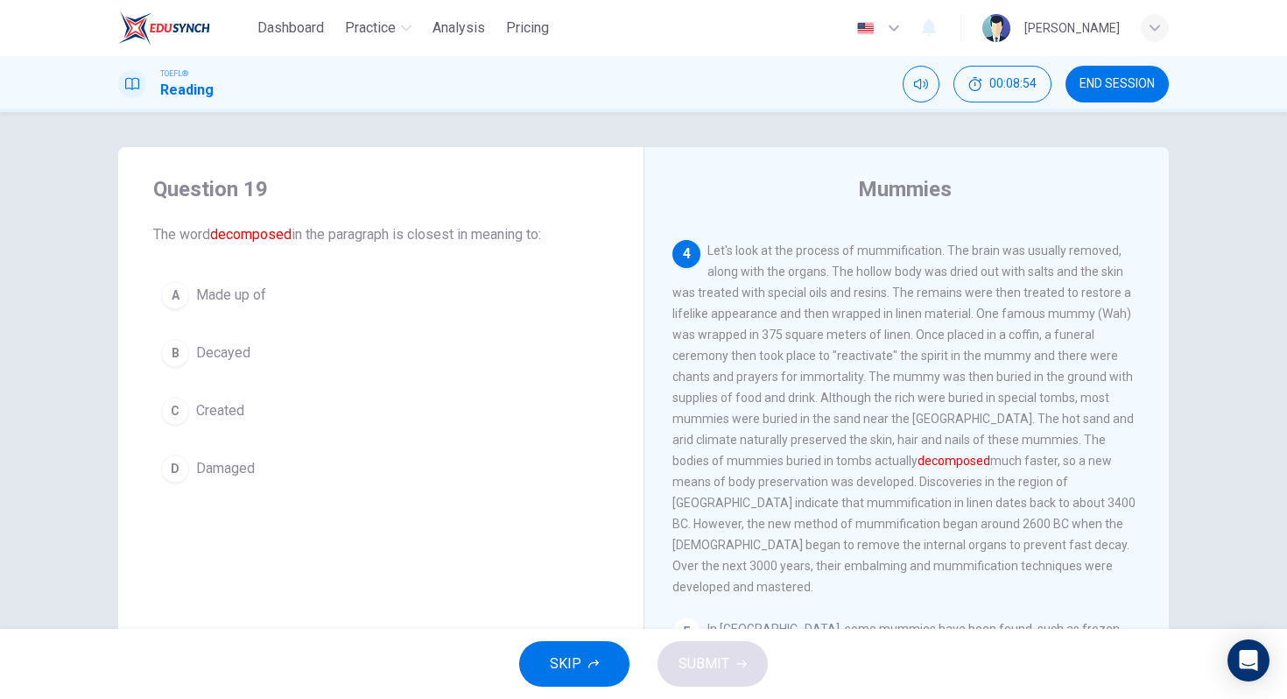
click at [176, 363] on div "B" at bounding box center [175, 353] width 28 height 28
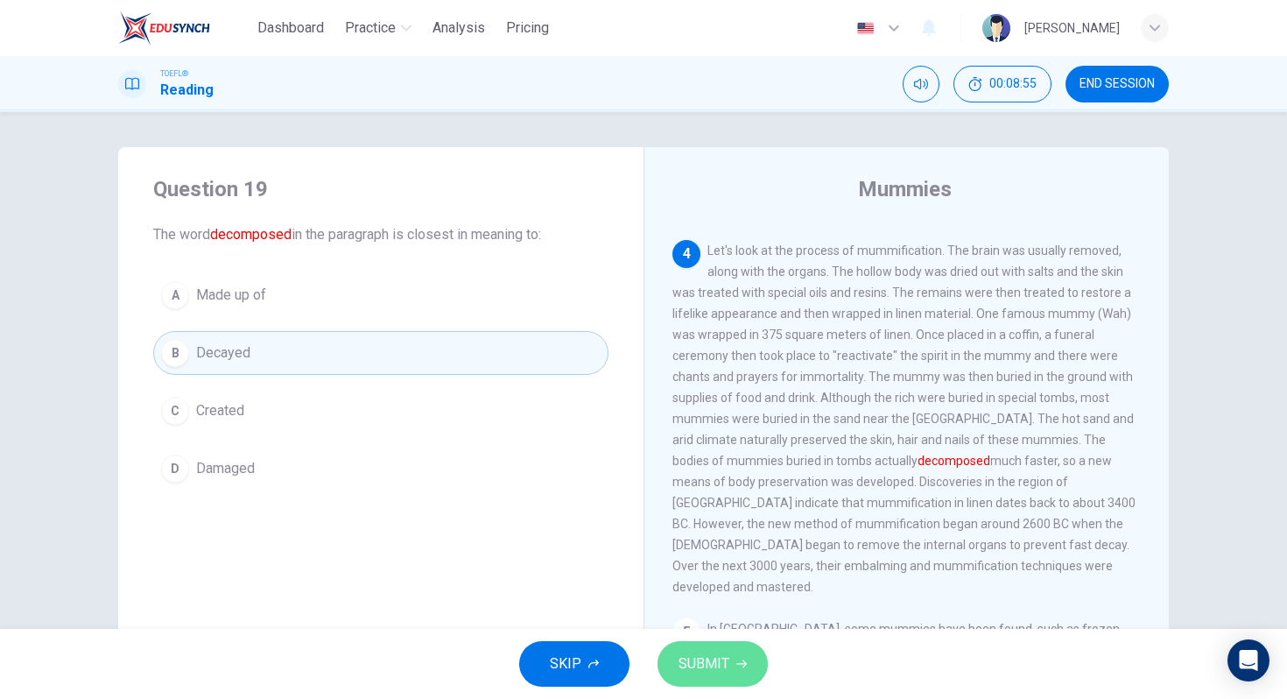
click at [736, 665] on icon "button" at bounding box center [741, 664] width 11 height 11
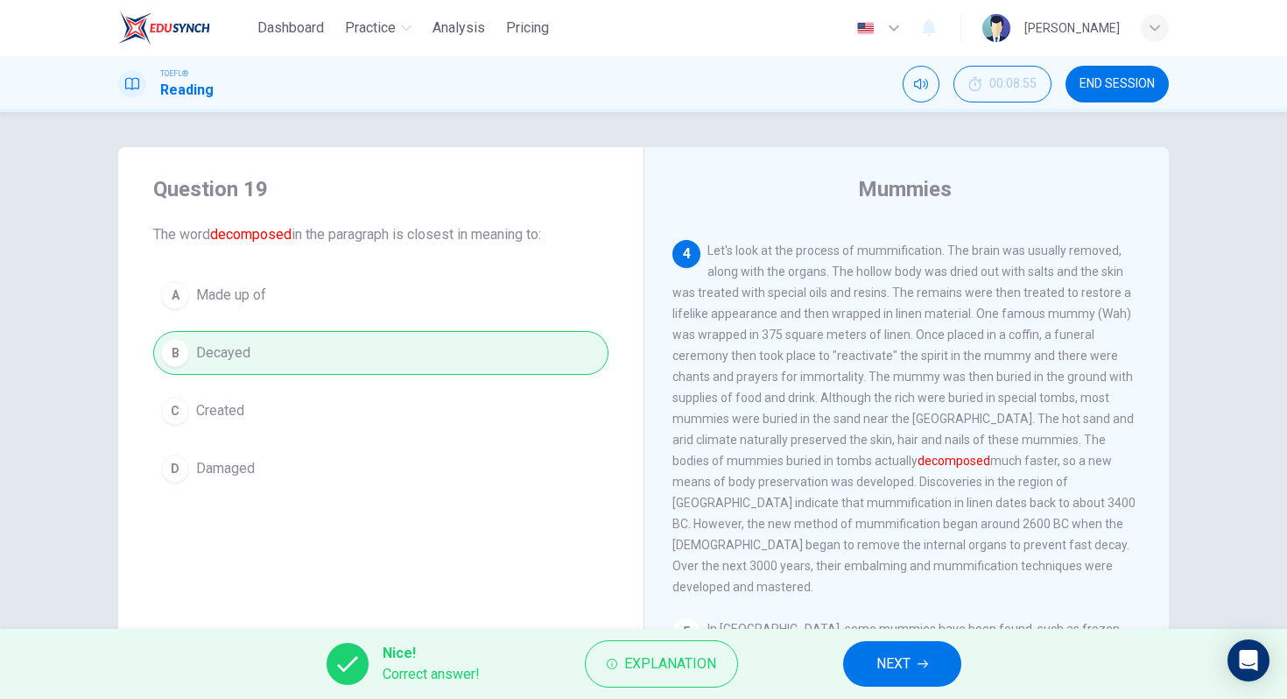
click at [902, 666] on span "NEXT" at bounding box center [894, 664] width 34 height 25
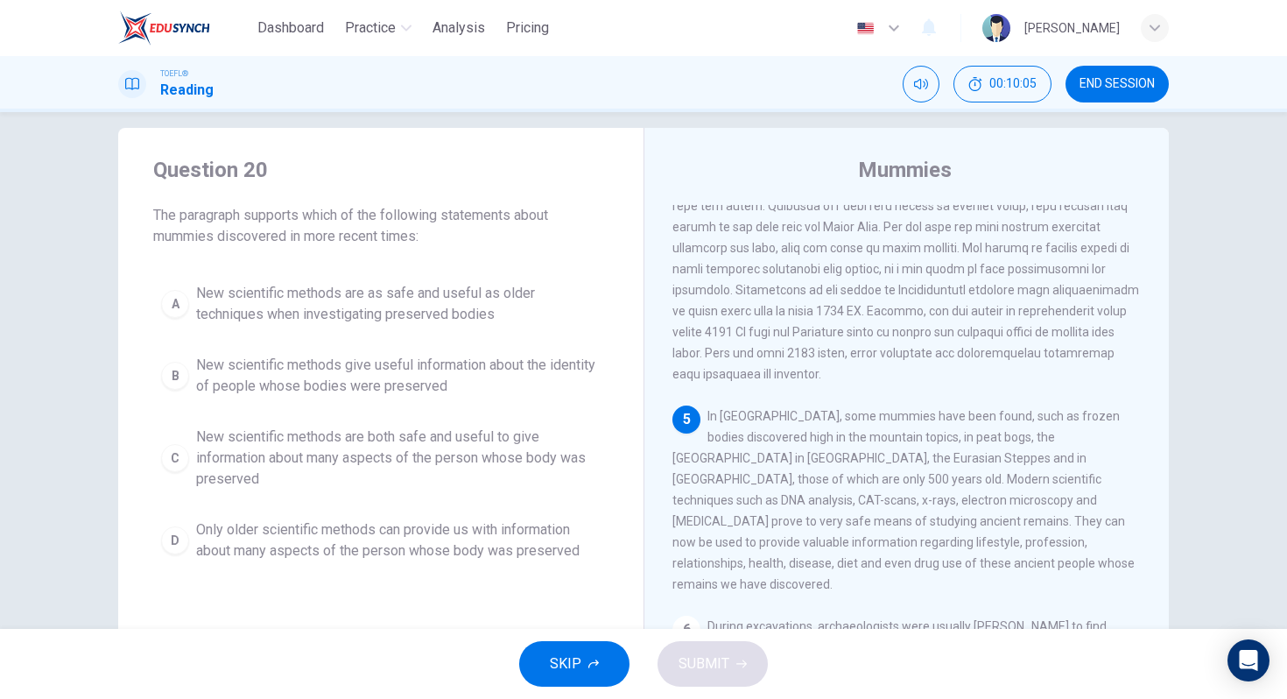
scroll to position [60, 0]
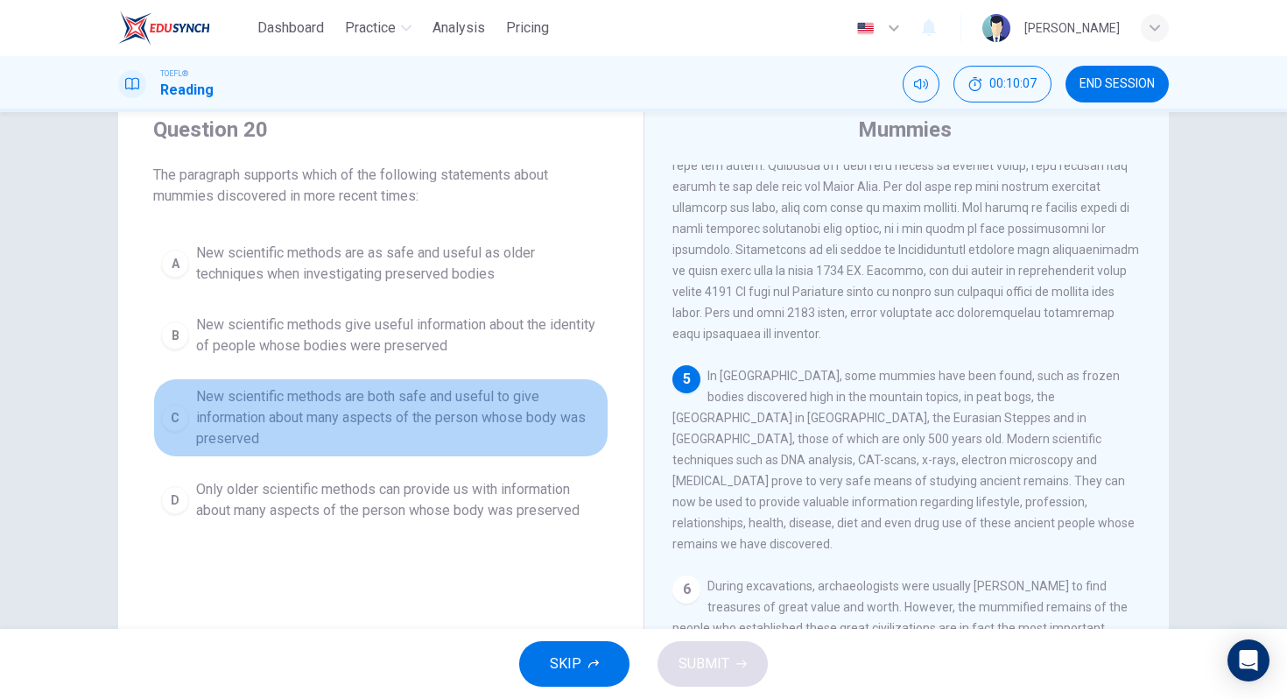
click at [367, 417] on span "New scientific methods are both safe and useful to give information about many …" at bounding box center [398, 417] width 405 height 63
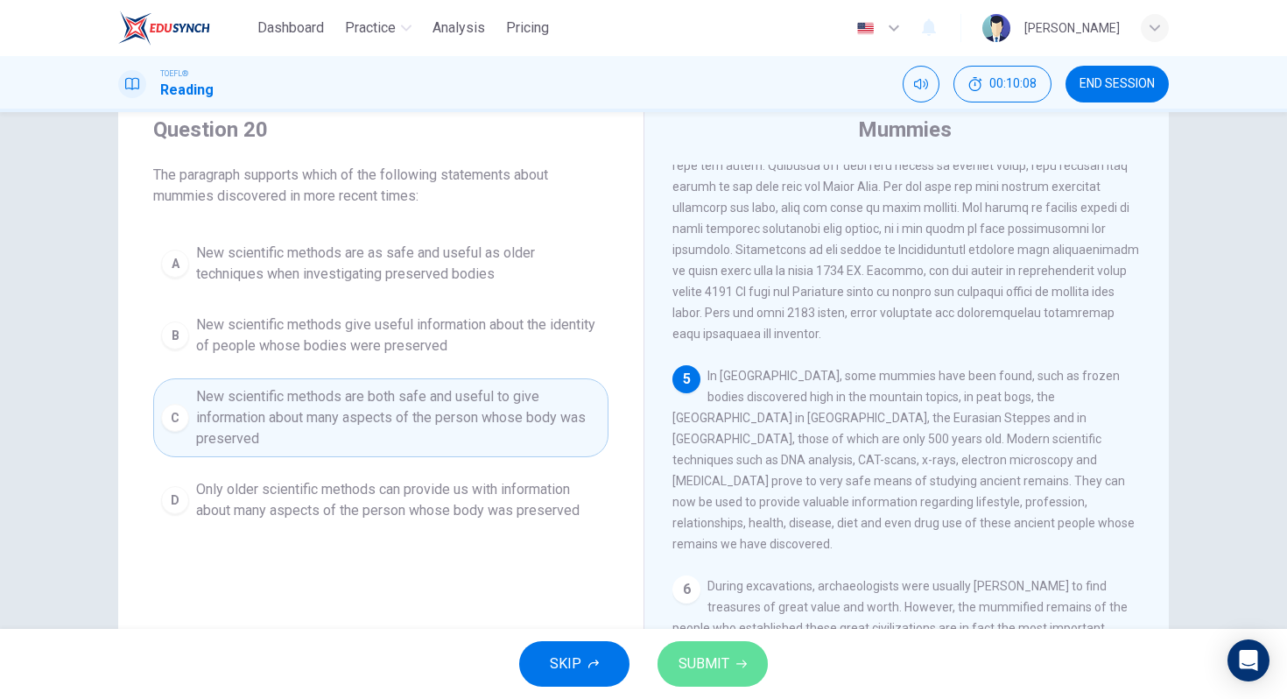
click at [741, 668] on icon "button" at bounding box center [741, 664] width 11 height 11
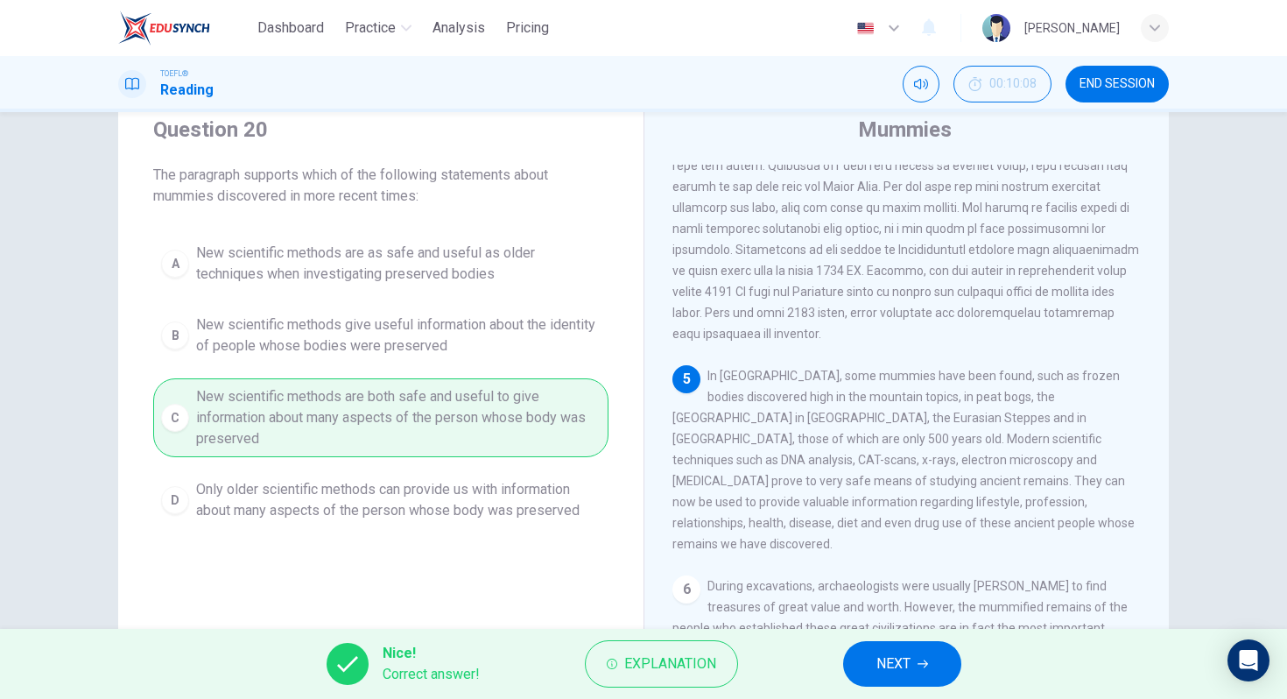
click at [884, 666] on span "NEXT" at bounding box center [894, 664] width 34 height 25
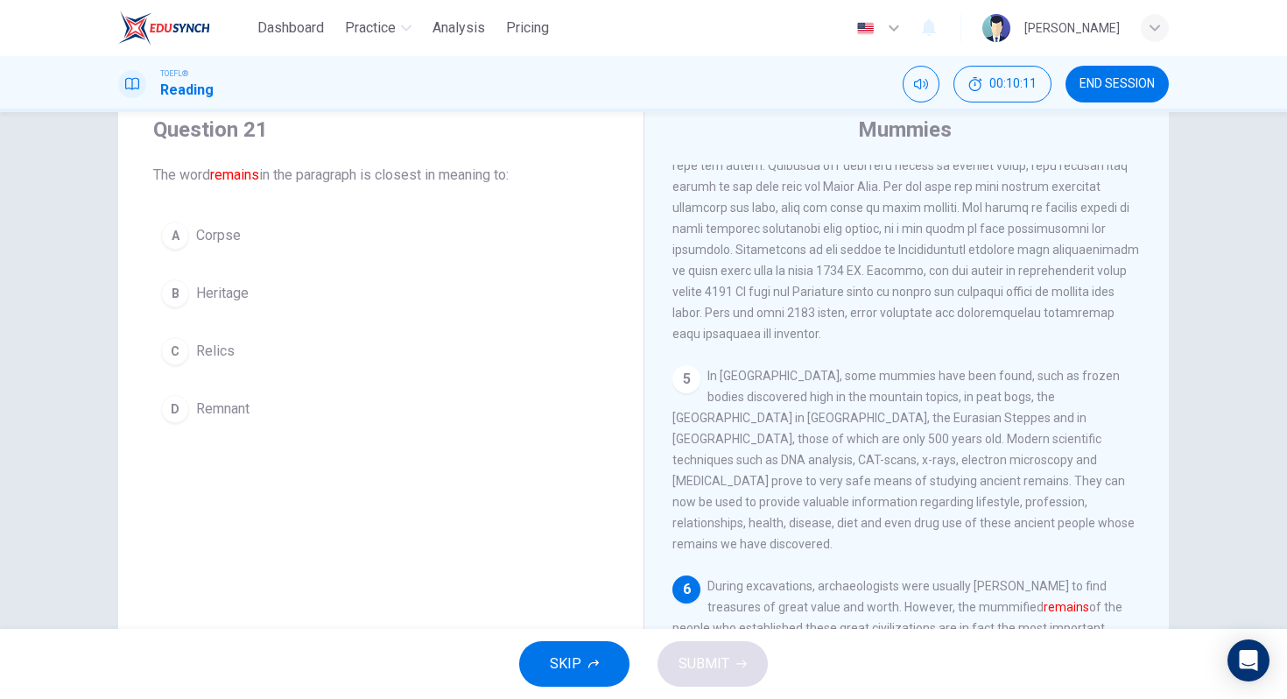
click at [180, 403] on div "D" at bounding box center [175, 409] width 28 height 28
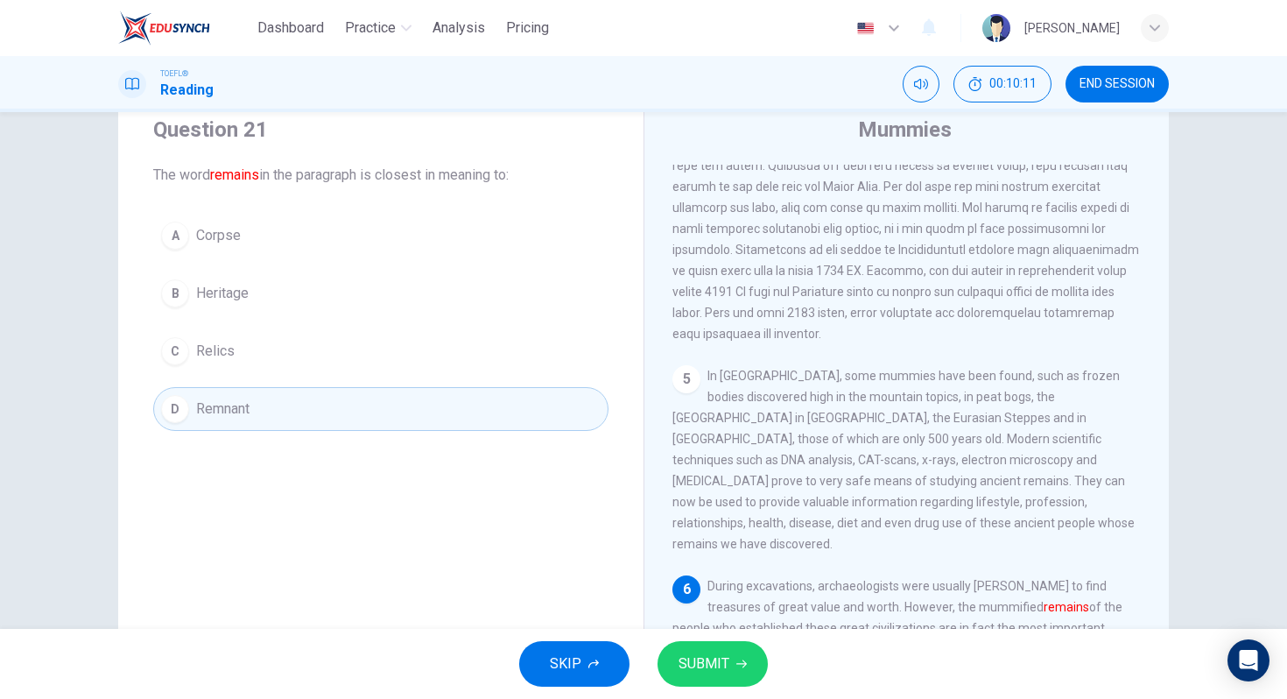
click at [717, 666] on span "SUBMIT" at bounding box center [704, 664] width 51 height 25
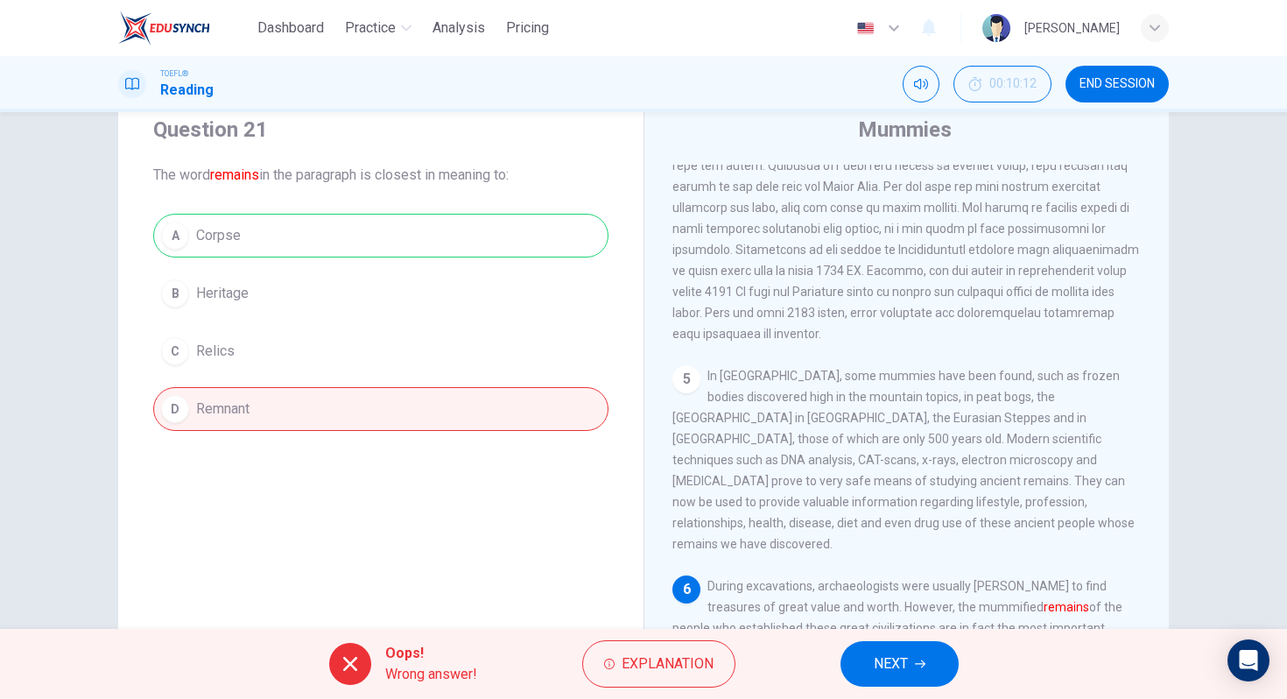
click at [904, 647] on button "NEXT" at bounding box center [900, 664] width 118 height 46
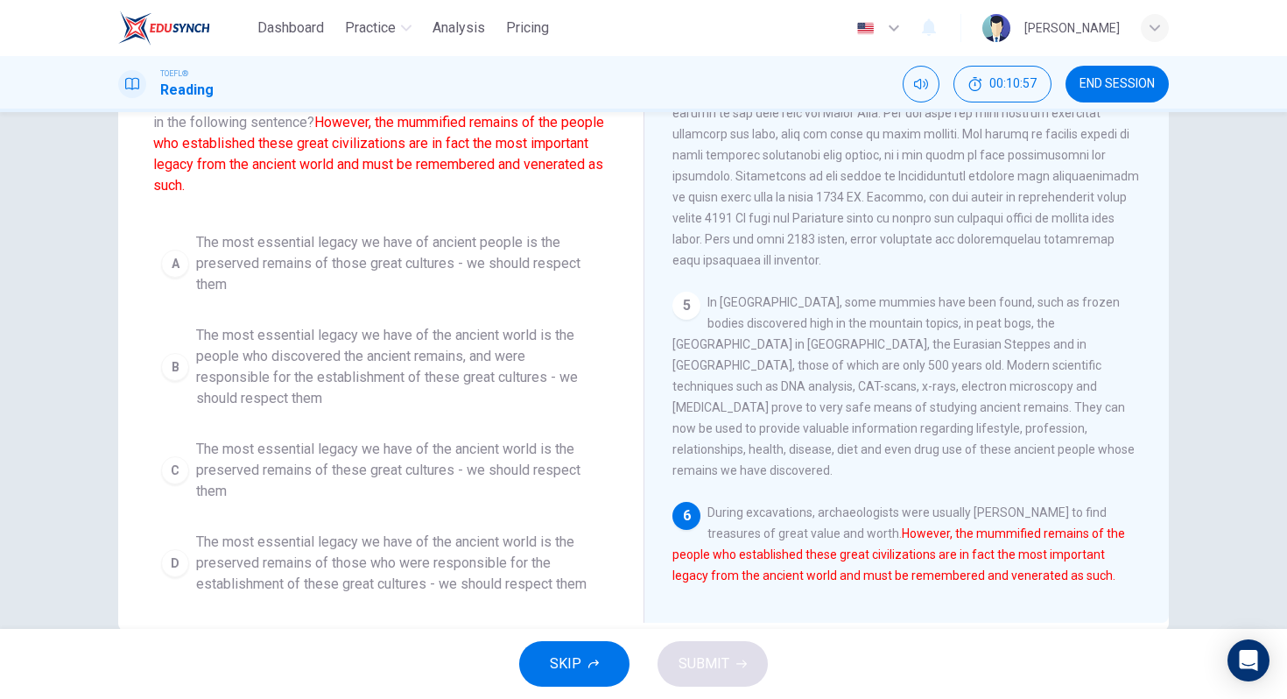
scroll to position [138, 0]
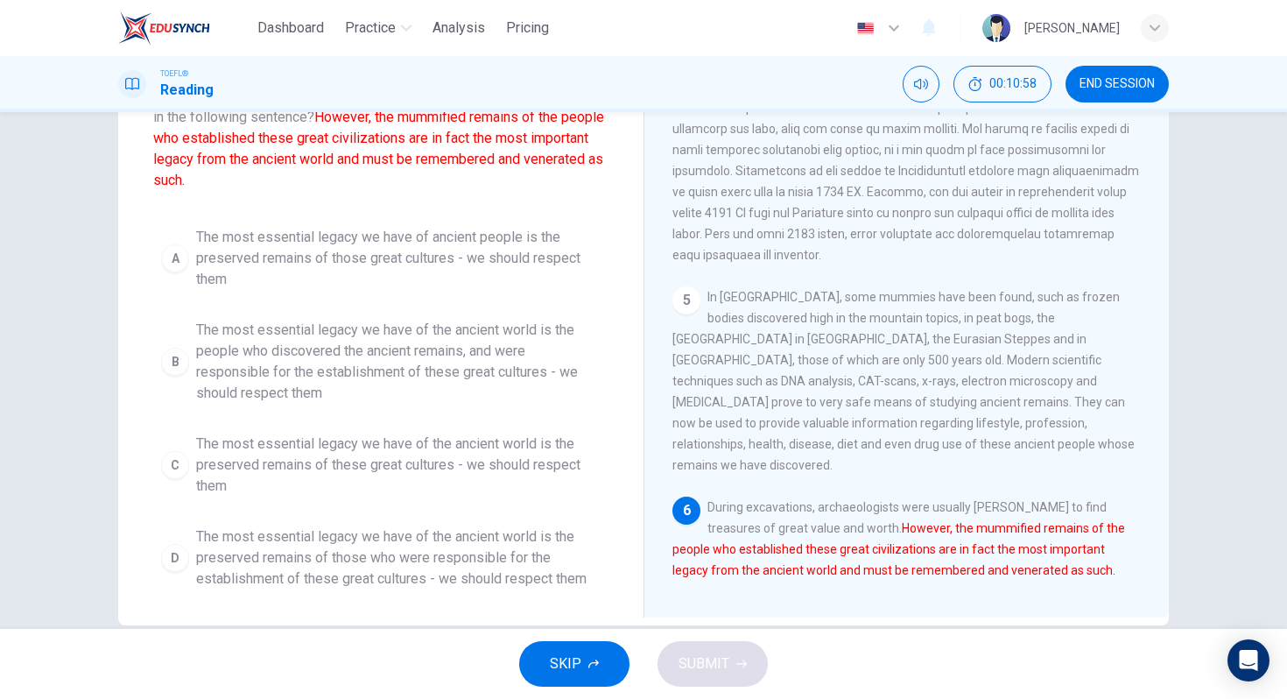
click at [337, 558] on span "The most essential legacy we have of the ancient world is the preserved remains…" at bounding box center [398, 557] width 405 height 63
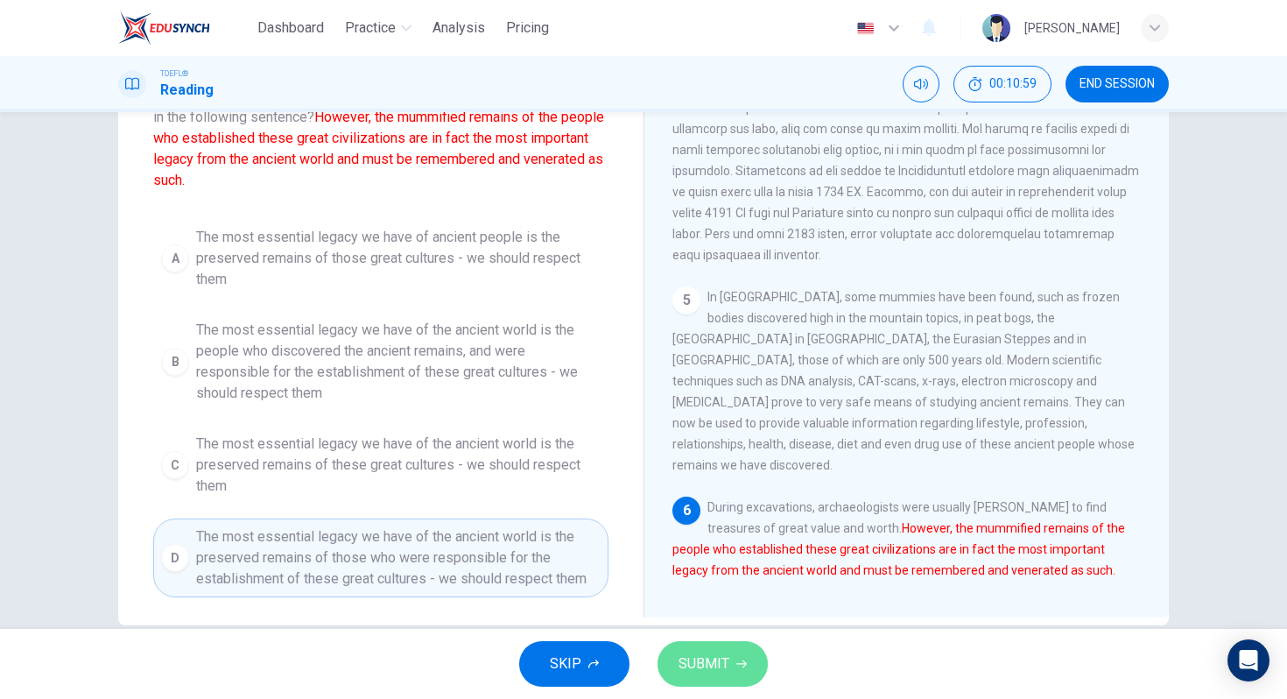
click at [736, 671] on button "SUBMIT" at bounding box center [713, 664] width 110 height 46
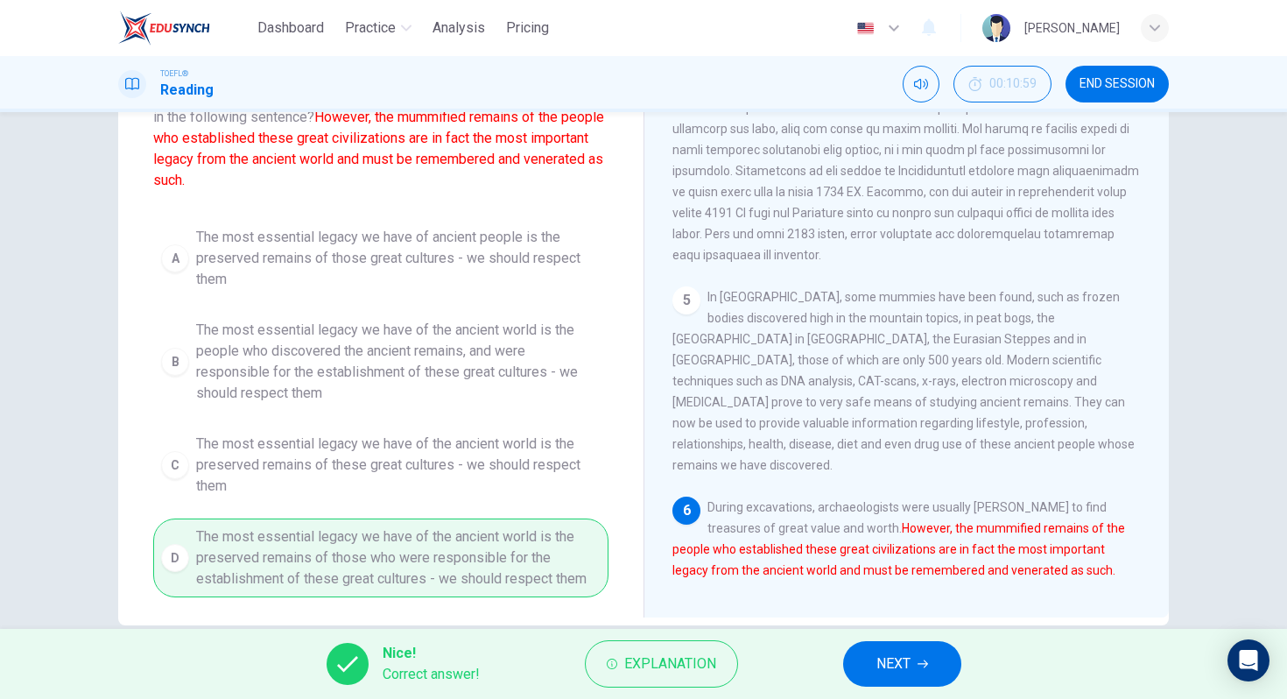
click at [908, 663] on span "NEXT" at bounding box center [894, 664] width 34 height 25
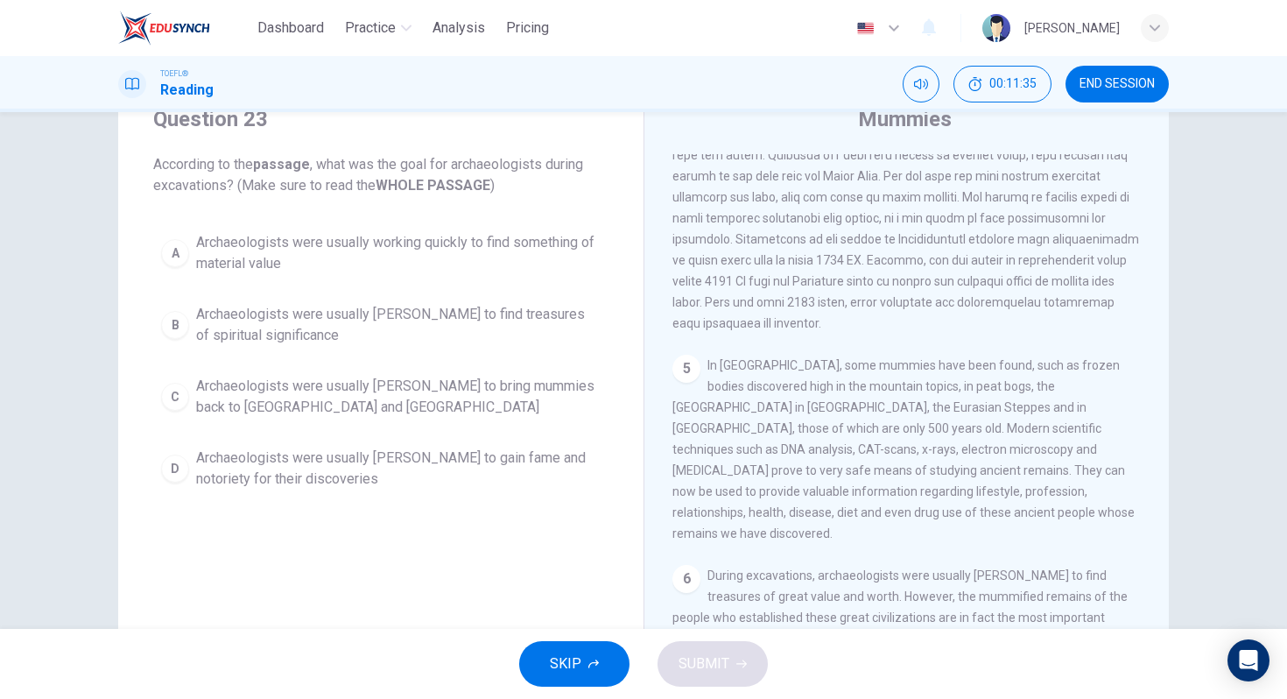
scroll to position [32, 0]
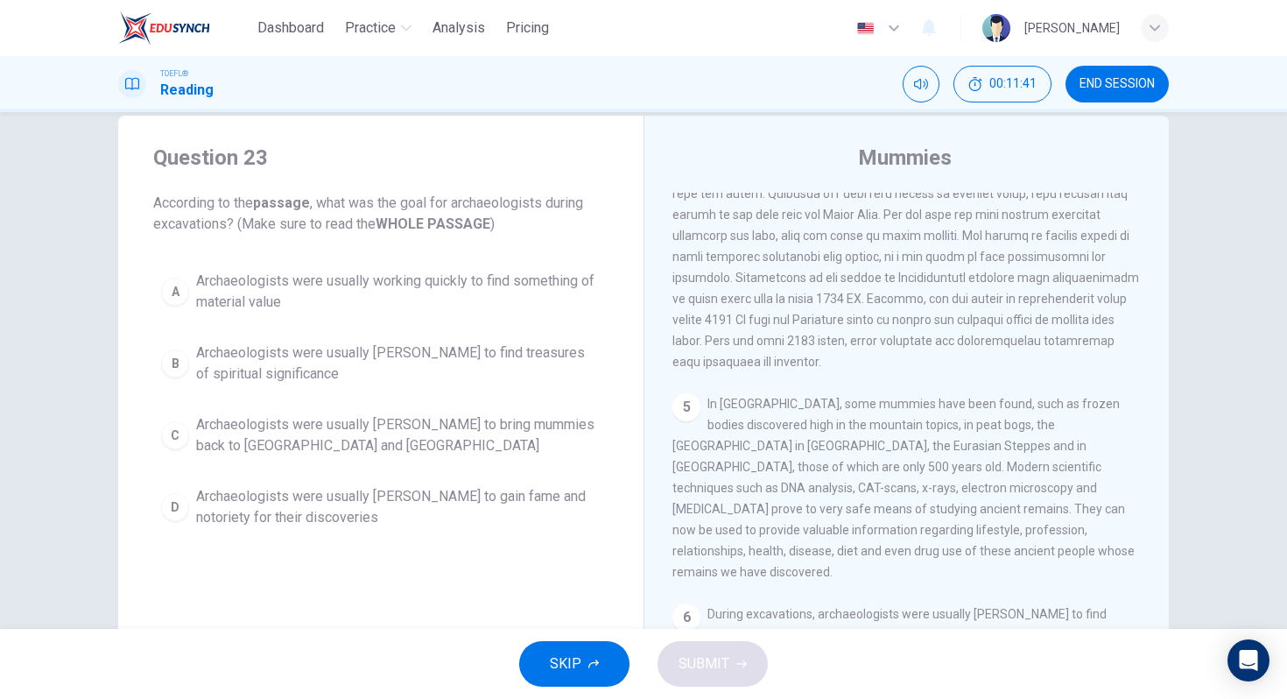
click at [476, 356] on span "Archaeologists were usually rushing to find treasures of spiritual significance" at bounding box center [398, 363] width 405 height 42
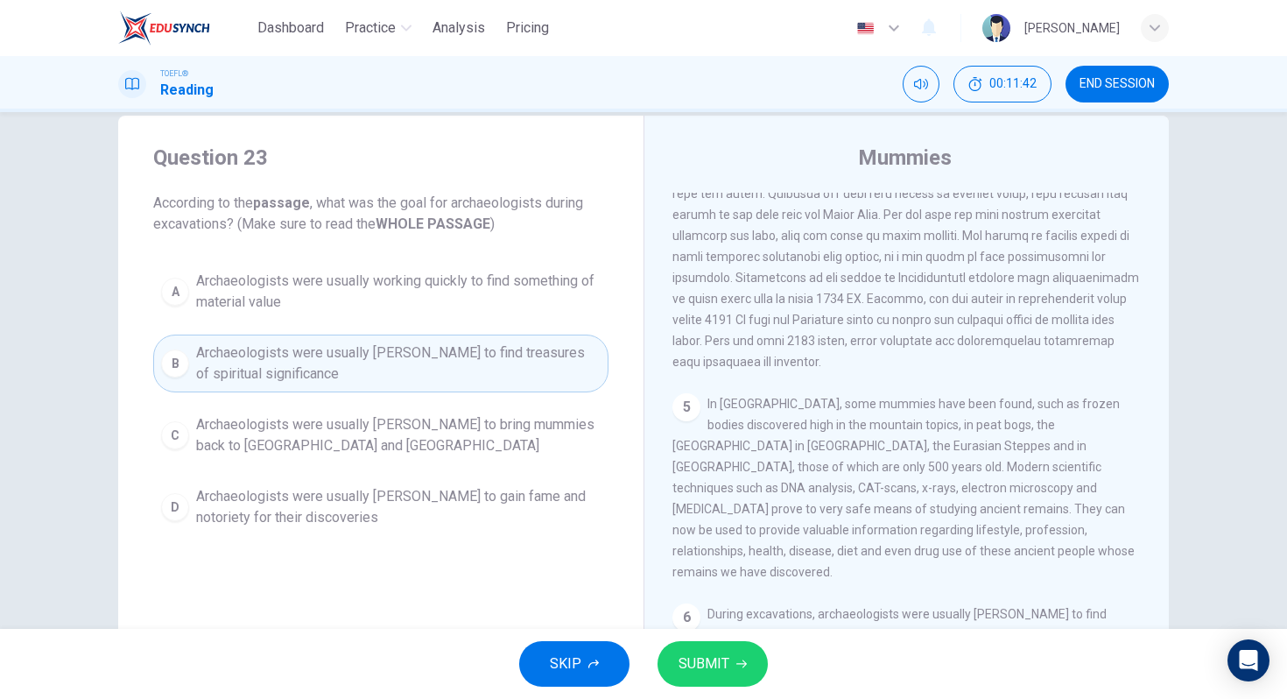
click at [729, 667] on button "SUBMIT" at bounding box center [713, 664] width 110 height 46
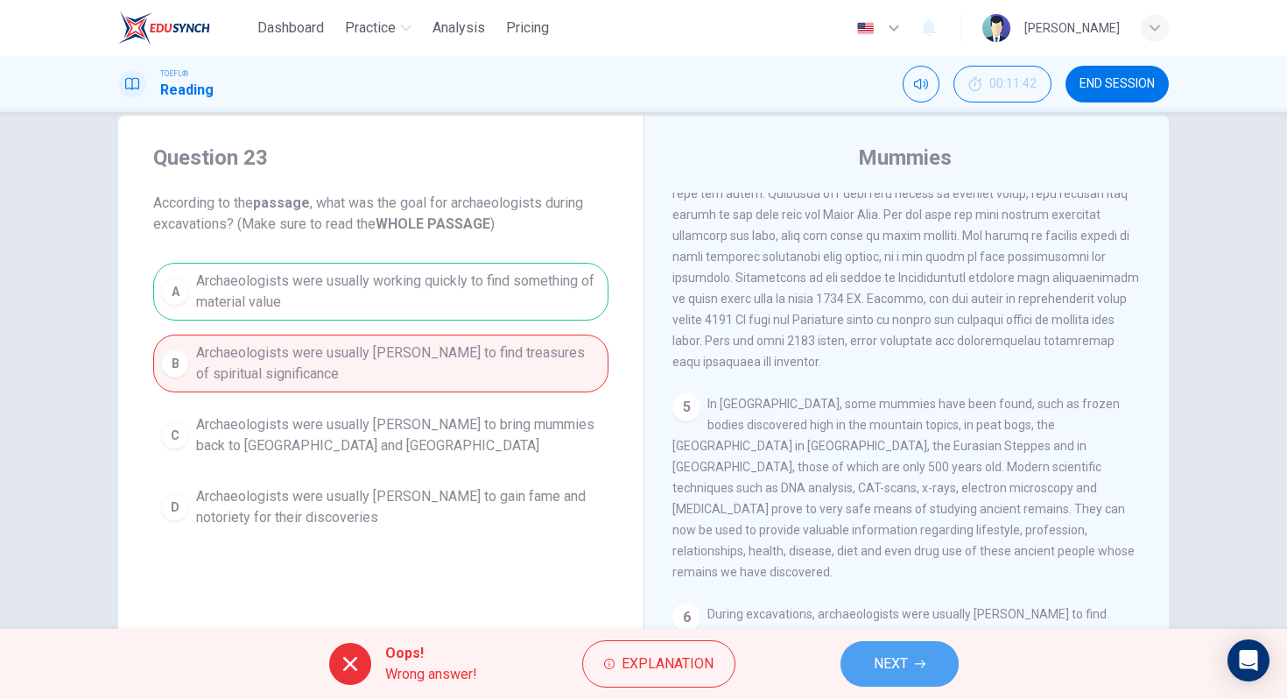
click at [878, 667] on span "NEXT" at bounding box center [891, 664] width 34 height 25
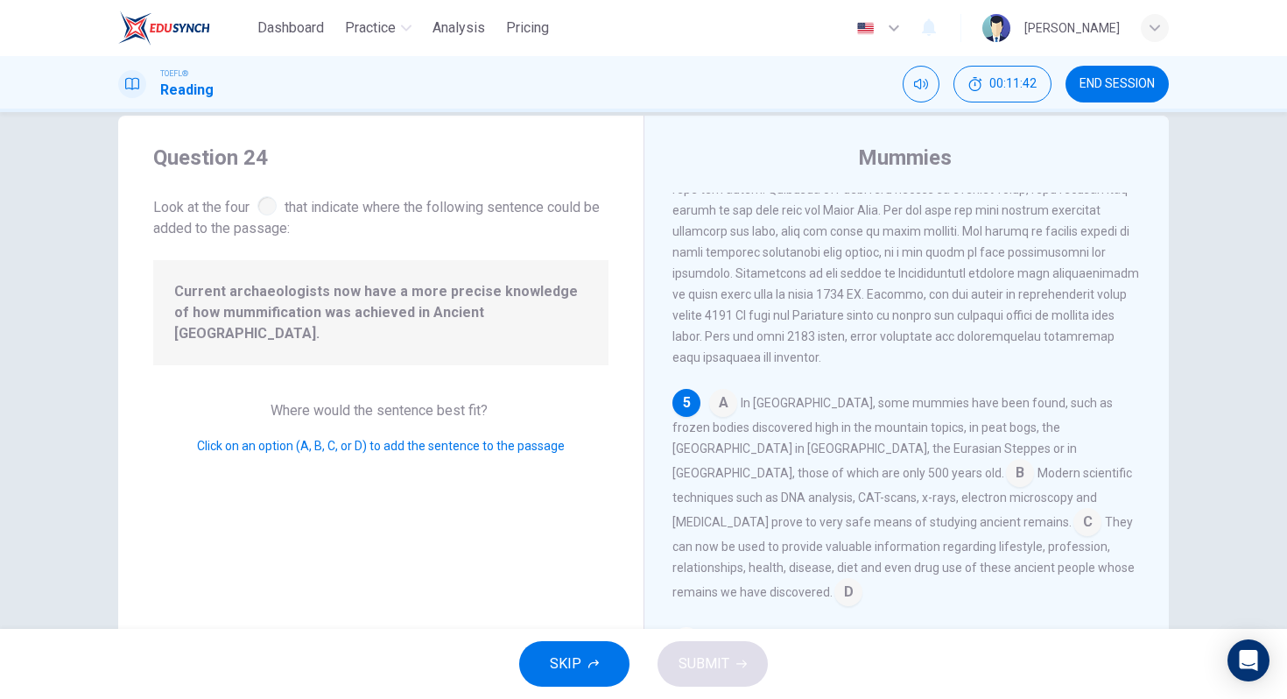
scroll to position [913, 0]
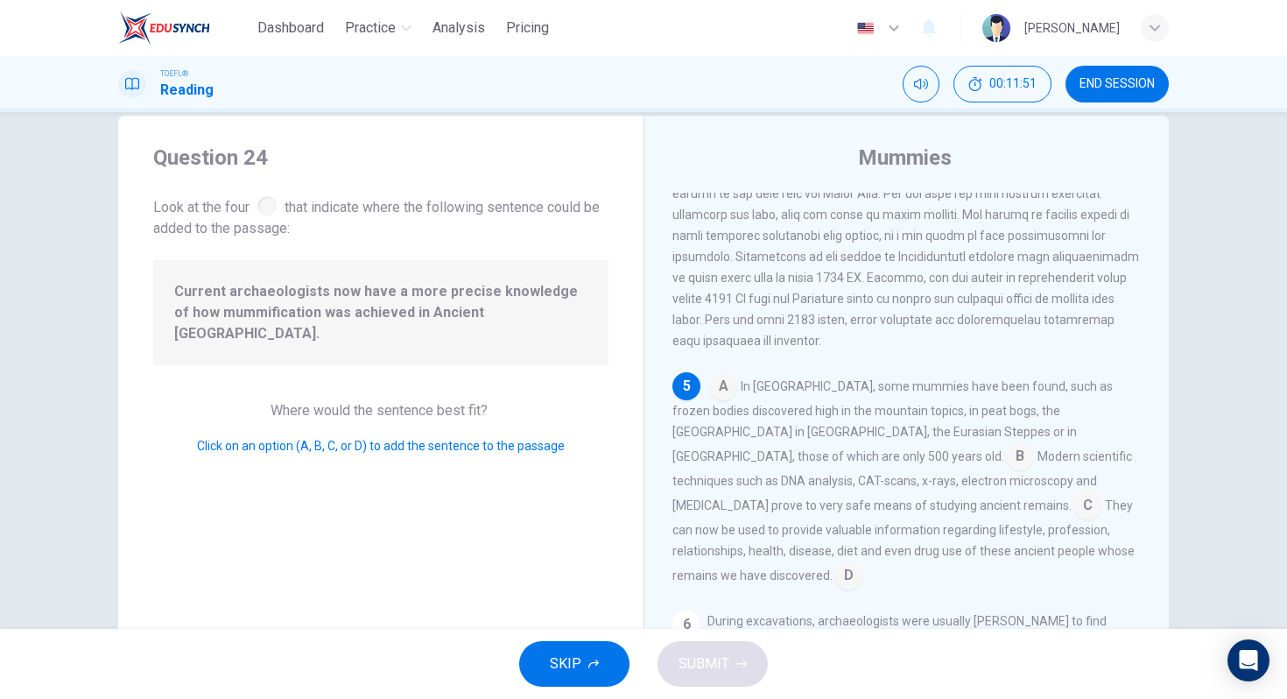
click at [1074, 497] on input at bounding box center [1088, 507] width 28 height 28
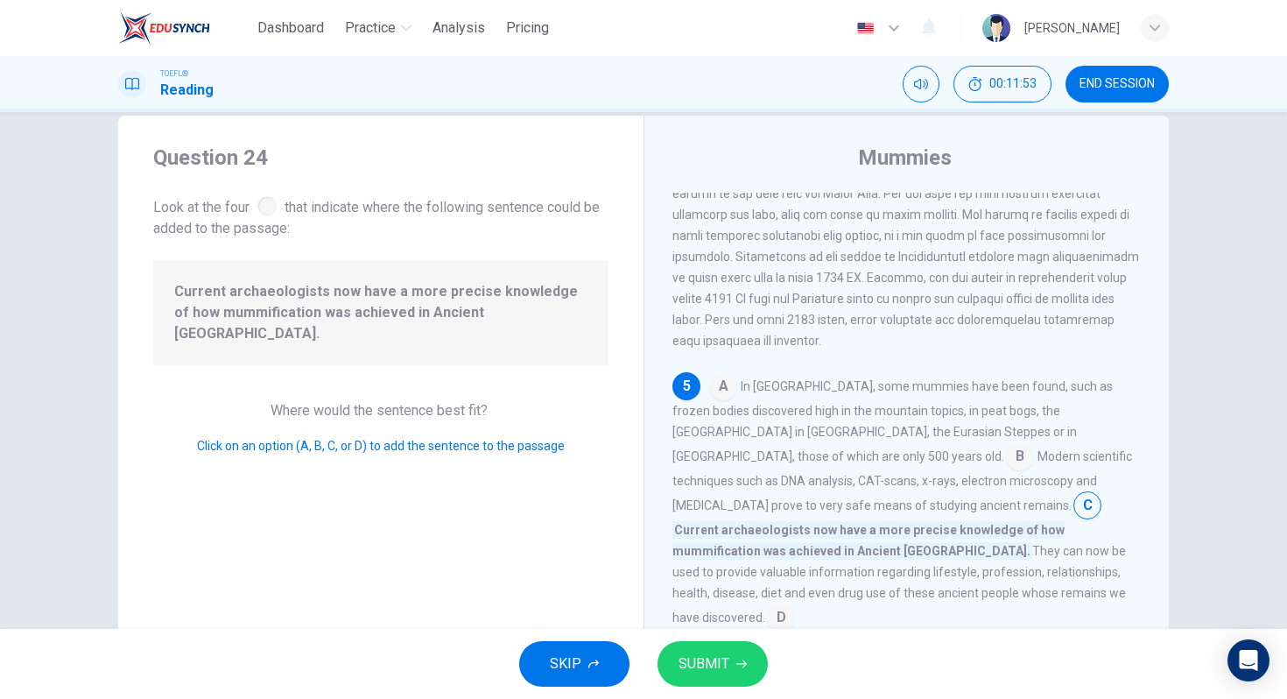
scroll to position [934, 0]
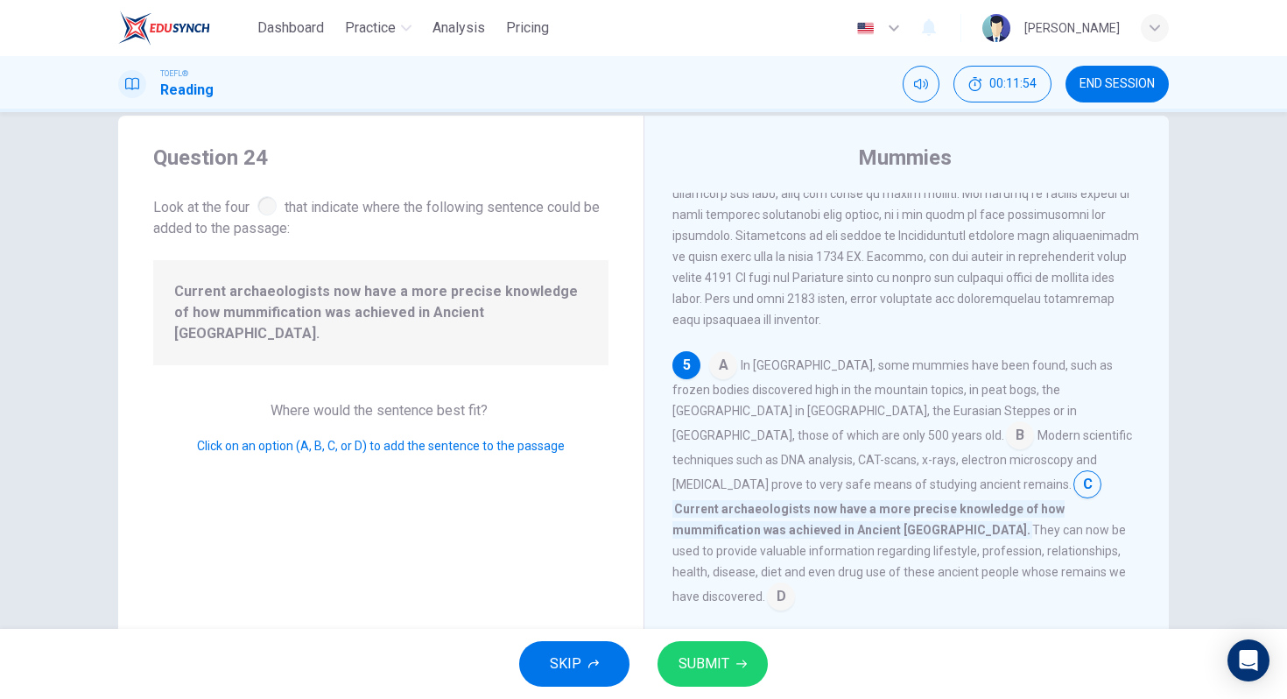
click at [1034, 423] on input at bounding box center [1020, 437] width 28 height 28
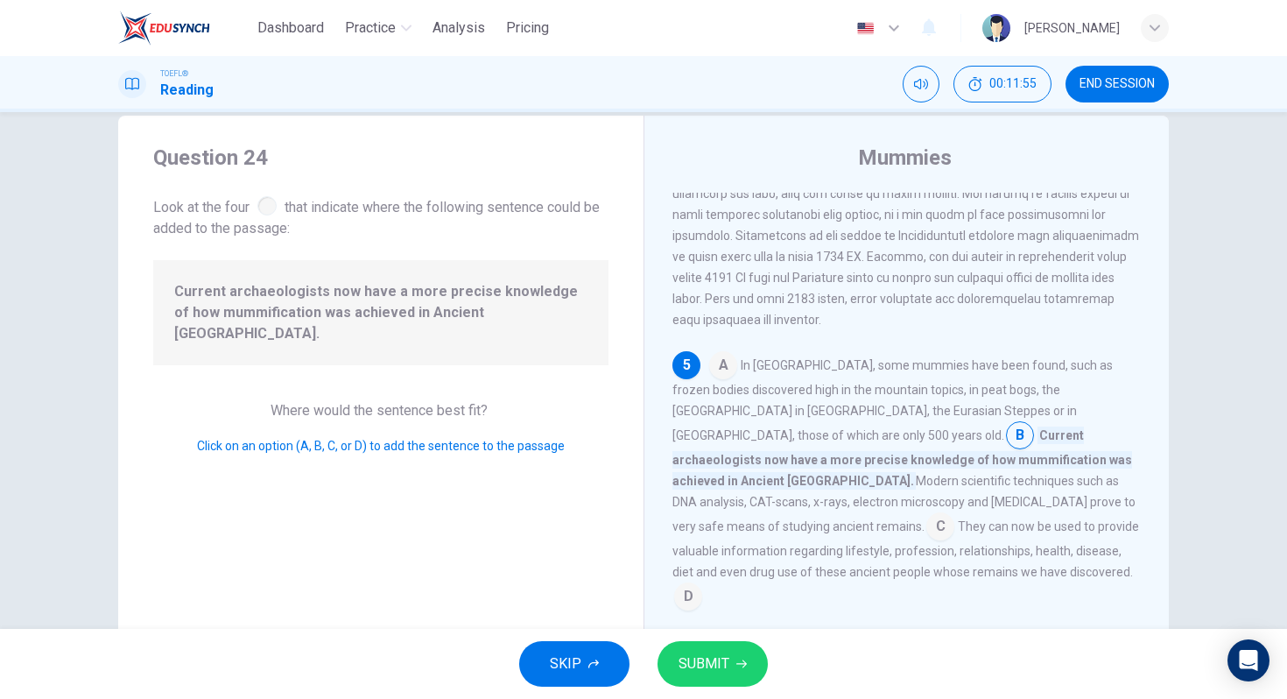
click at [719, 673] on span "SUBMIT" at bounding box center [704, 664] width 51 height 25
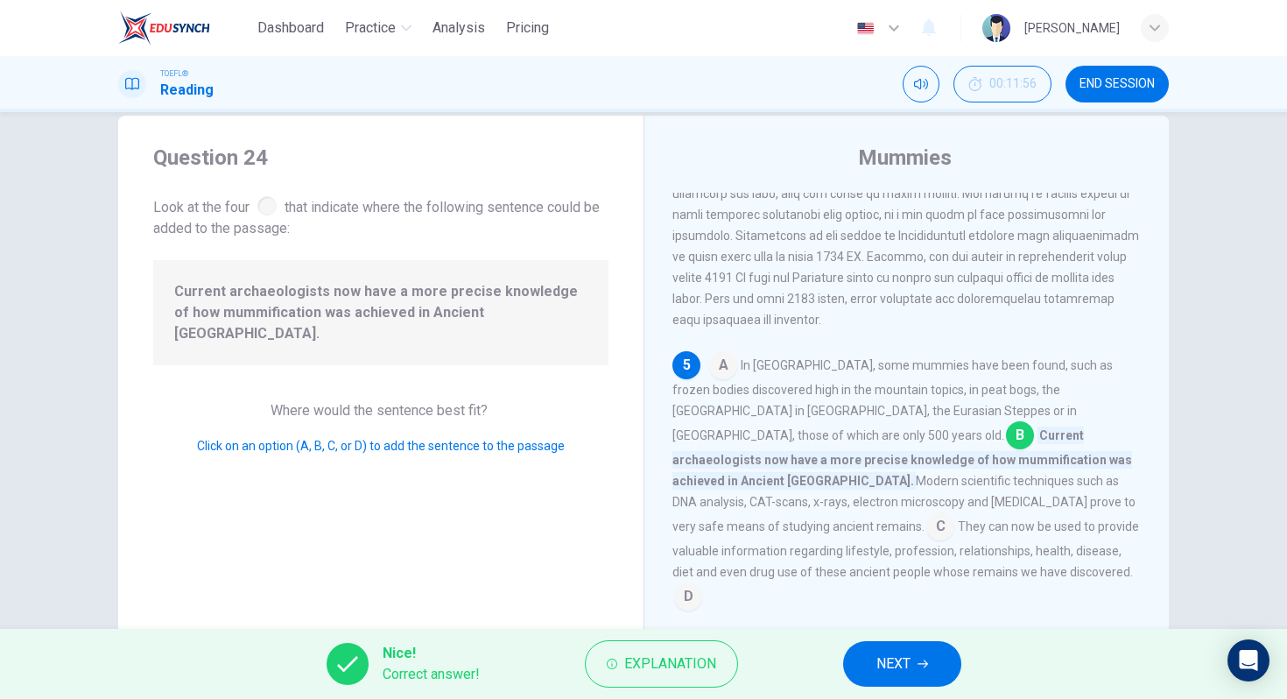
click at [899, 660] on span "NEXT" at bounding box center [894, 664] width 34 height 25
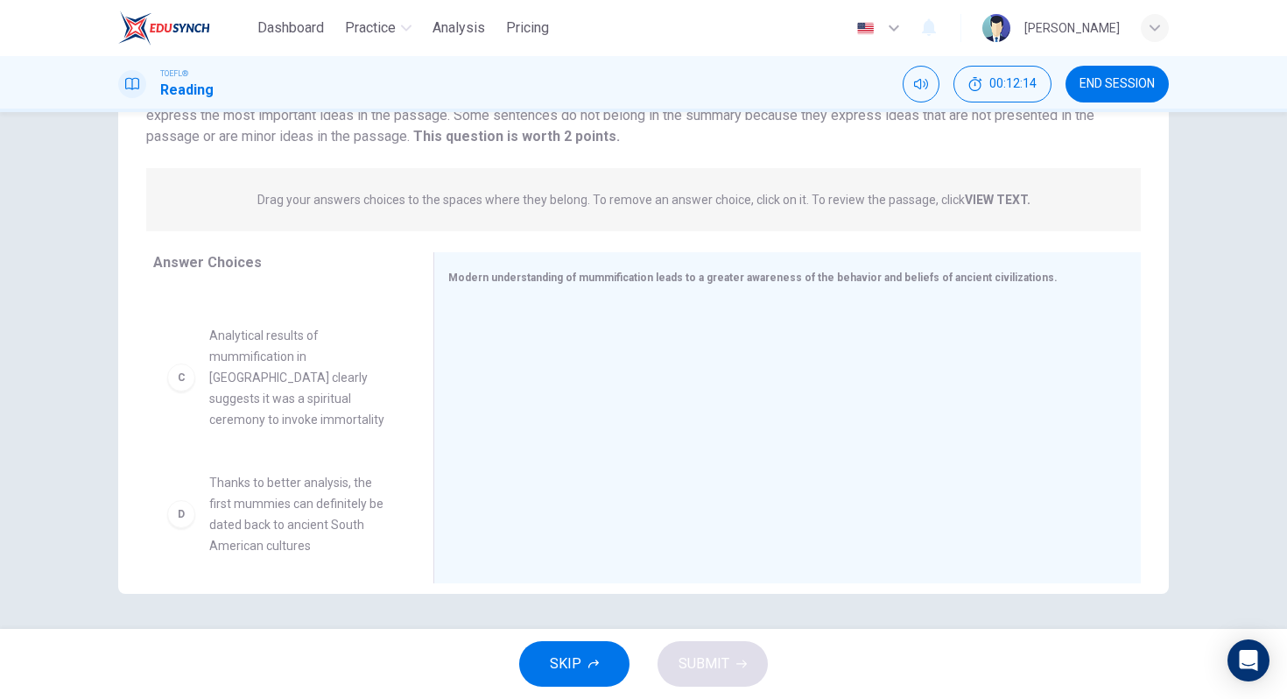
scroll to position [199, 0]
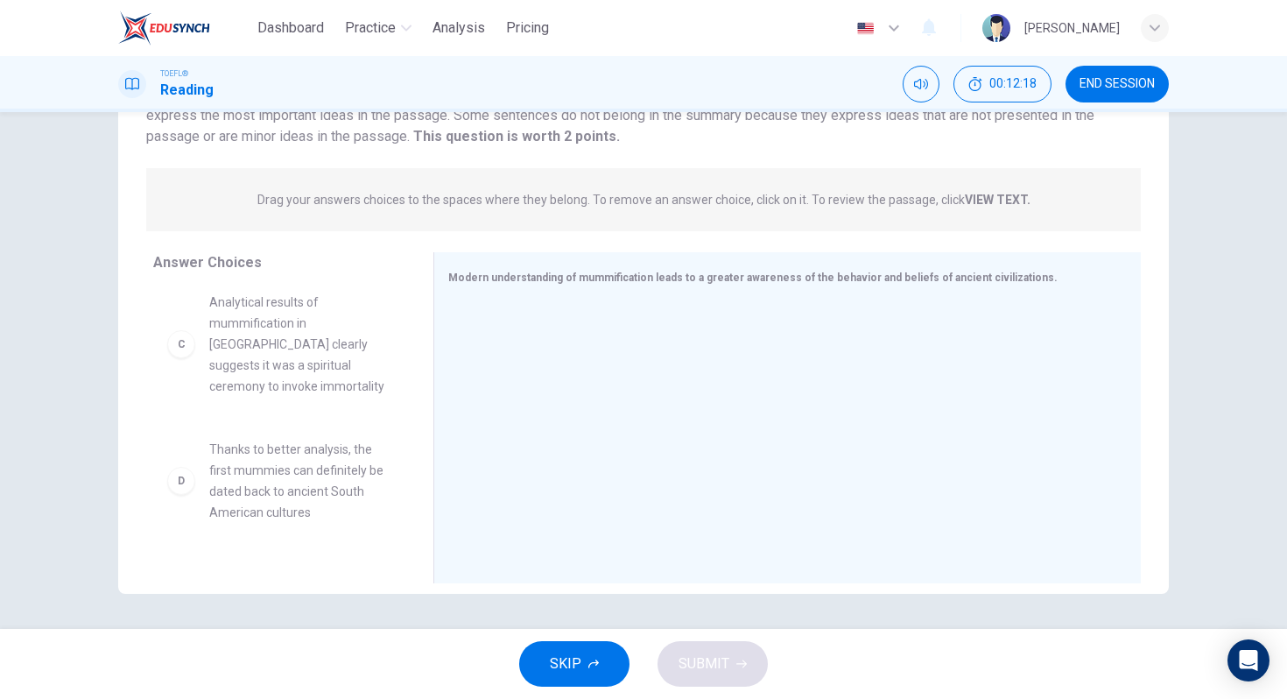
click at [349, 440] on span "Thanks to better analysis, the first mummies can definitely be dated back to an…" at bounding box center [300, 481] width 182 height 84
drag, startPoint x: 321, startPoint y: 434, endPoint x: 603, endPoint y: 395, distance: 284.7
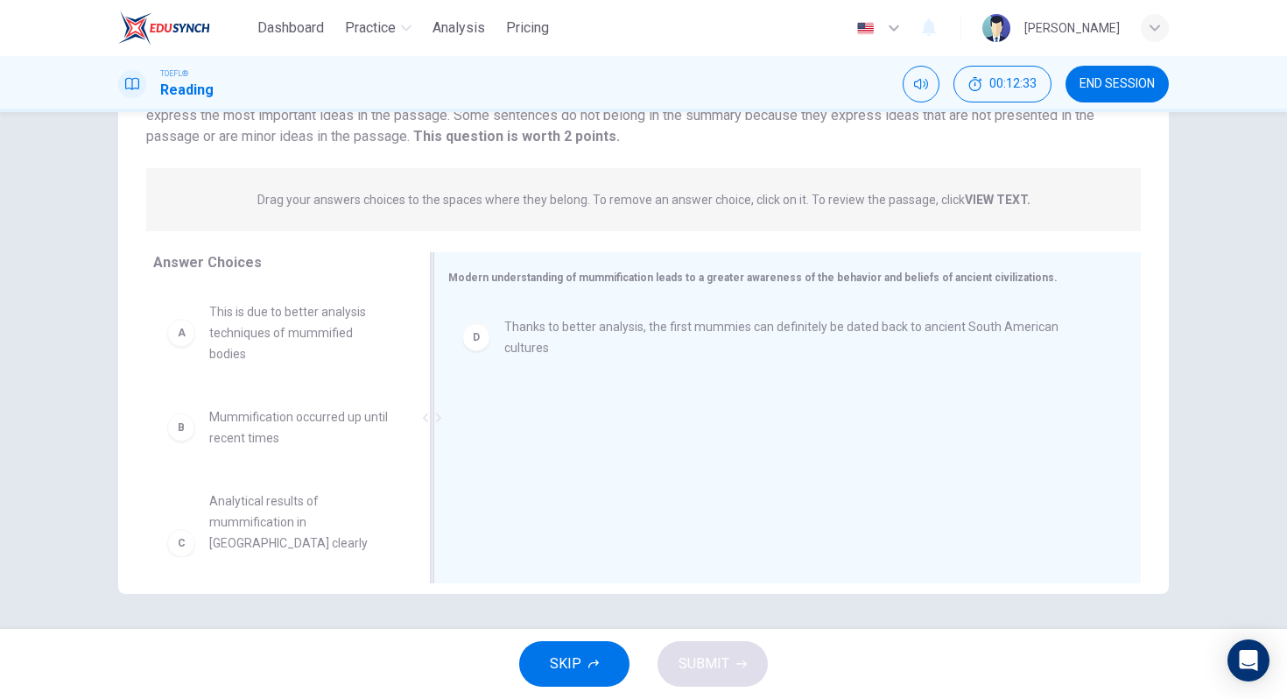
scroll to position [0, 0]
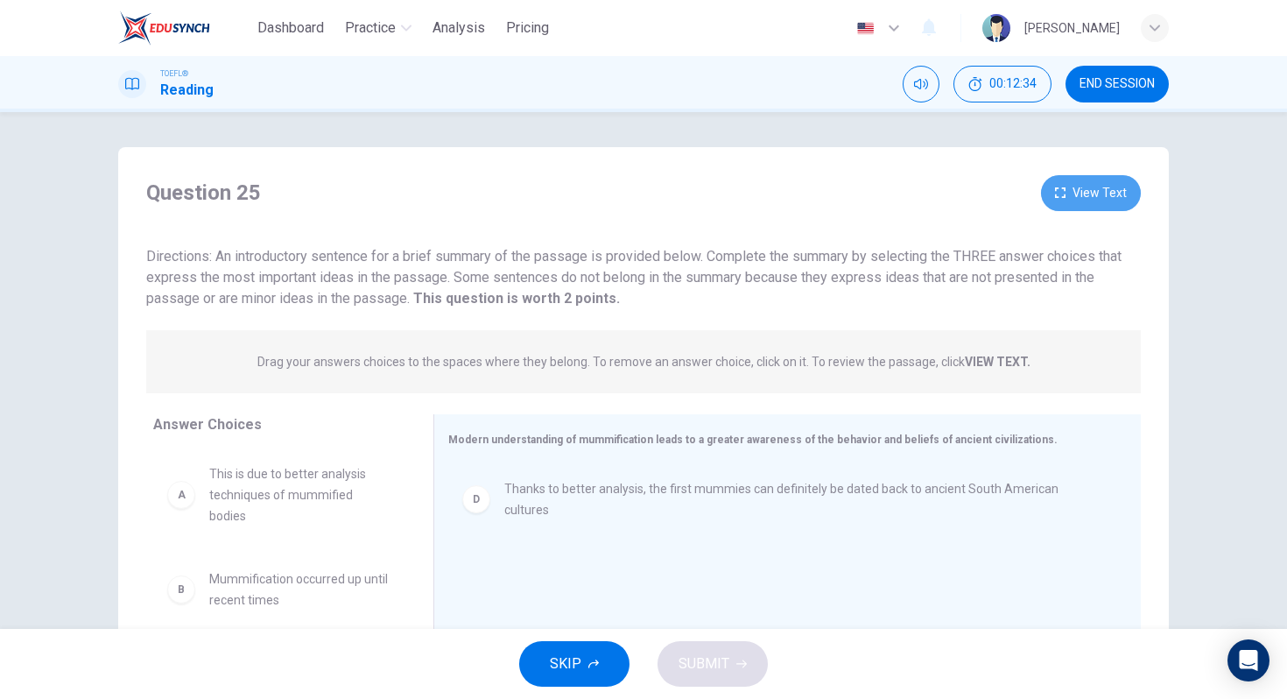
click at [1069, 184] on button "View Text" at bounding box center [1091, 193] width 100 height 36
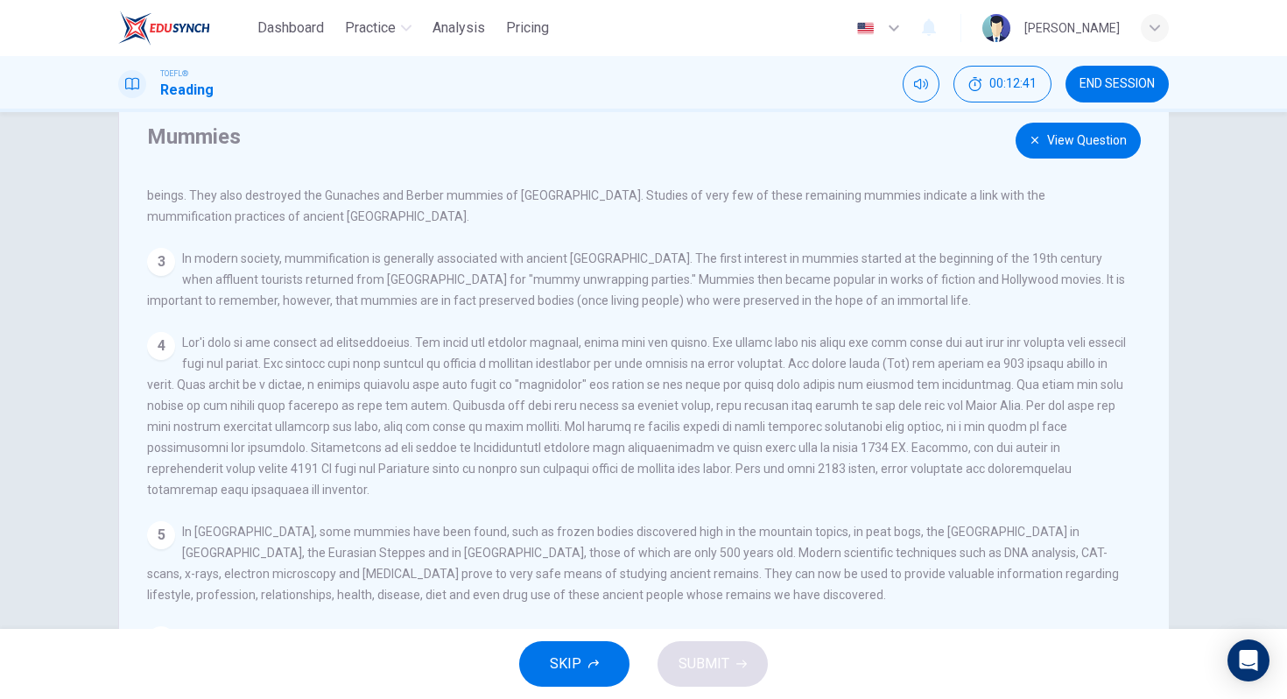
scroll to position [68, 0]
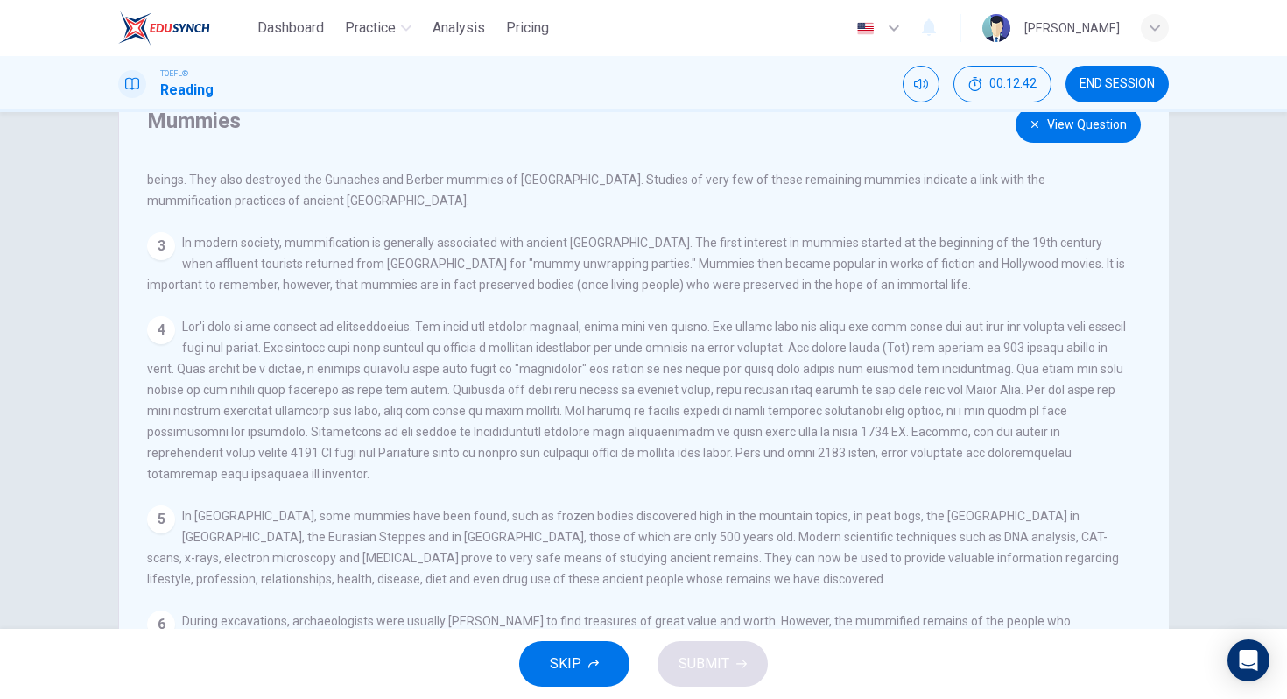
click at [1075, 123] on button "View Question" at bounding box center [1078, 125] width 125 height 36
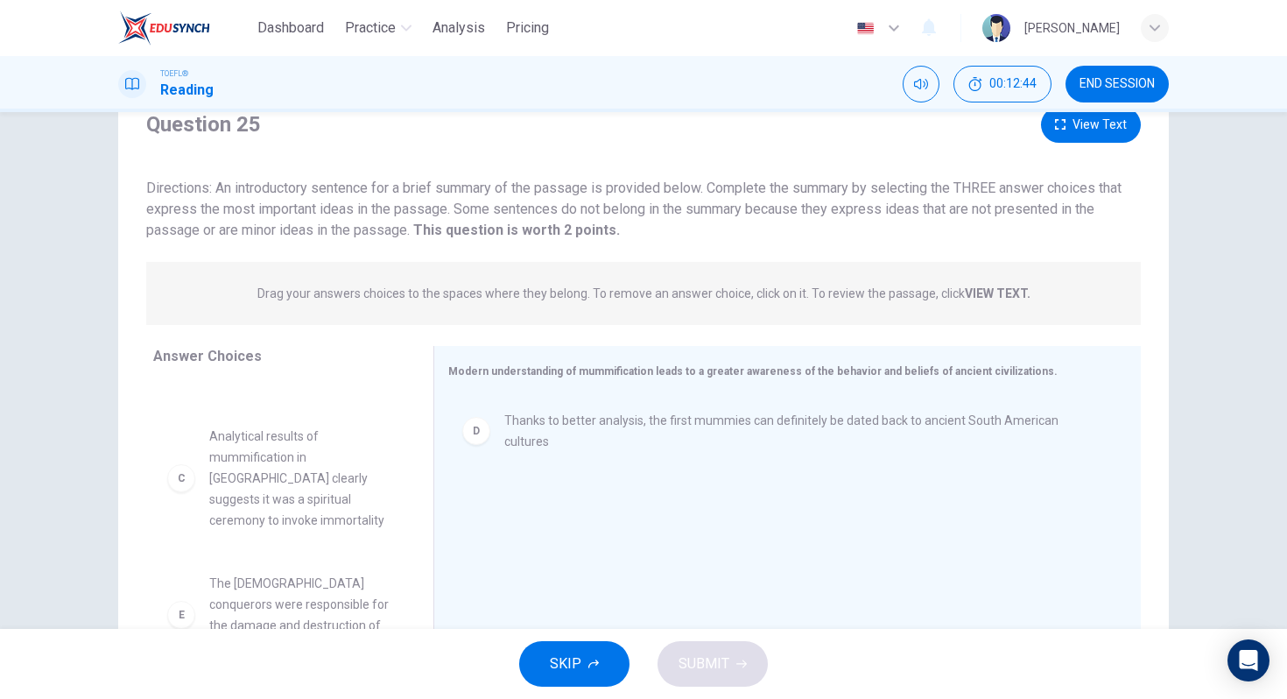
scroll to position [242, 0]
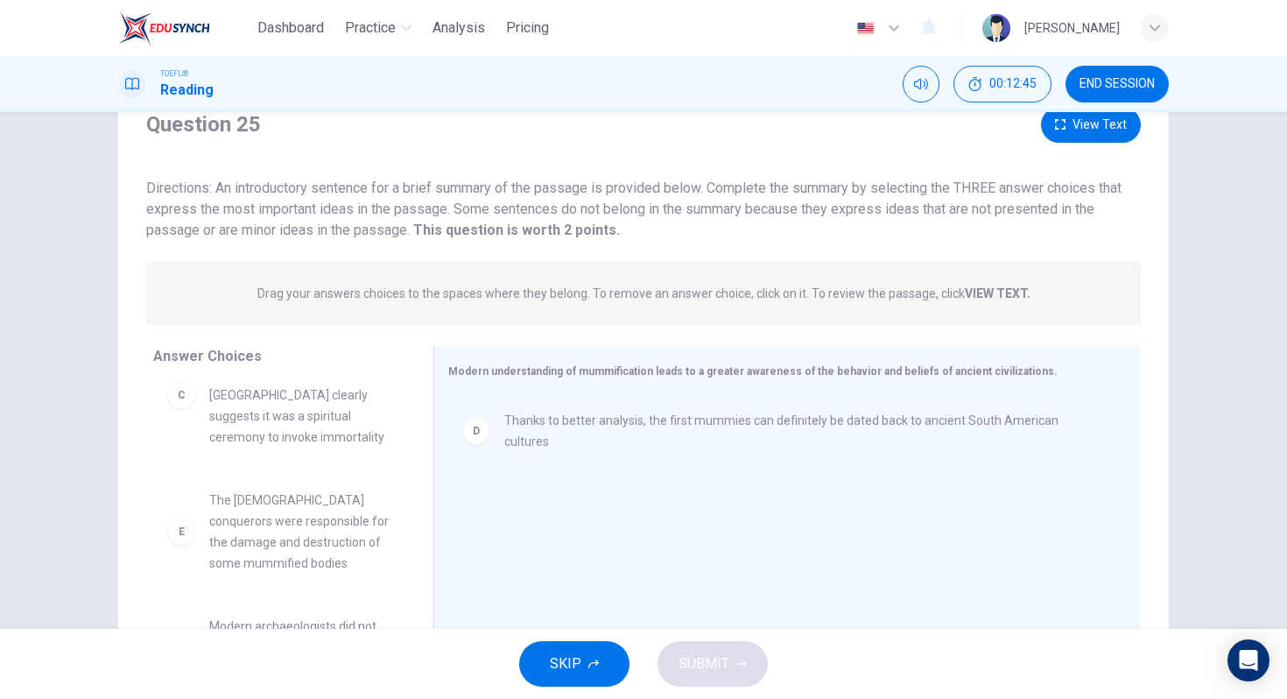
click at [1100, 135] on button "View Text" at bounding box center [1091, 125] width 100 height 36
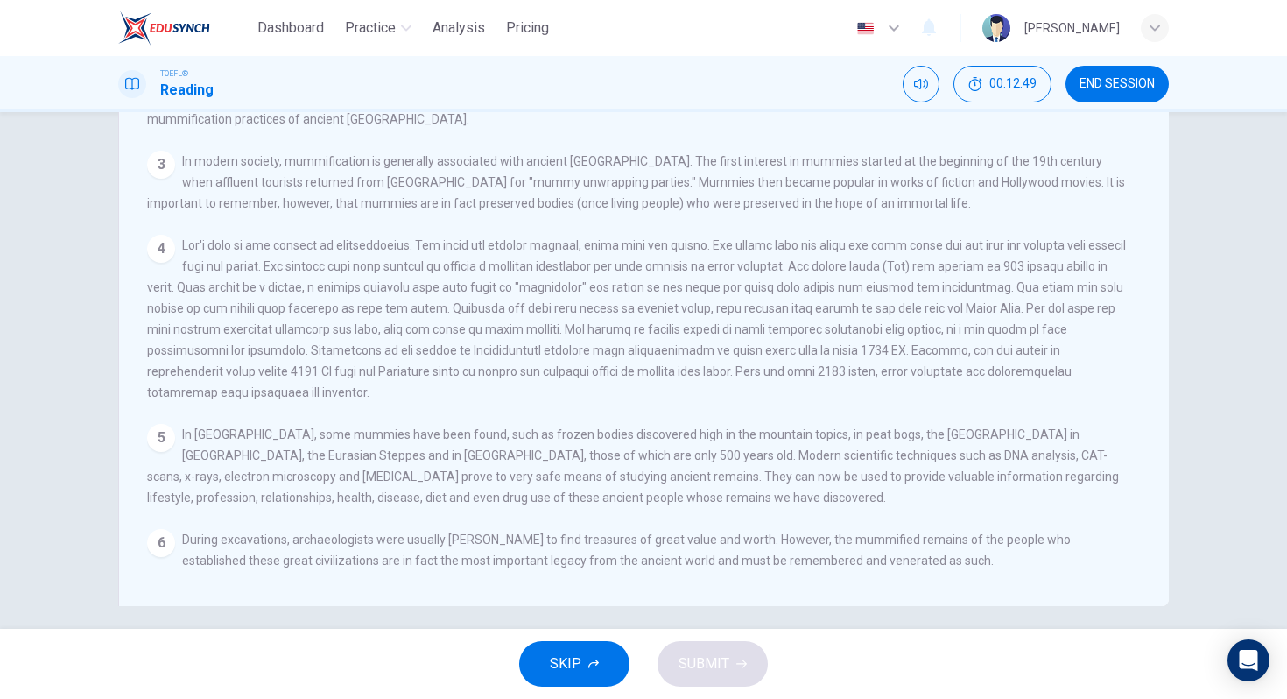
scroll to position [162, 0]
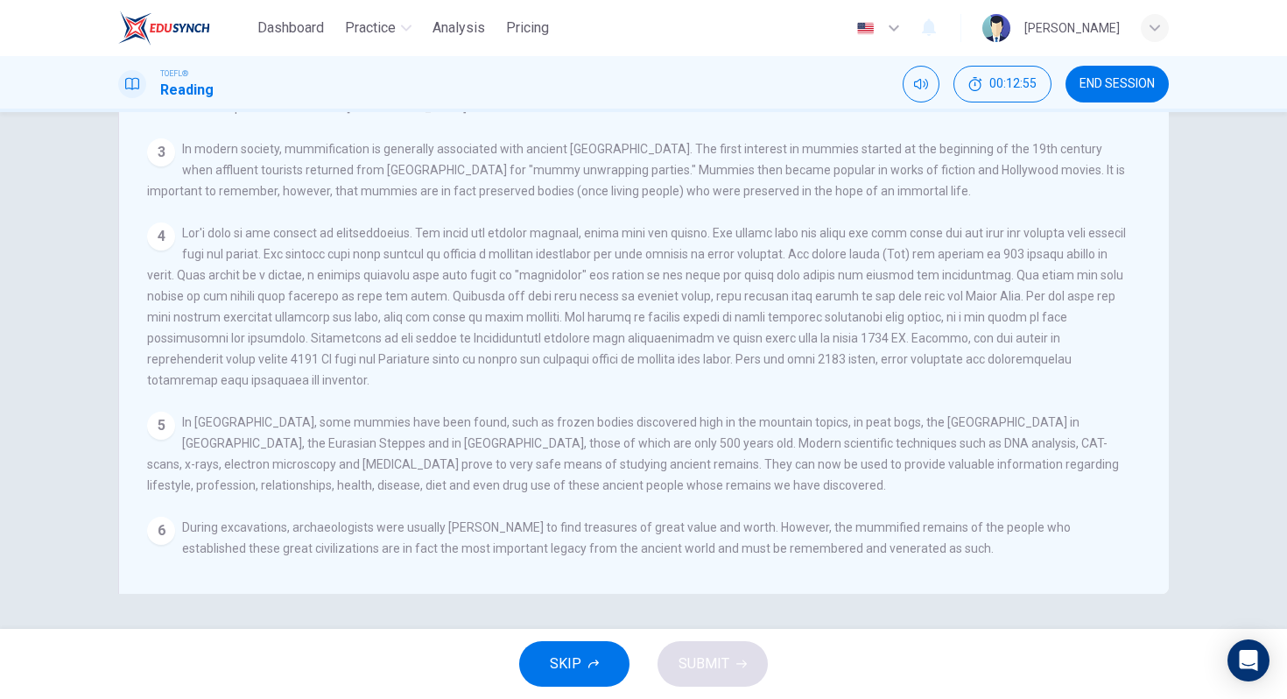
click at [1108, 113] on div "View Question 1 2 There is also evidence of mummification dating back to the In…" at bounding box center [649, 328] width 1004 height 504
click at [1108, 81] on span "END SESSION" at bounding box center [1117, 84] width 75 height 14
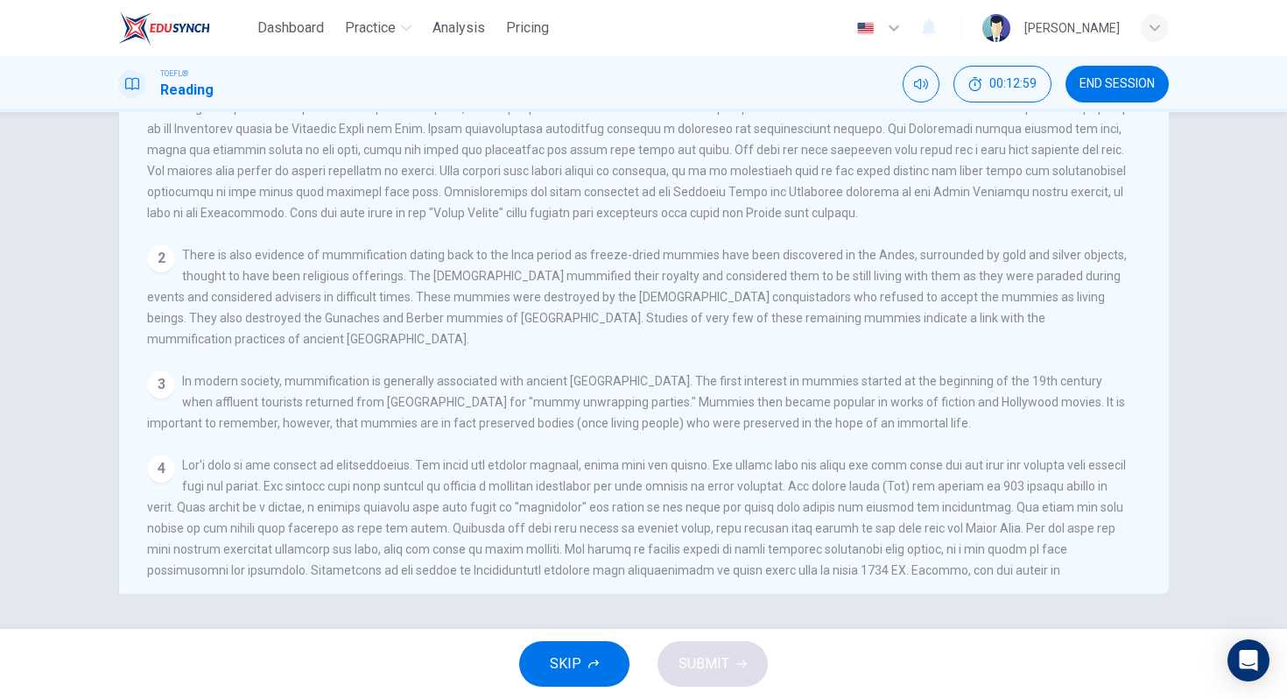
scroll to position [0, 0]
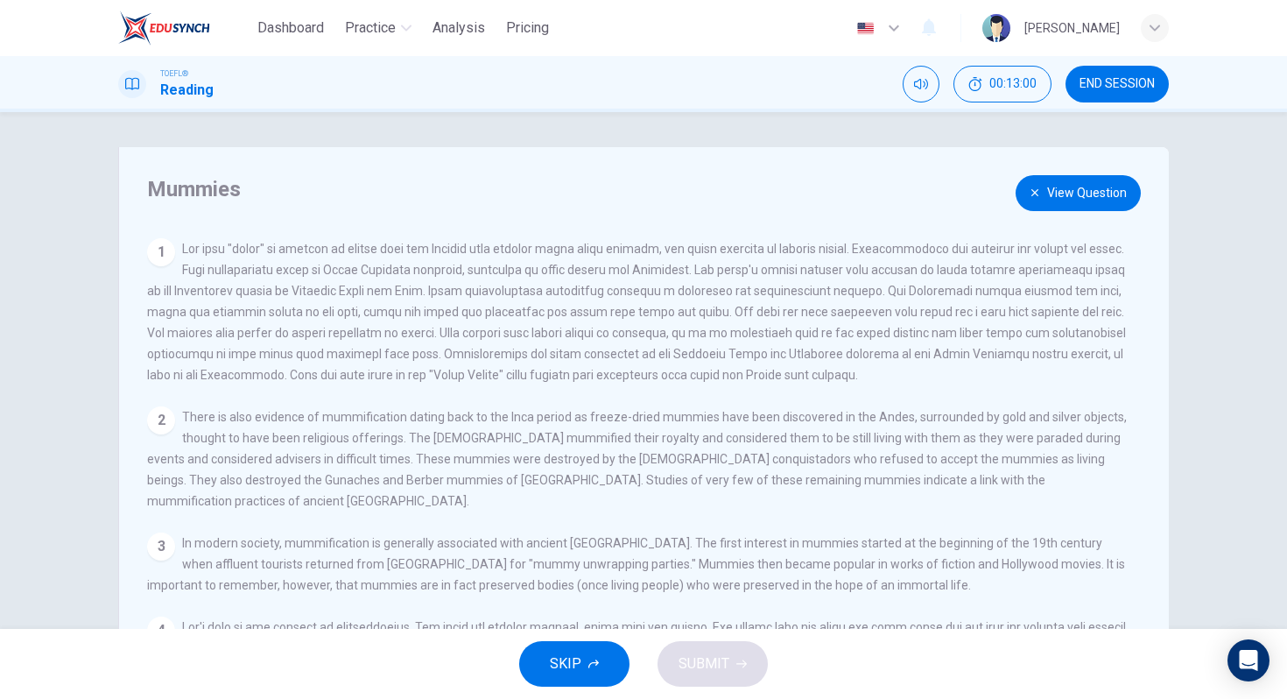
click at [1081, 196] on button "View Question" at bounding box center [1078, 193] width 125 height 36
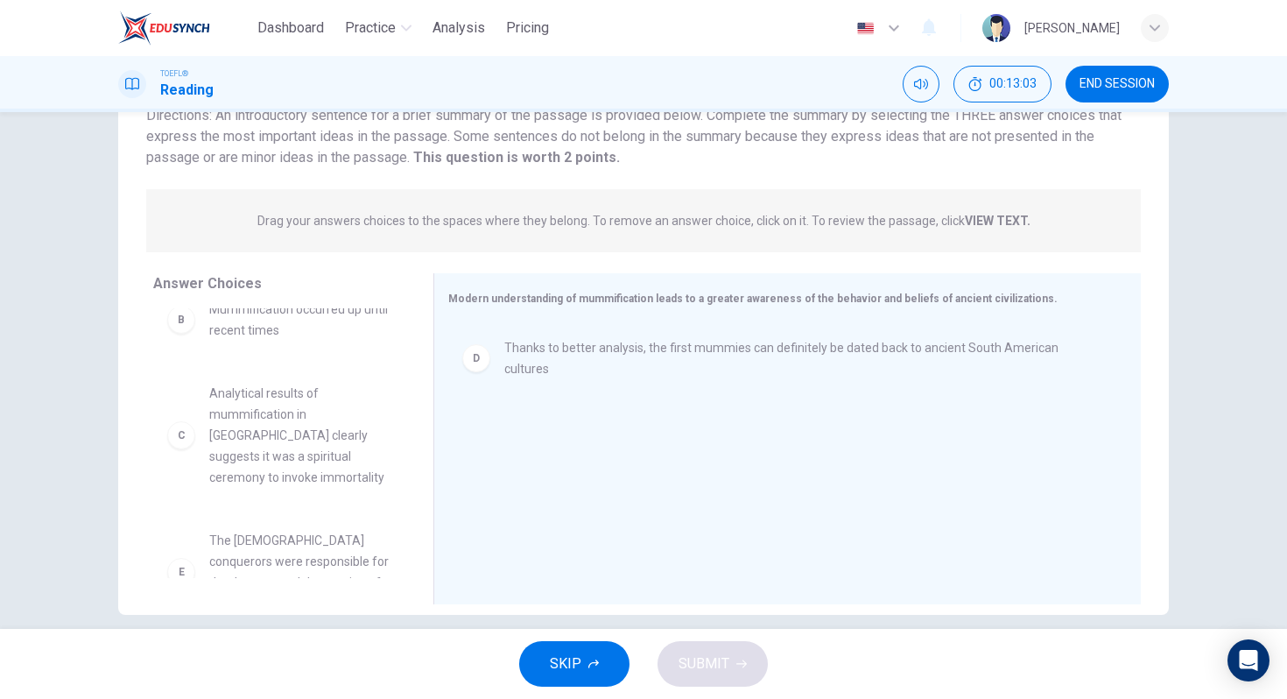
scroll to position [116, 0]
click at [293, 432] on span "Analytical results of mummification in Ancient Egypt clearly suggests it was a …" at bounding box center [300, 448] width 182 height 105
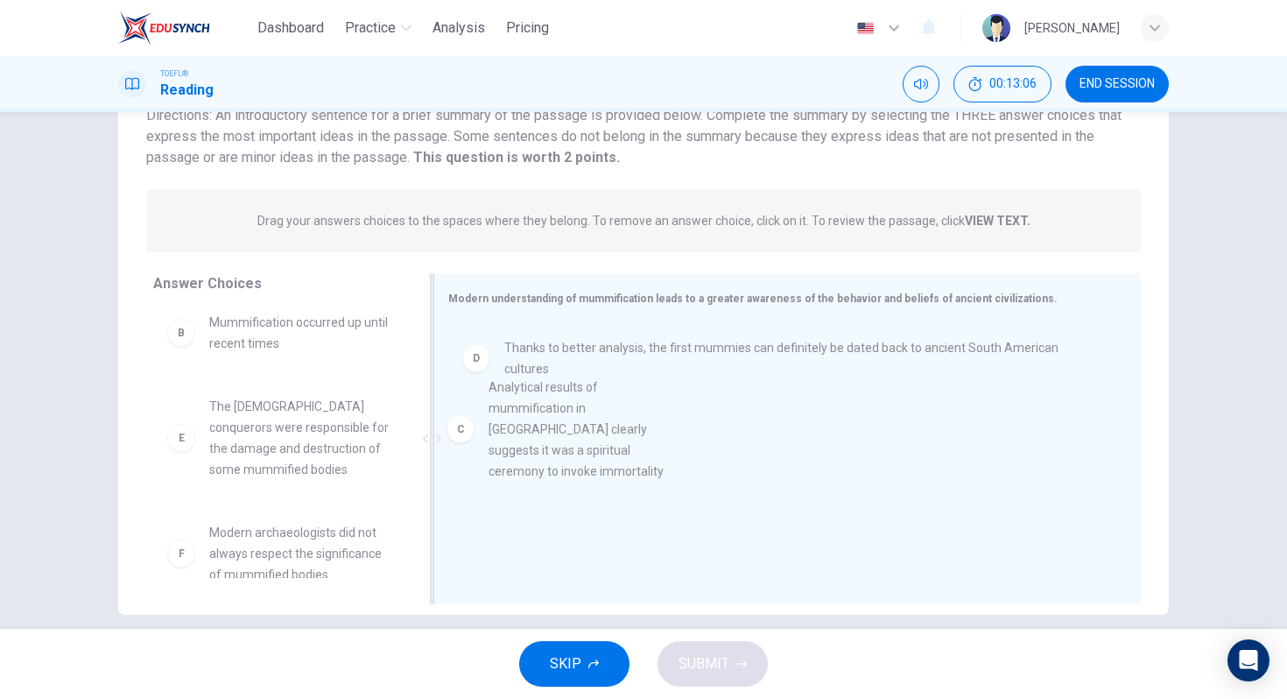
drag, startPoint x: 286, startPoint y: 428, endPoint x: 574, endPoint y: 429, distance: 287.2
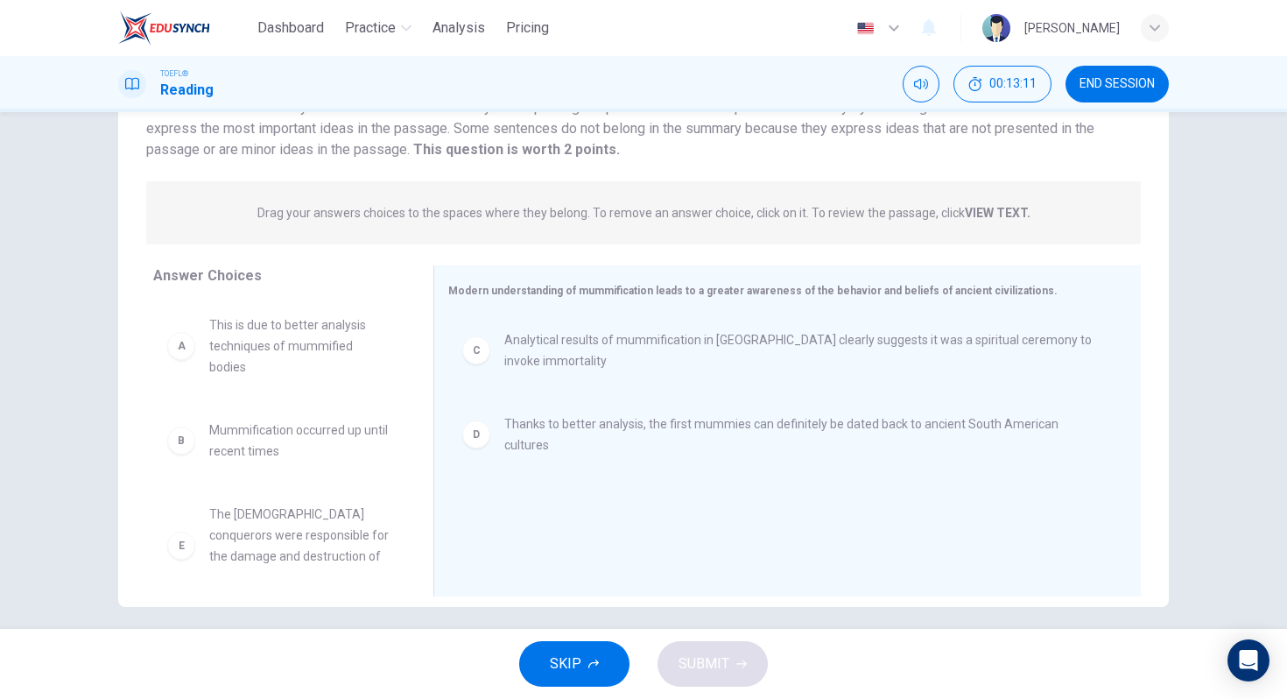
scroll to position [162, 0]
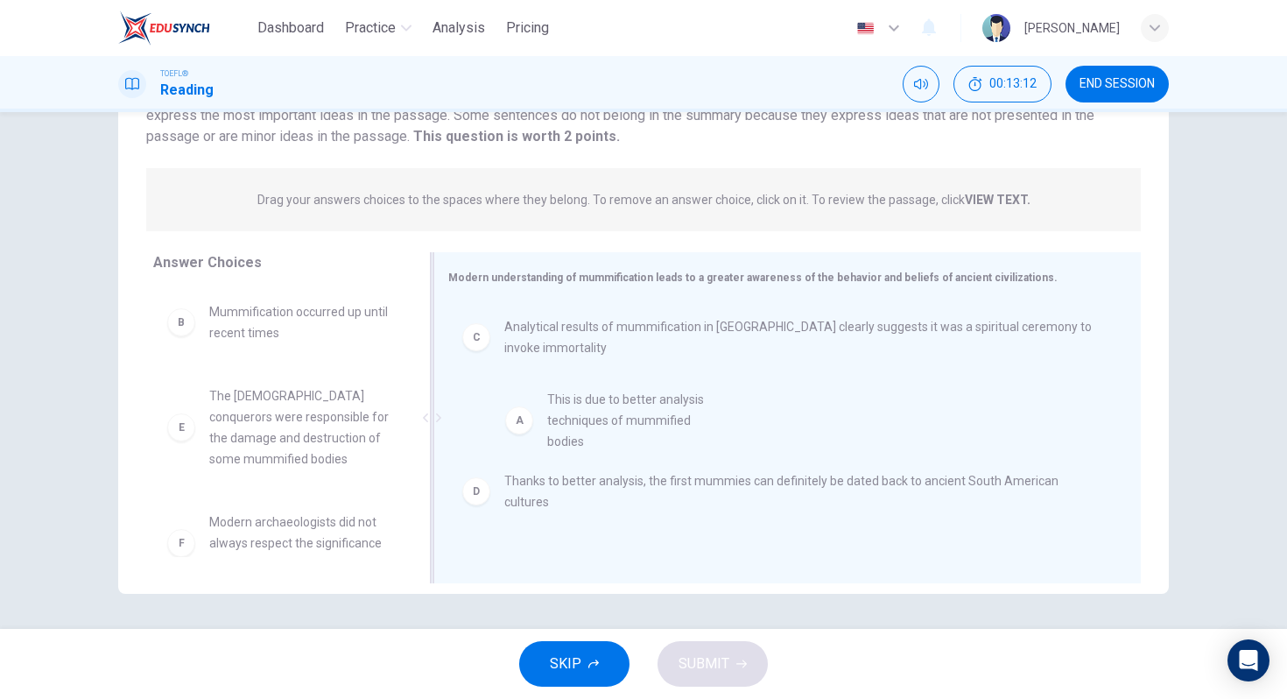
drag, startPoint x: 316, startPoint y: 331, endPoint x: 668, endPoint y: 420, distance: 363.2
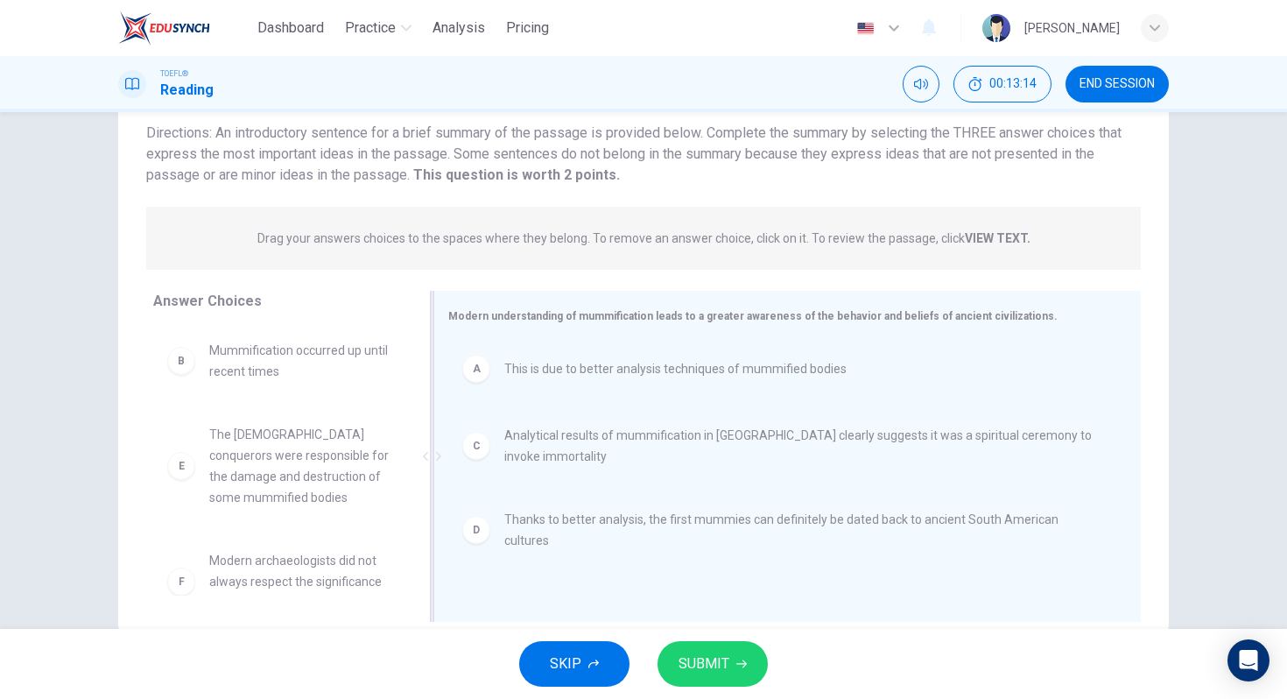
scroll to position [136, 0]
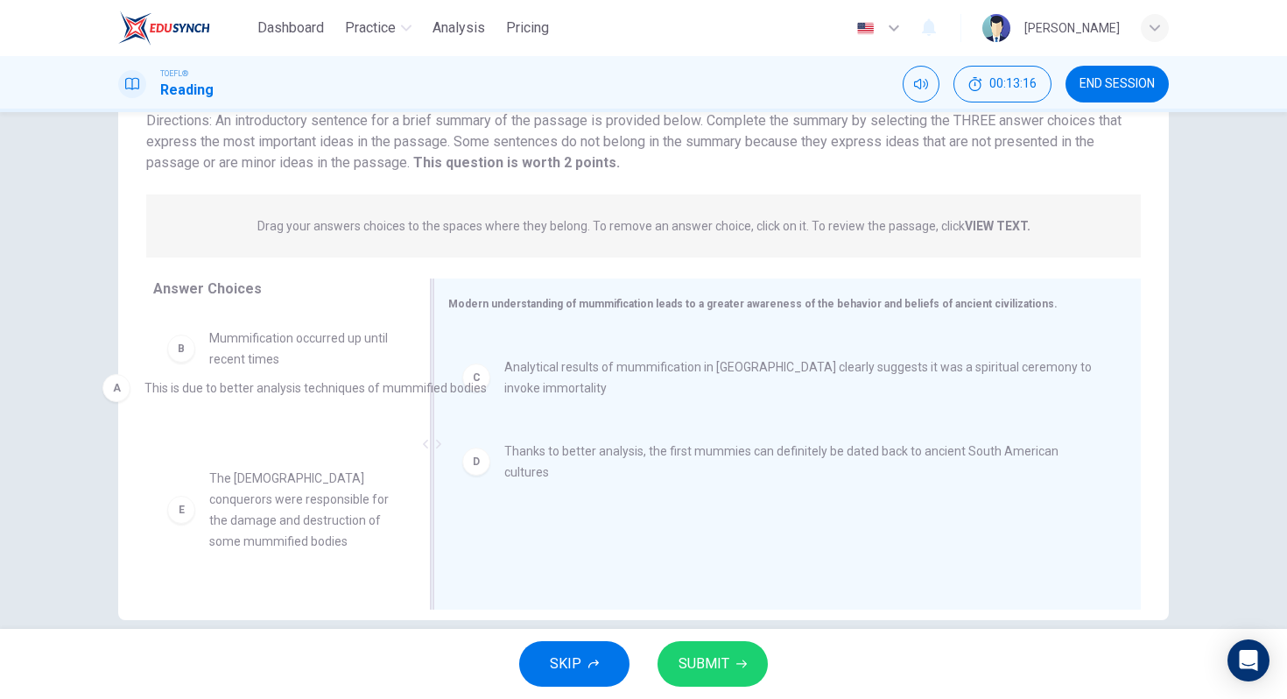
drag, startPoint x: 684, startPoint y: 364, endPoint x: 310, endPoint y: 391, distance: 374.9
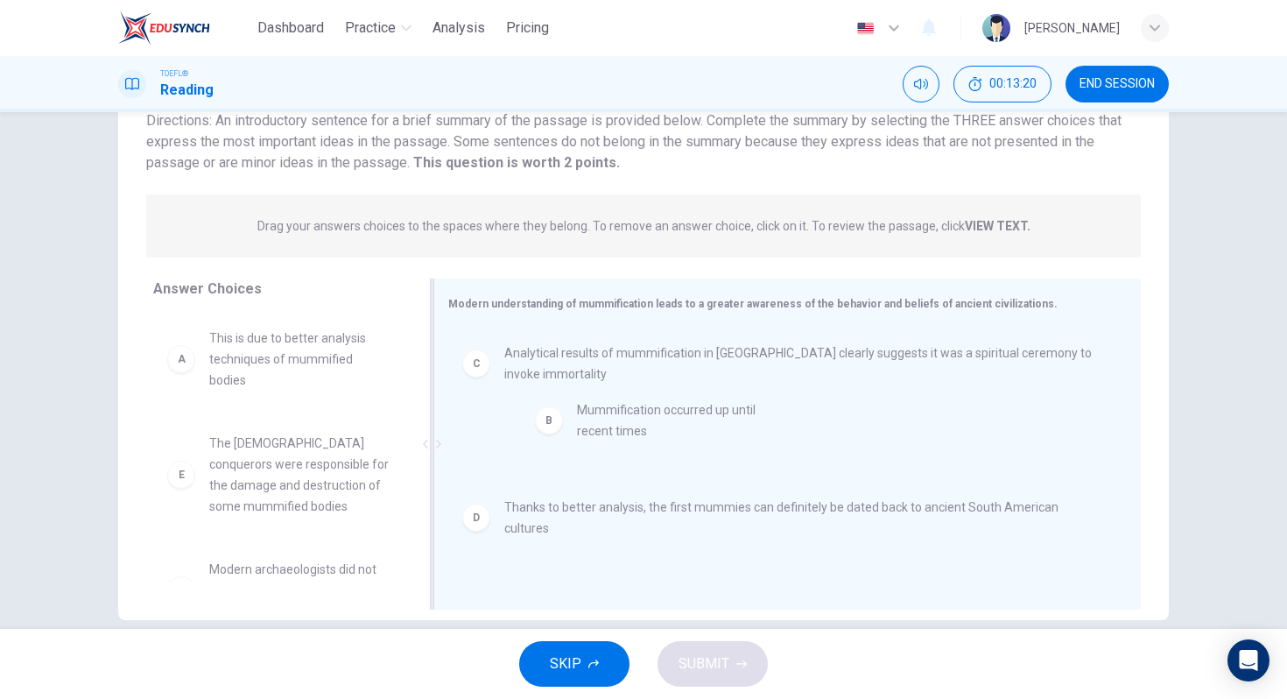
drag, startPoint x: 269, startPoint y: 431, endPoint x: 649, endPoint y: 419, distance: 380.3
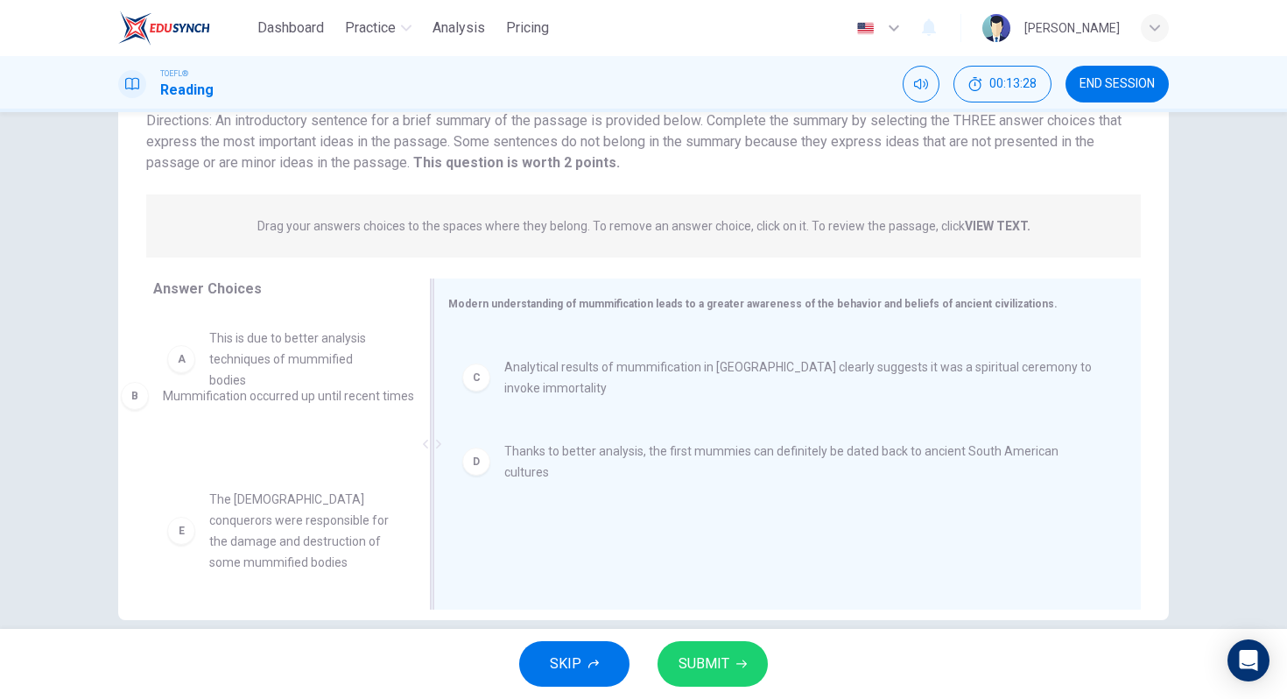
drag, startPoint x: 679, startPoint y: 366, endPoint x: 333, endPoint y: 405, distance: 348.1
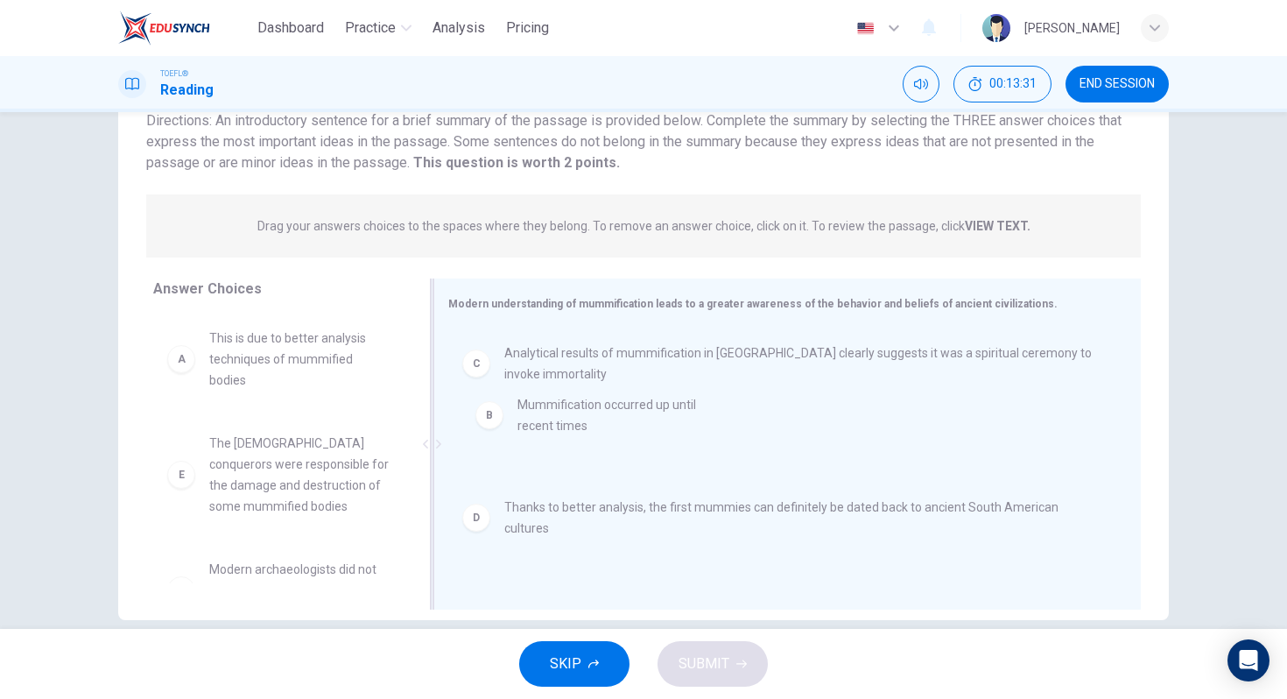
drag, startPoint x: 303, startPoint y: 413, endPoint x: 642, endPoint y: 386, distance: 340.0
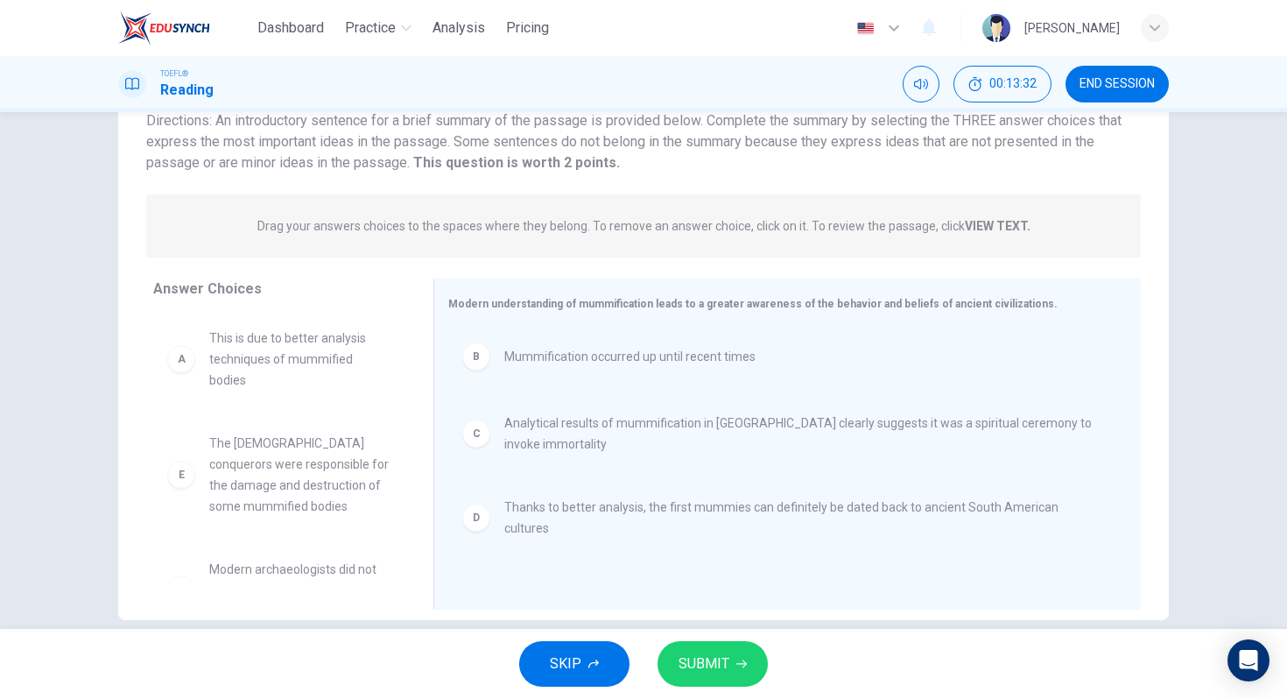
click at [724, 670] on span "SUBMIT" at bounding box center [704, 664] width 51 height 25
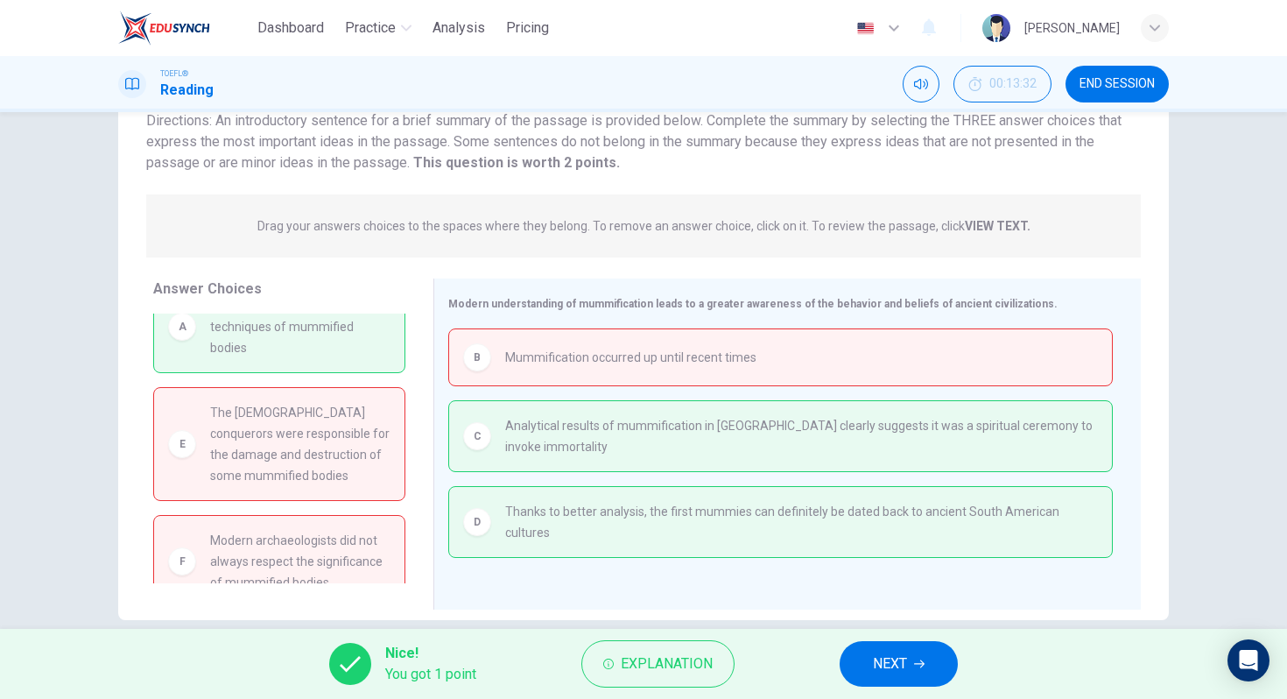
scroll to position [0, 0]
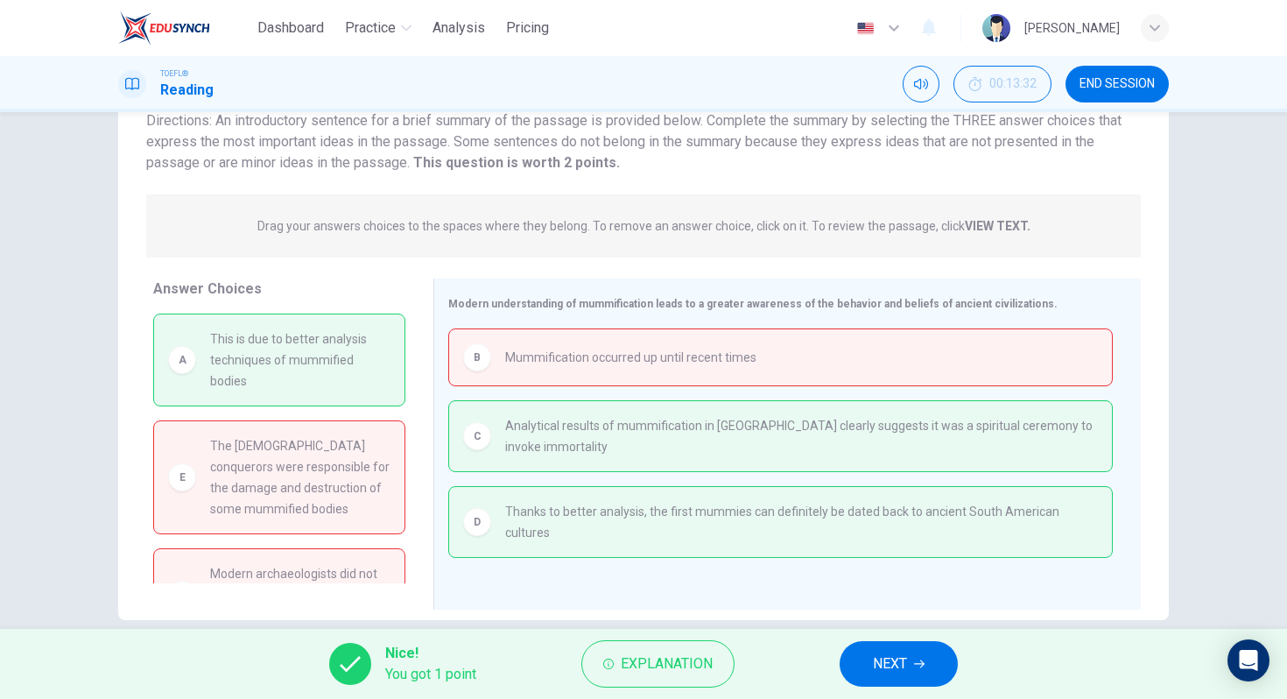
click at [894, 657] on span "NEXT" at bounding box center [890, 664] width 34 height 25
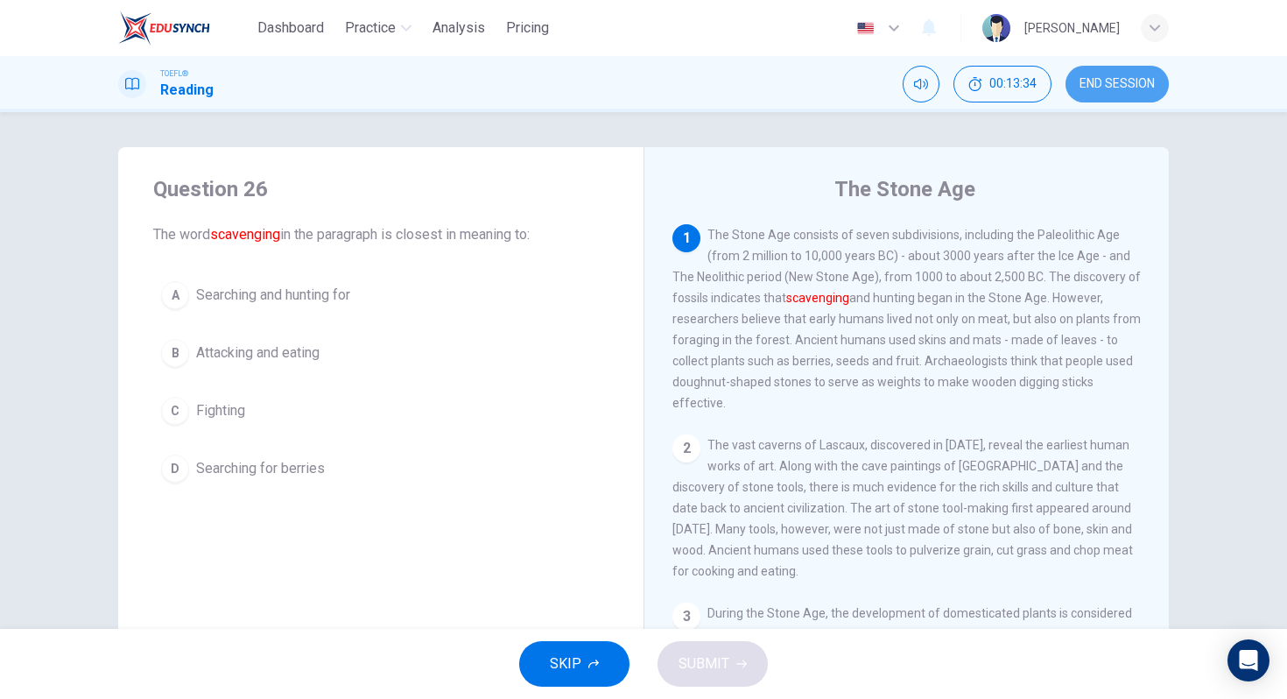
click at [1114, 80] on span "END SESSION" at bounding box center [1117, 84] width 75 height 14
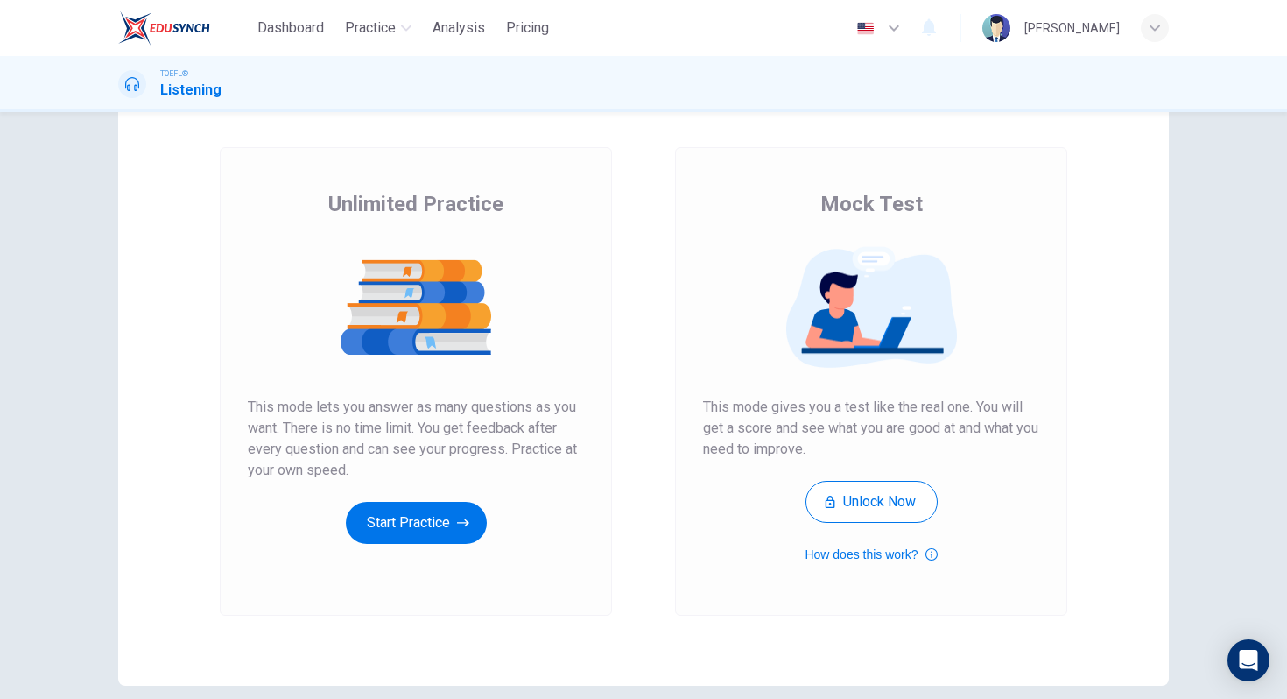
scroll to position [75, 0]
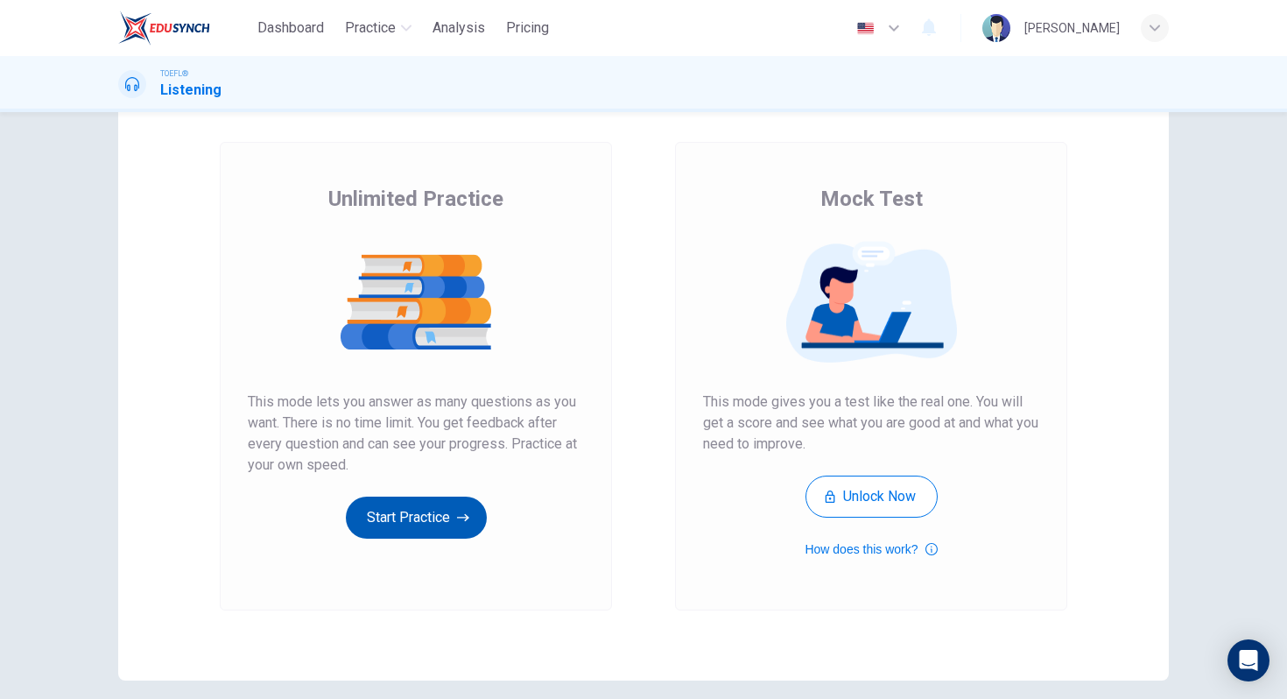
click at [447, 537] on button "Start Practice" at bounding box center [416, 518] width 141 height 42
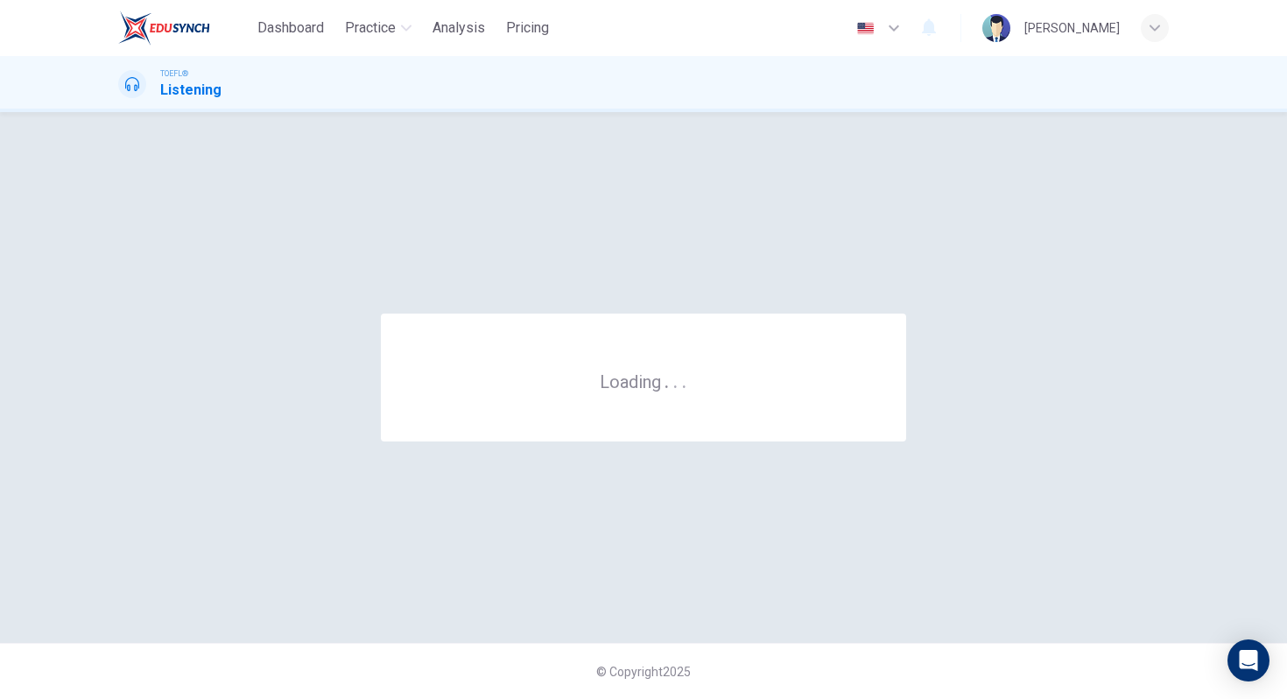
scroll to position [0, 0]
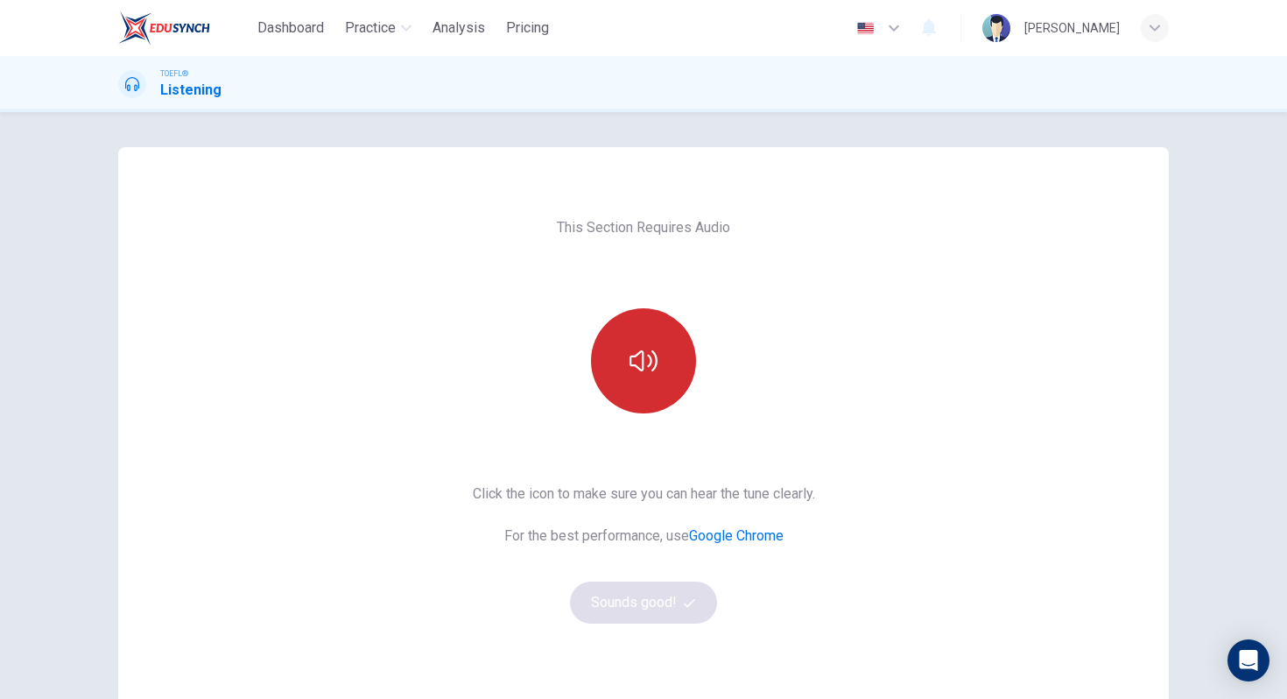
click at [649, 350] on icon "button" at bounding box center [644, 361] width 28 height 28
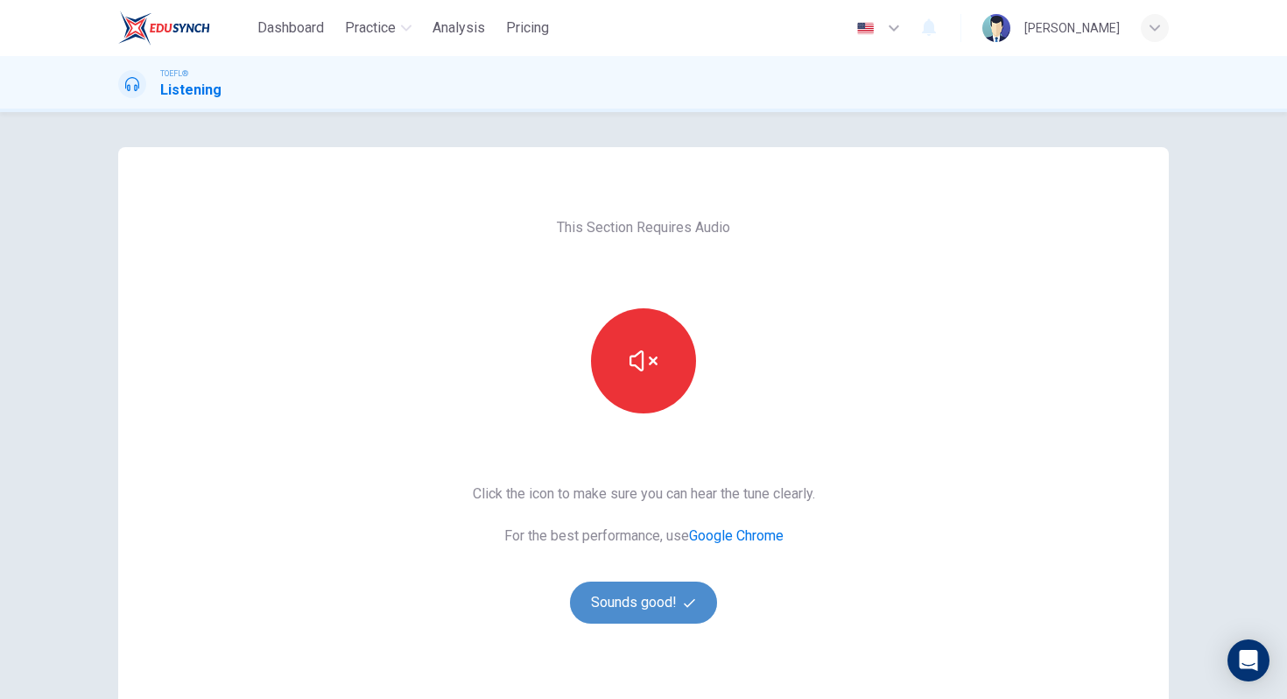
click at [651, 597] on button "Sounds good!" at bounding box center [643, 602] width 147 height 42
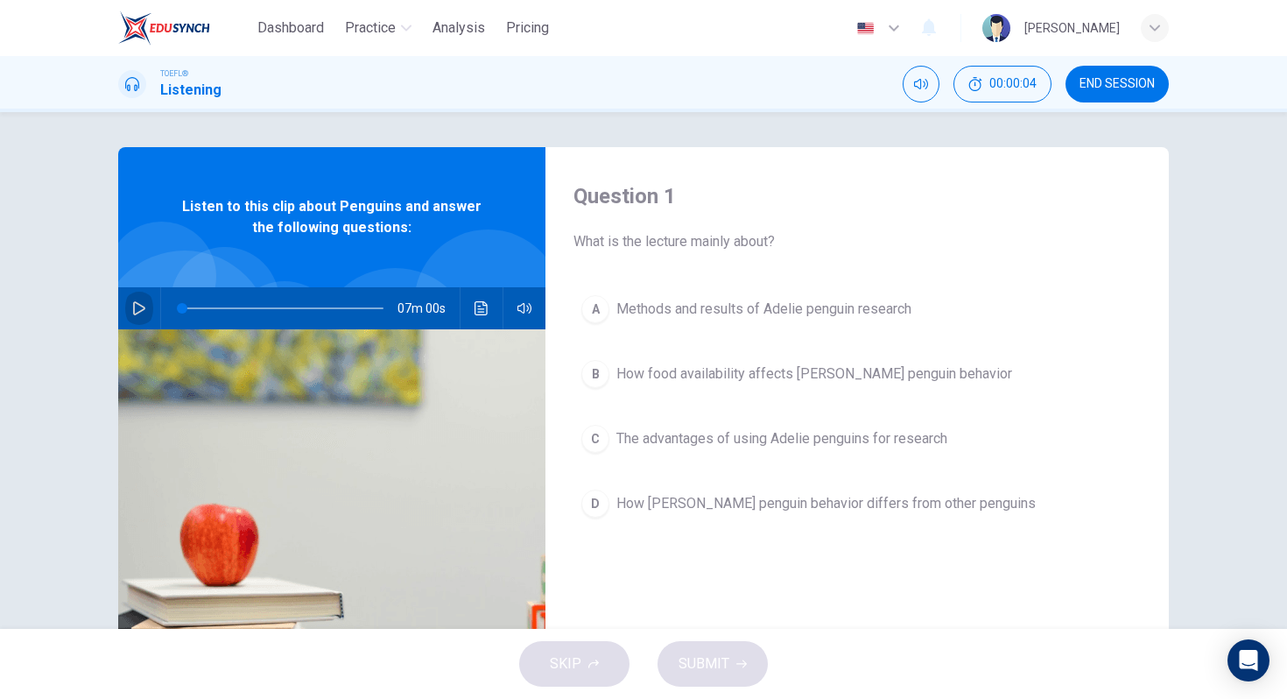
click at [142, 311] on icon "button" at bounding box center [139, 308] width 12 height 14
click at [485, 308] on icon "Click to see the audio transcription" at bounding box center [482, 308] width 14 height 14
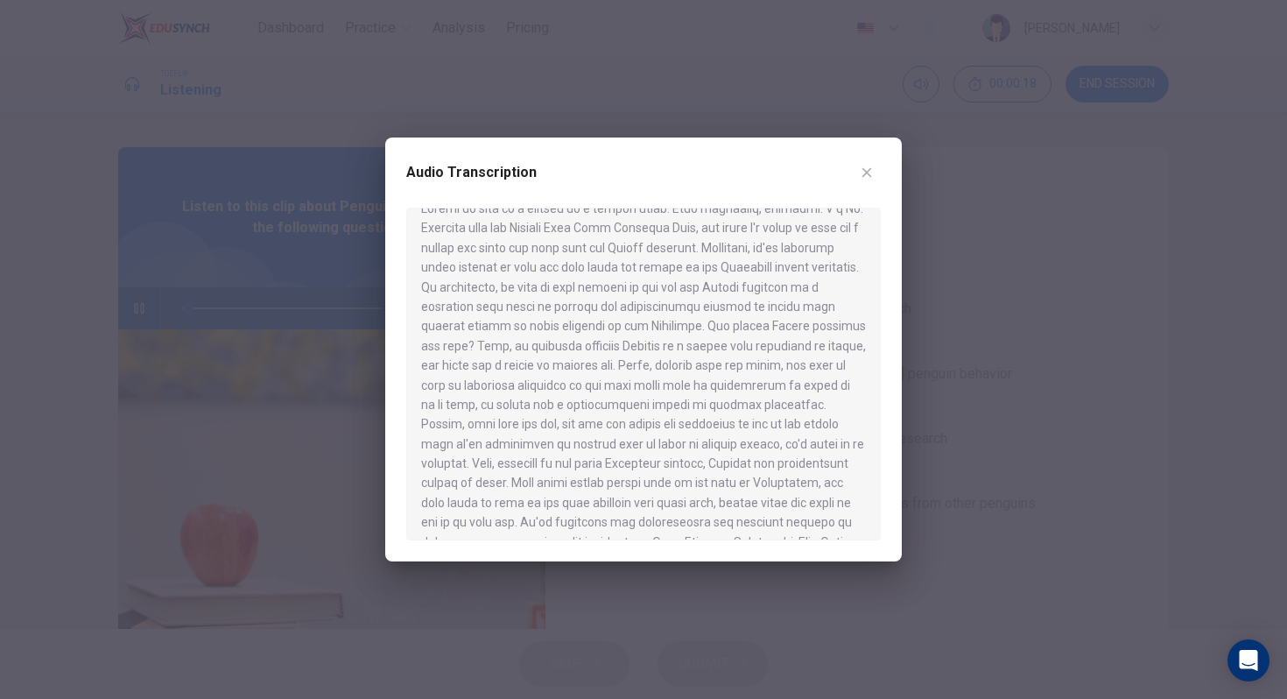
scroll to position [27, 0]
click at [871, 166] on icon "button" at bounding box center [867, 173] width 14 height 14
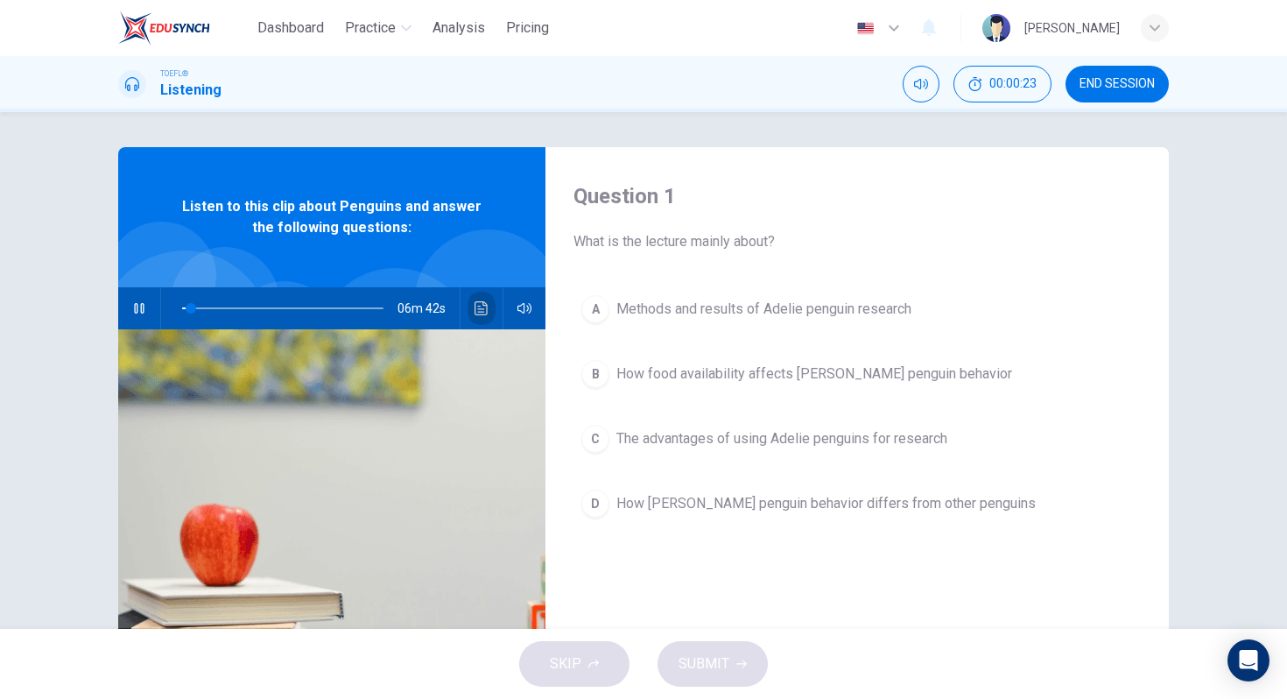
click at [483, 309] on icon "Click to see the audio transcription" at bounding box center [481, 308] width 13 height 14
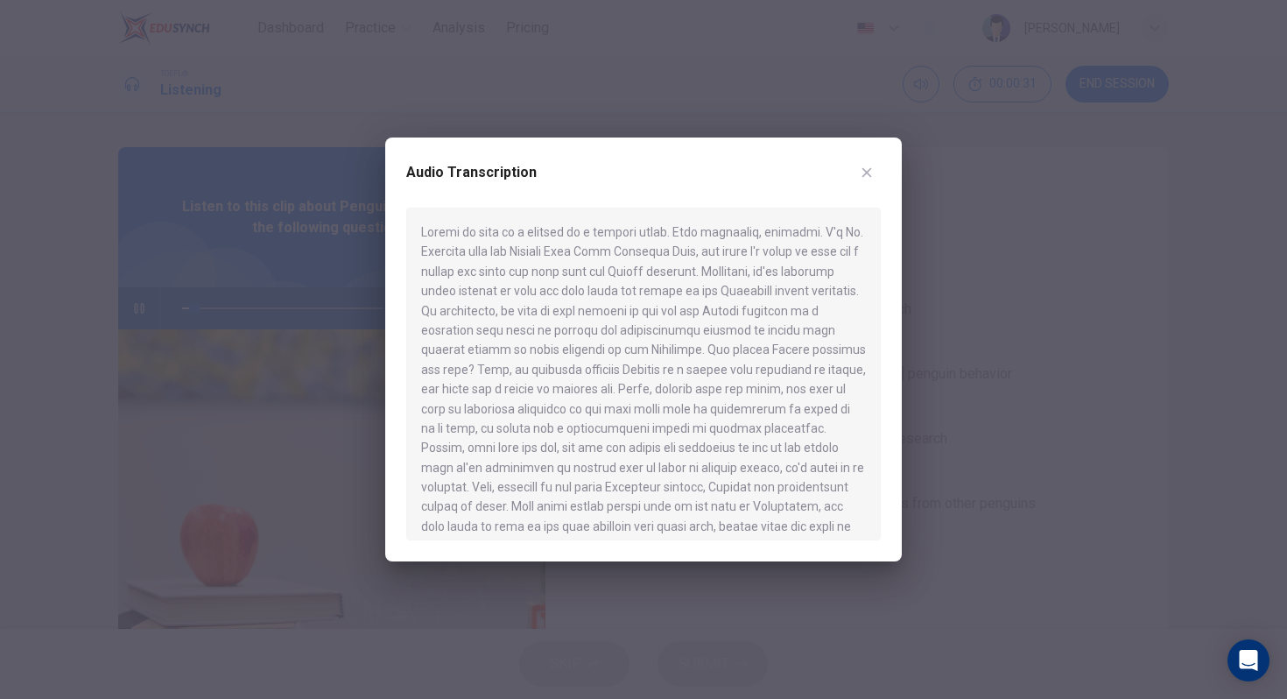
click at [857, 164] on button "button" at bounding box center [867, 173] width 28 height 28
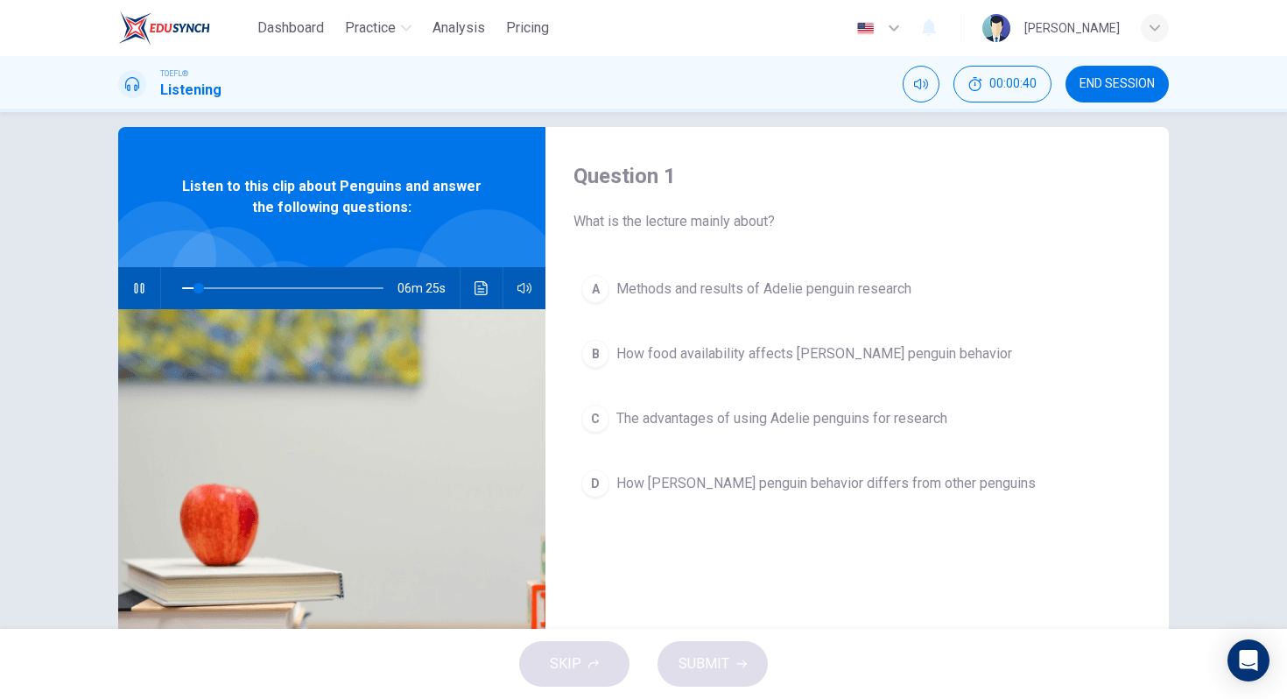
scroll to position [16, 0]
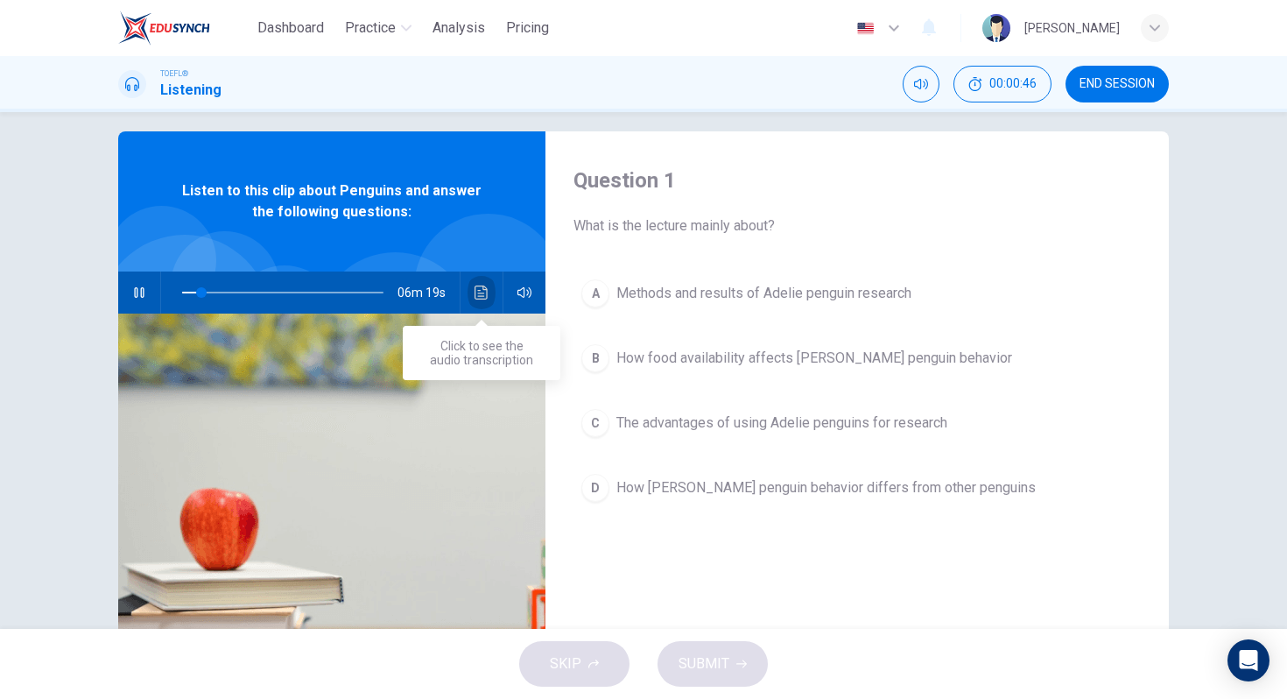
click at [485, 290] on icon "Click to see the audio transcription" at bounding box center [482, 292] width 14 height 14
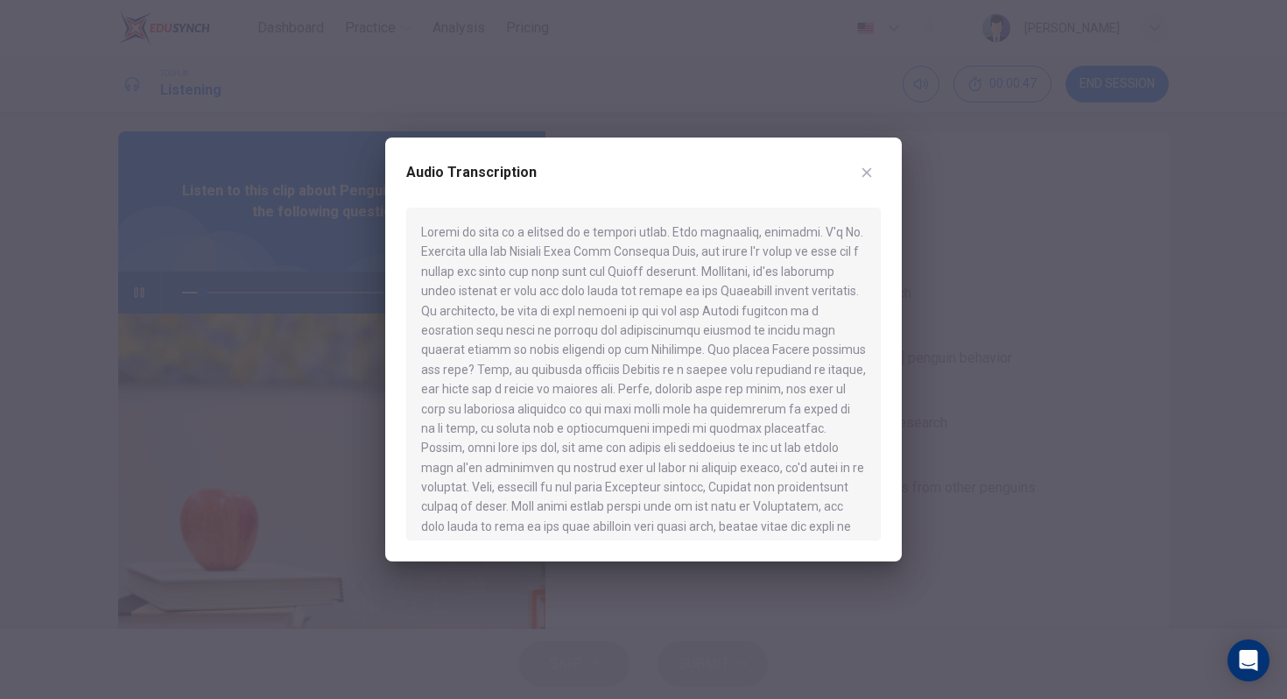
click at [630, 396] on div at bounding box center [643, 374] width 475 height 333
click at [867, 164] on button "button" at bounding box center [867, 173] width 28 height 28
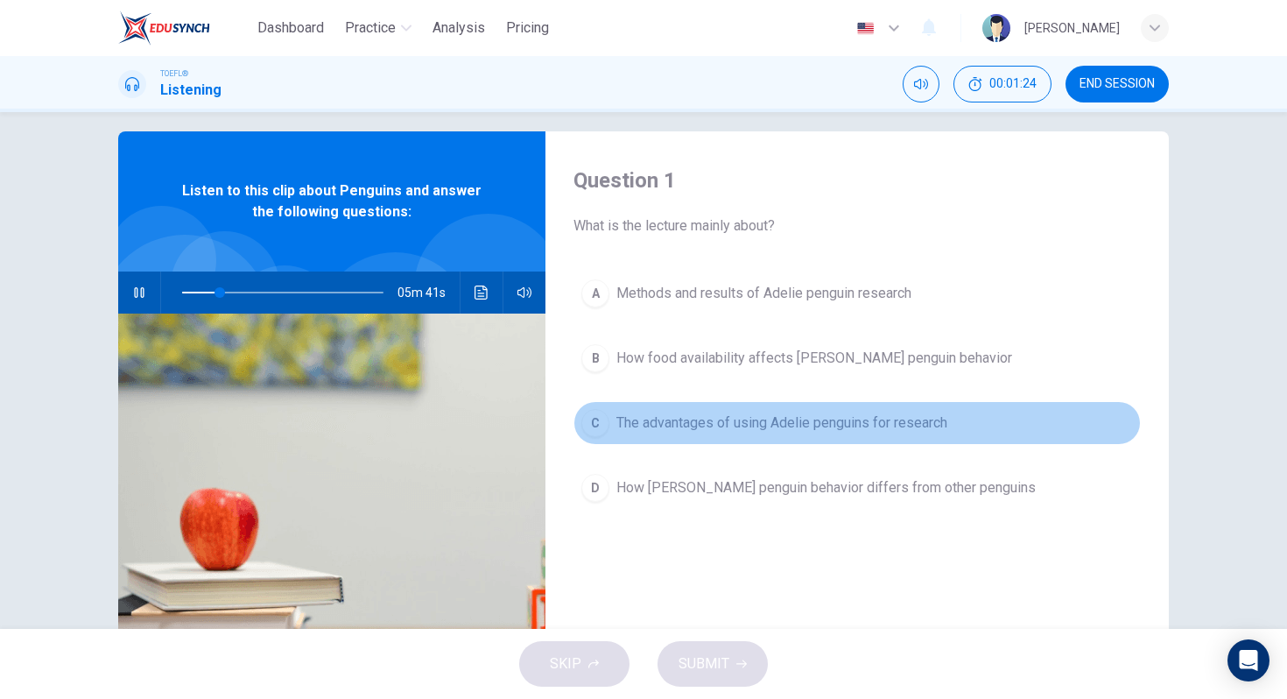
click at [600, 423] on div "C" at bounding box center [595, 423] width 28 height 28
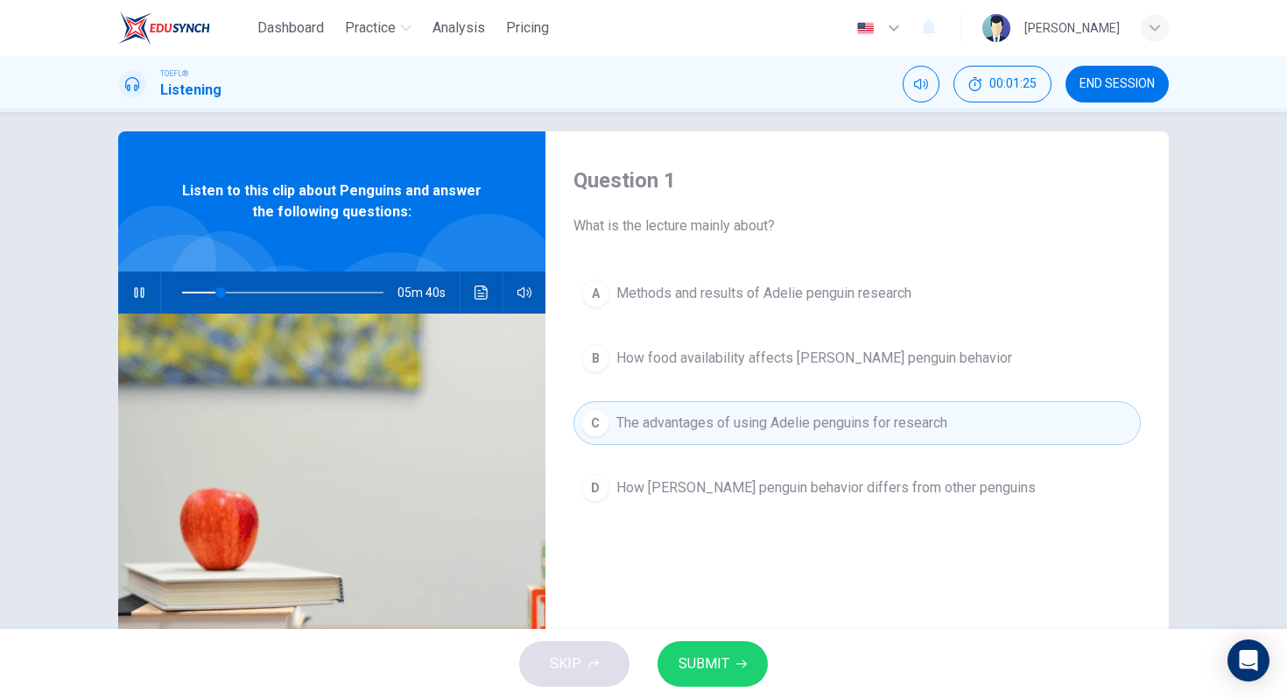
click at [697, 687] on div "SKIP SUBMIT" at bounding box center [643, 664] width 1287 height 70
click at [707, 661] on span "SUBMIT" at bounding box center [704, 664] width 51 height 25
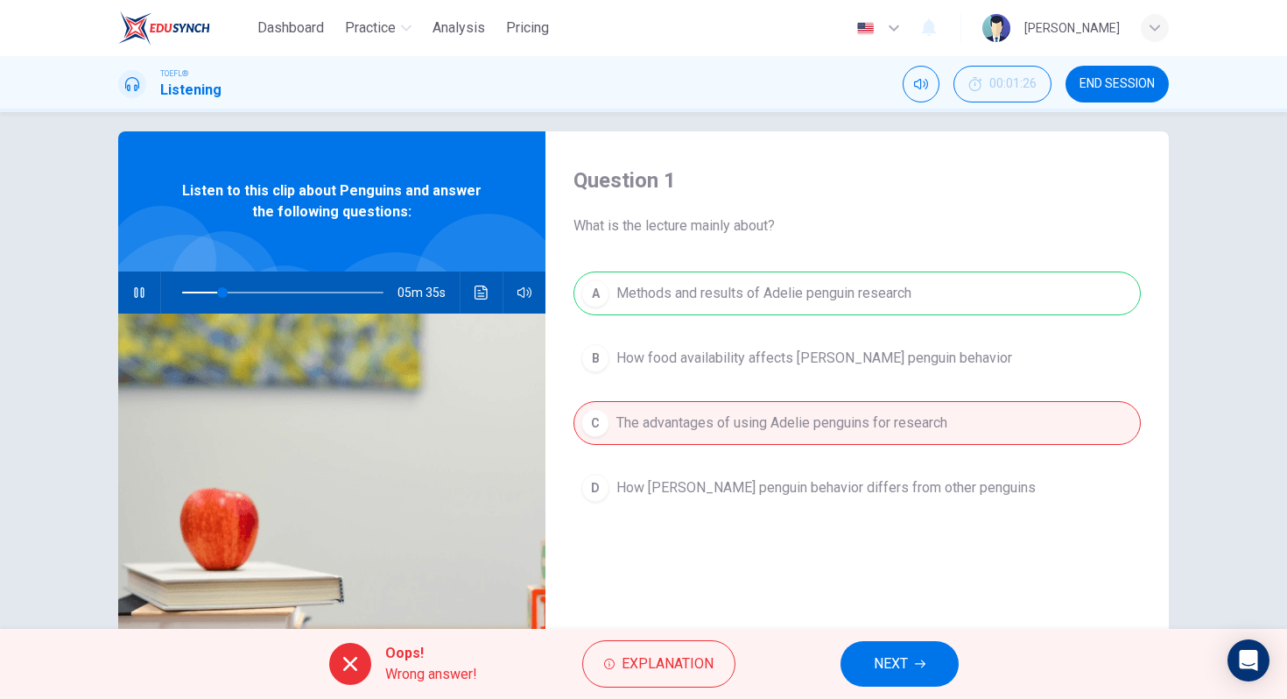
click at [913, 666] on button "NEXT" at bounding box center [900, 664] width 118 height 46
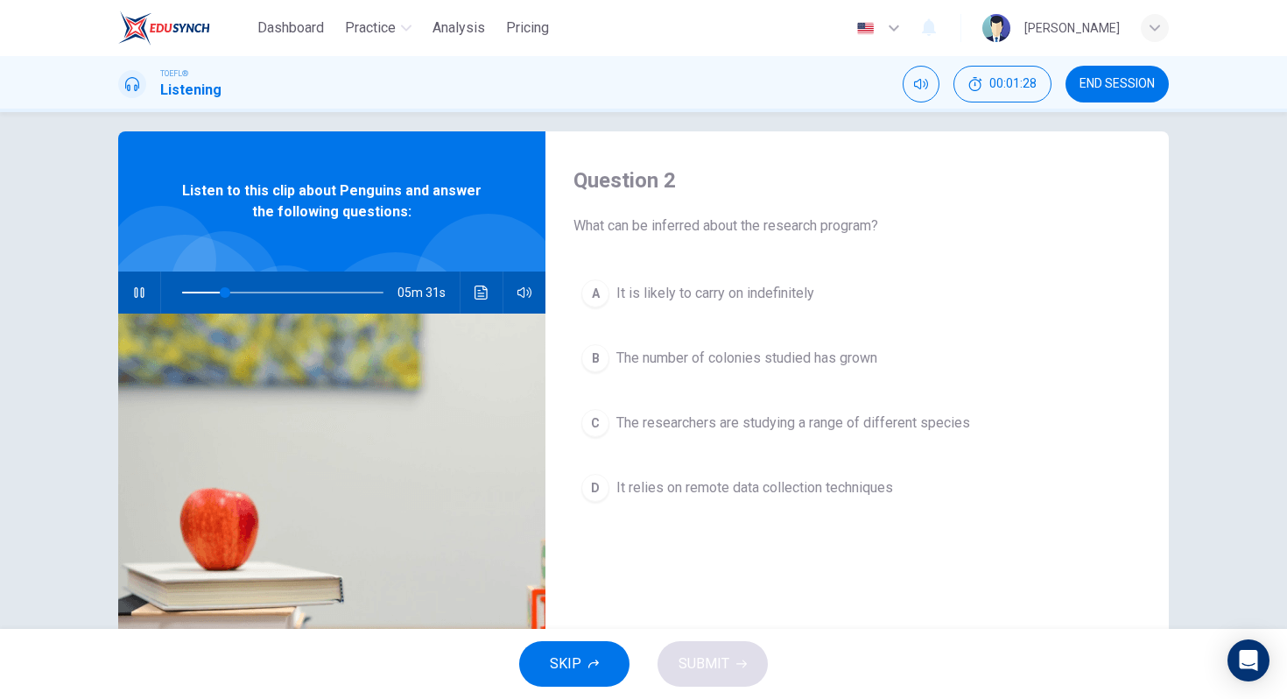
click at [758, 422] on span "The researchers are studying a range of different species" at bounding box center [794, 422] width 354 height 21
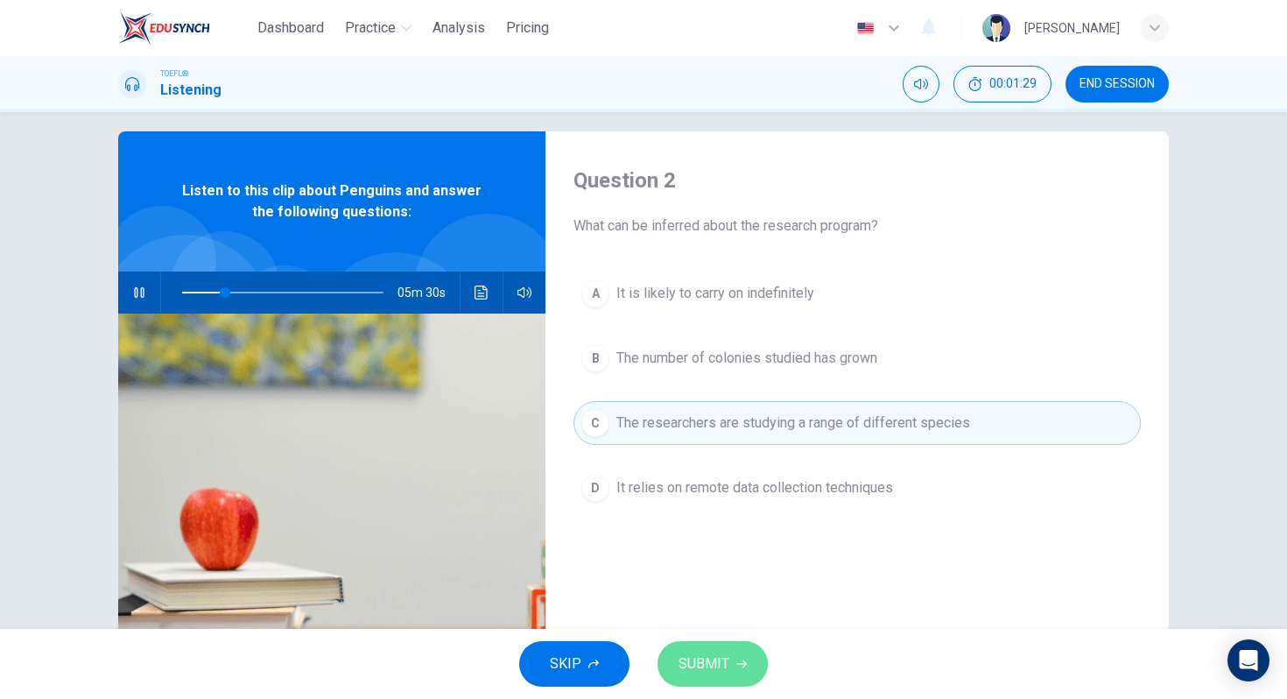
click at [708, 655] on span "SUBMIT" at bounding box center [704, 664] width 51 height 25
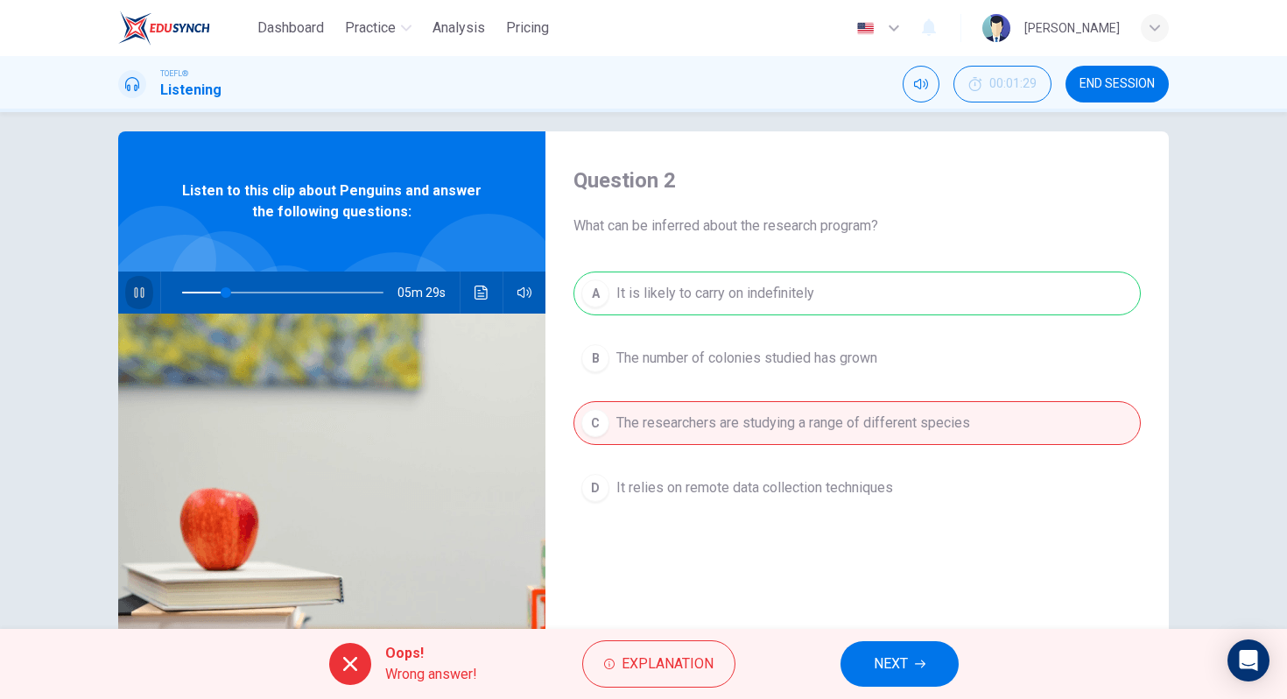
click at [139, 290] on icon "button" at bounding box center [139, 292] width 14 height 14
type input "22"
click at [1125, 77] on span "END SESSION" at bounding box center [1117, 84] width 75 height 14
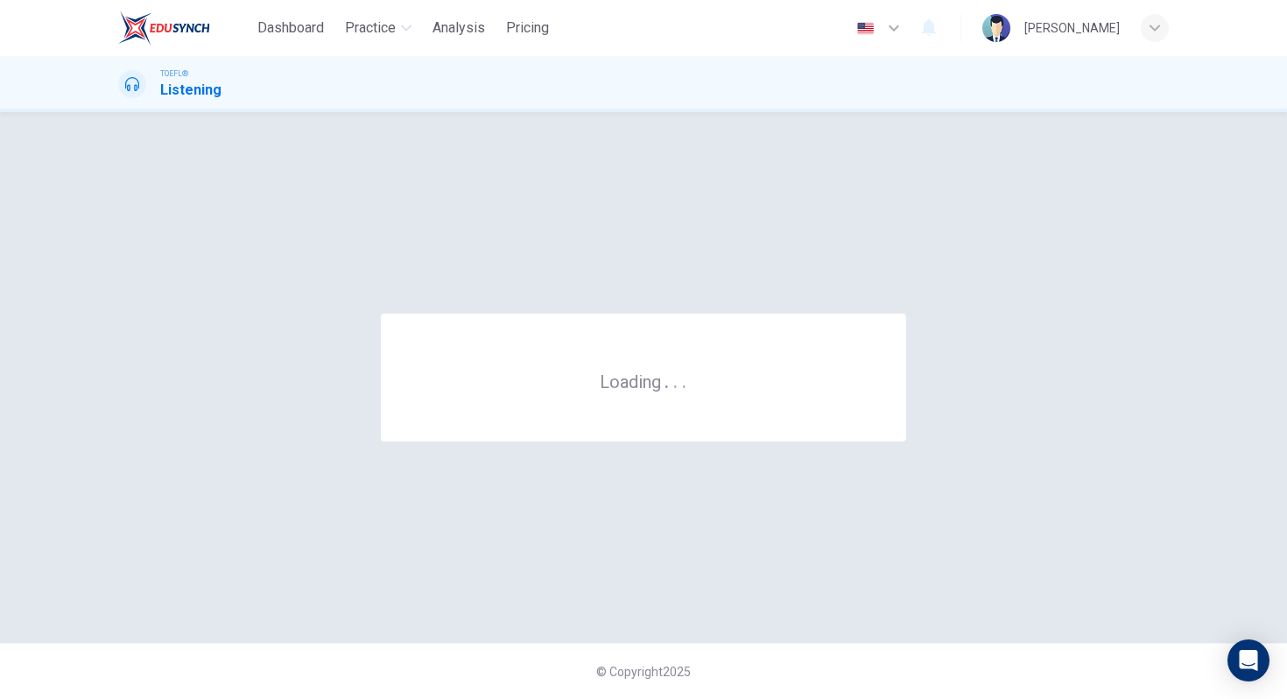
scroll to position [0, 0]
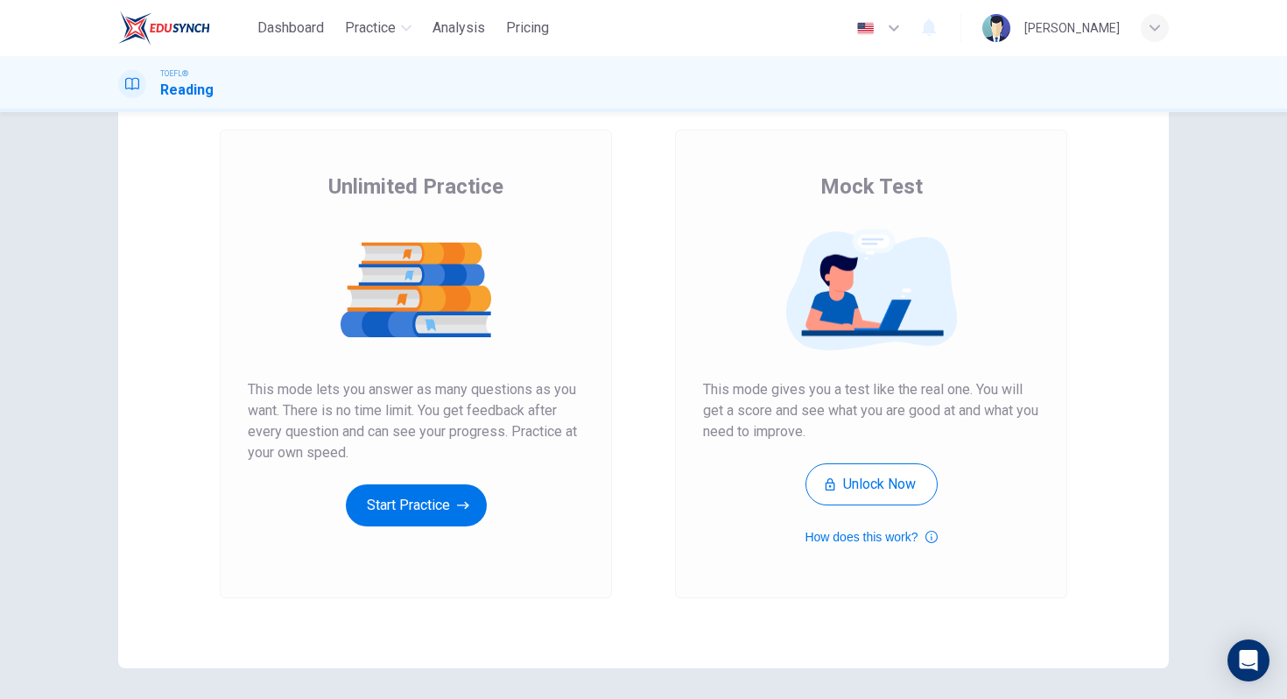
scroll to position [107, 0]
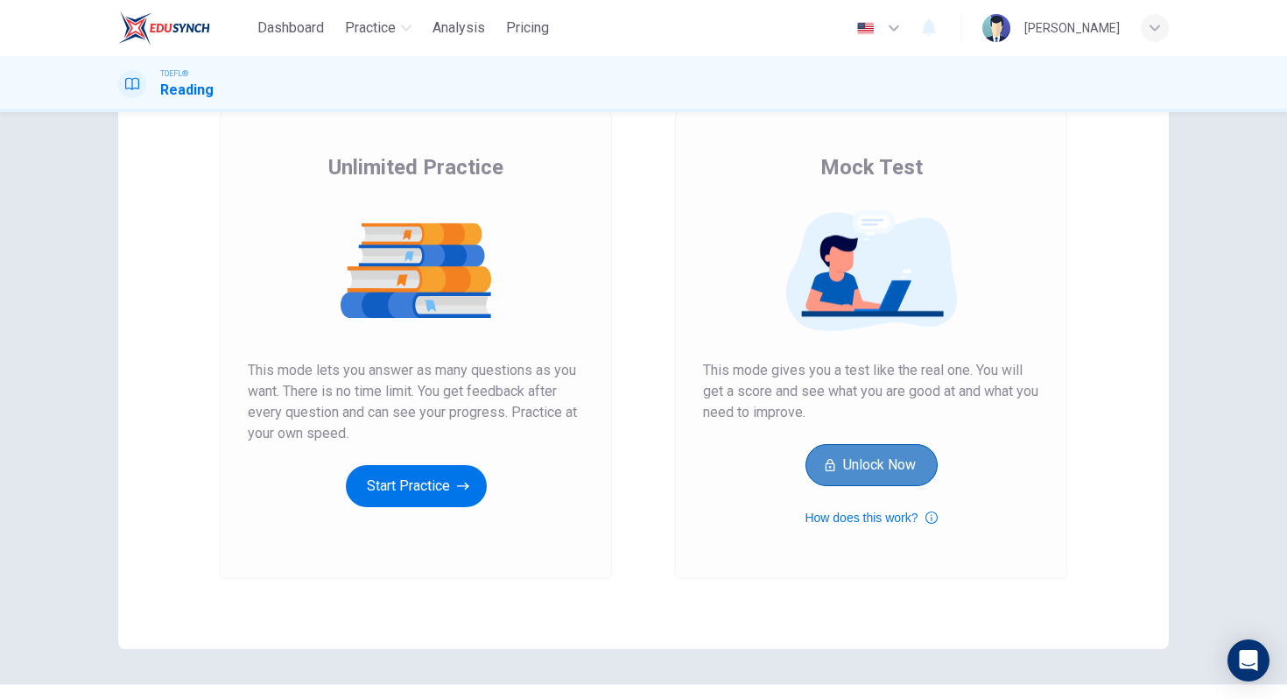
click at [860, 467] on button "Unlock Now" at bounding box center [872, 465] width 132 height 42
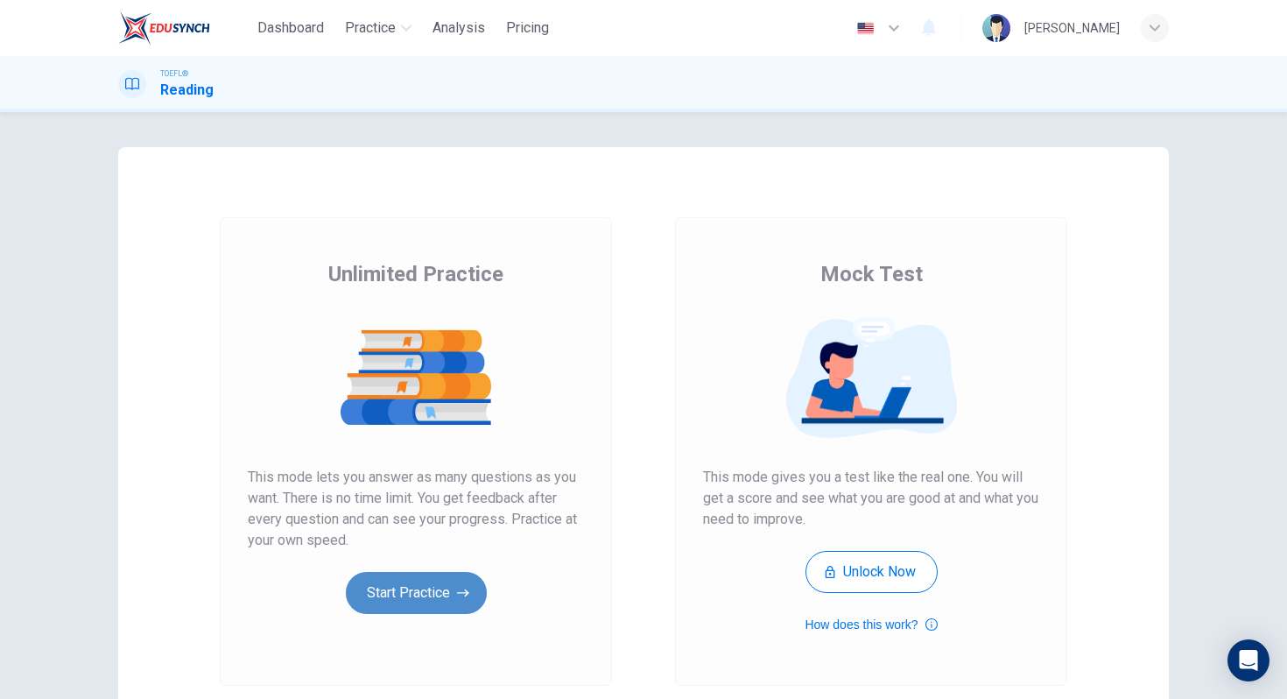
click at [390, 582] on button "Start Practice" at bounding box center [416, 593] width 141 height 42
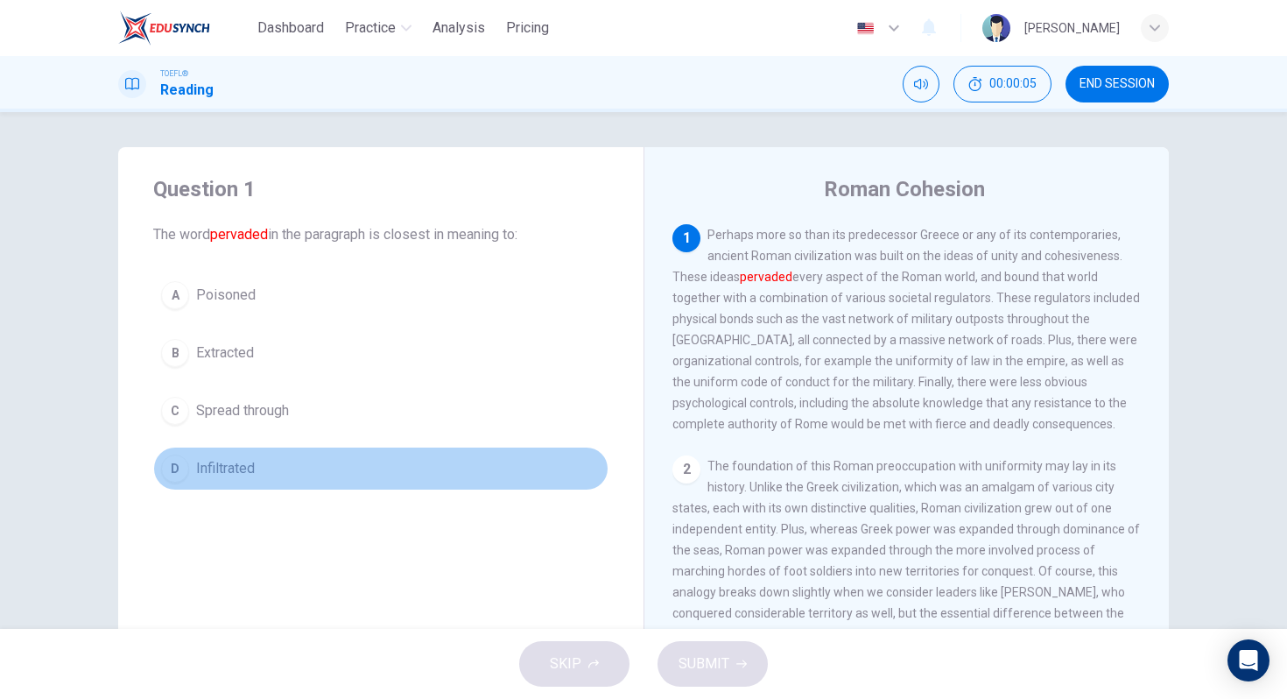
click at [209, 472] on span "Infiltrated" at bounding box center [225, 468] width 59 height 21
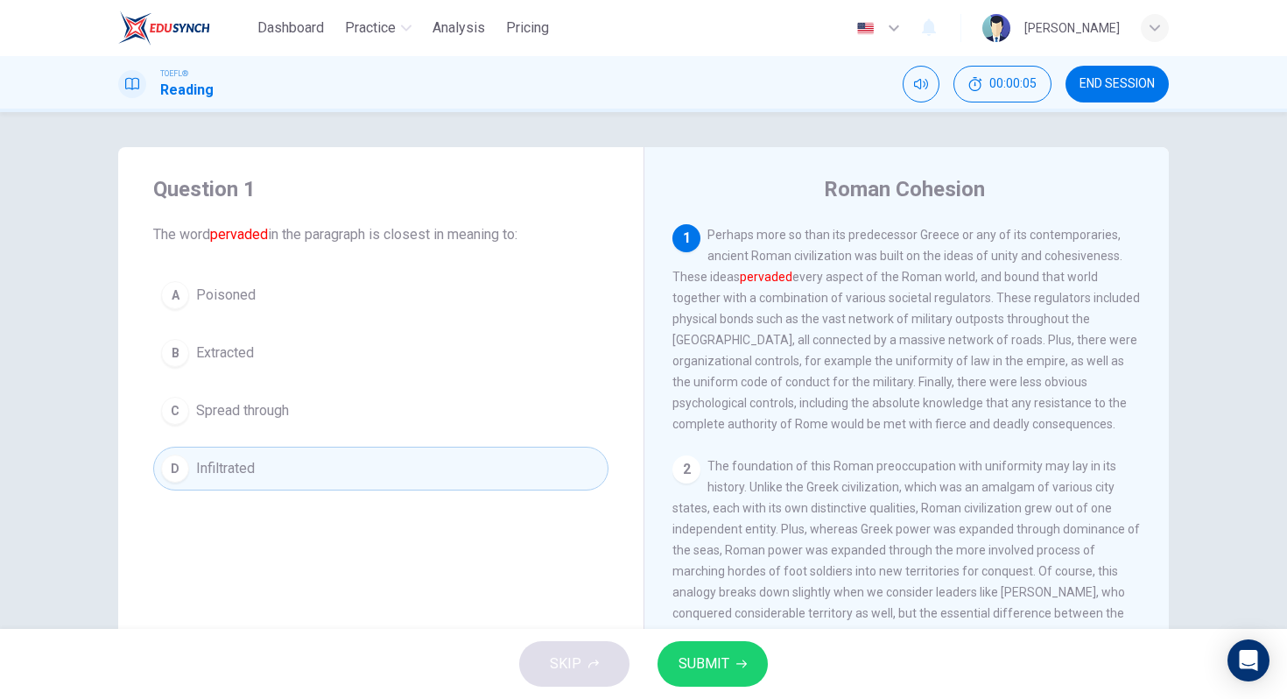
click at [693, 652] on span "SUBMIT" at bounding box center [704, 664] width 51 height 25
